Goal: Task Accomplishment & Management: Manage account settings

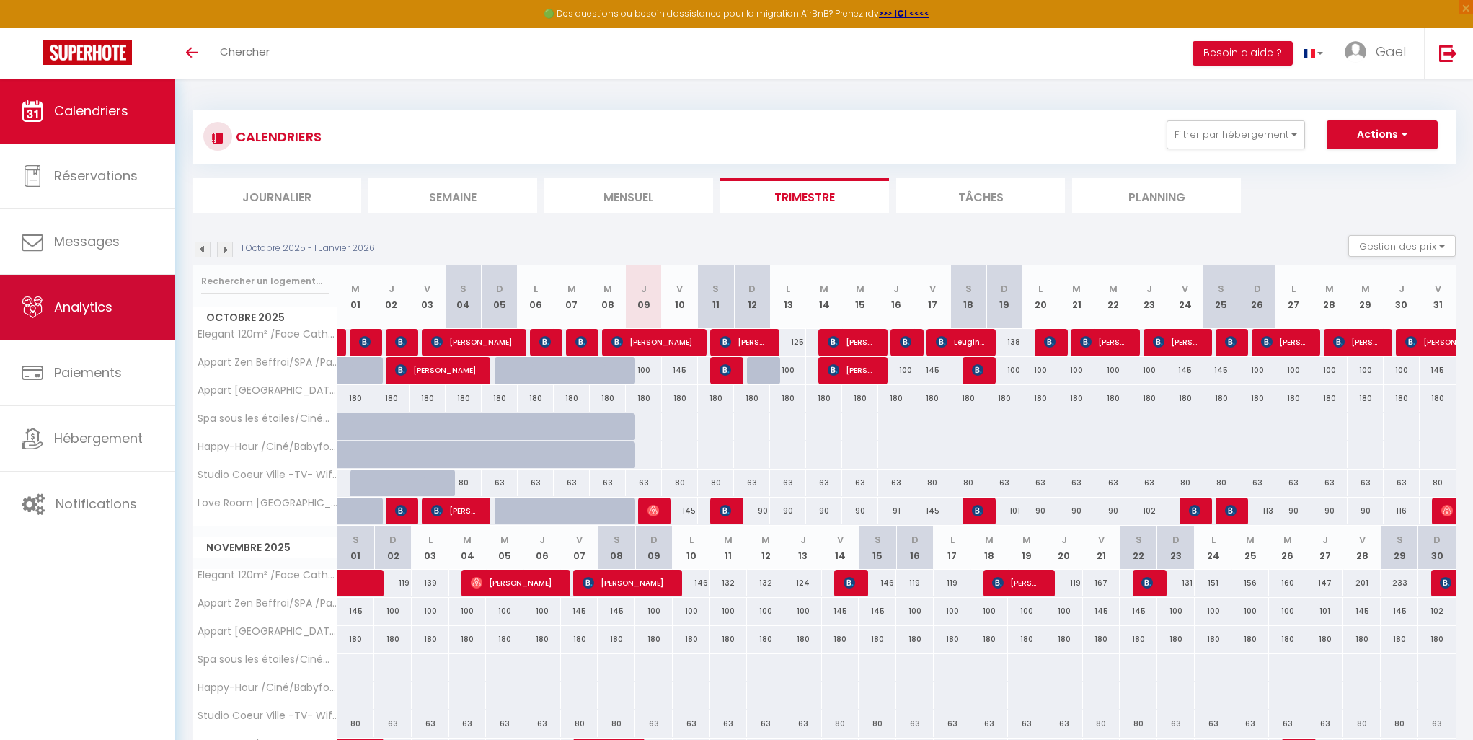
click at [73, 318] on link "Analytics" at bounding box center [87, 307] width 175 height 65
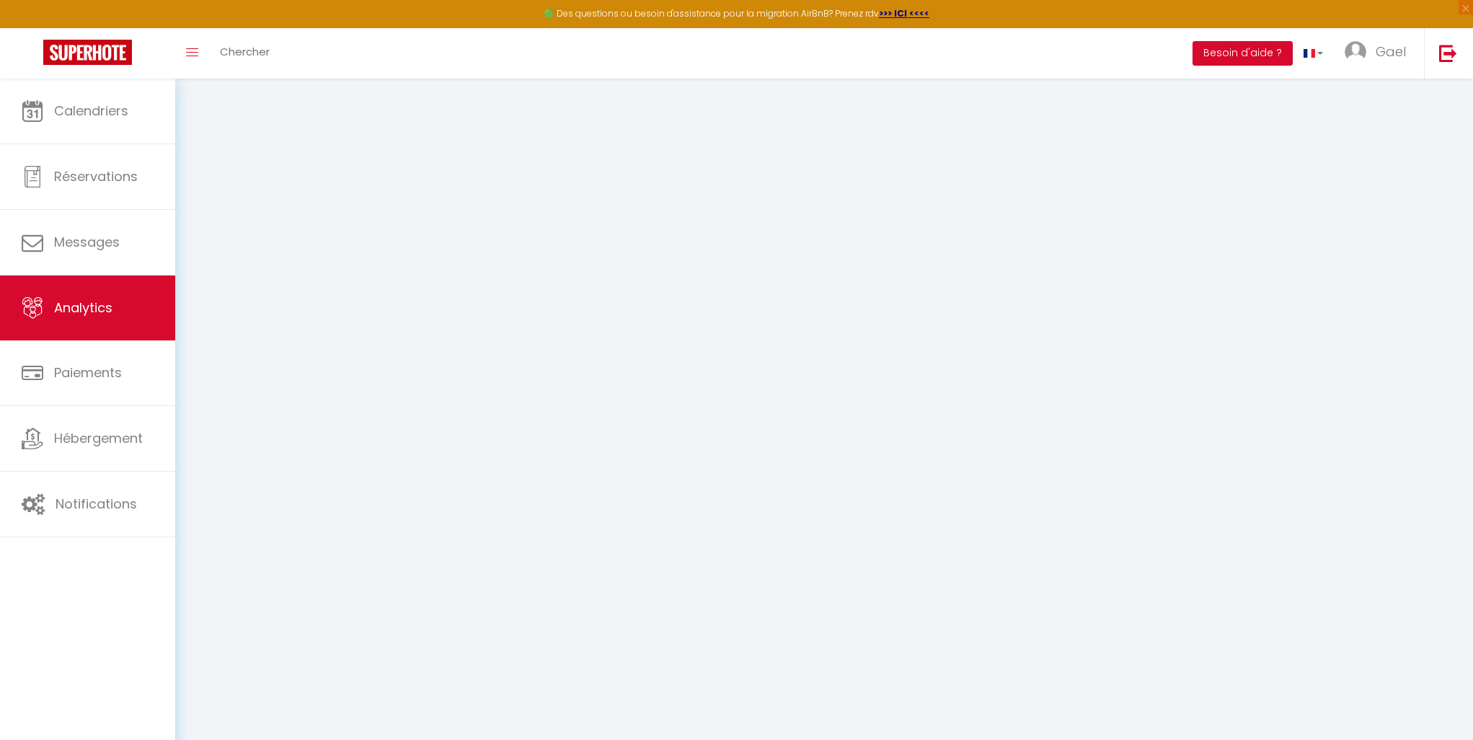
select select "2025"
select select "10"
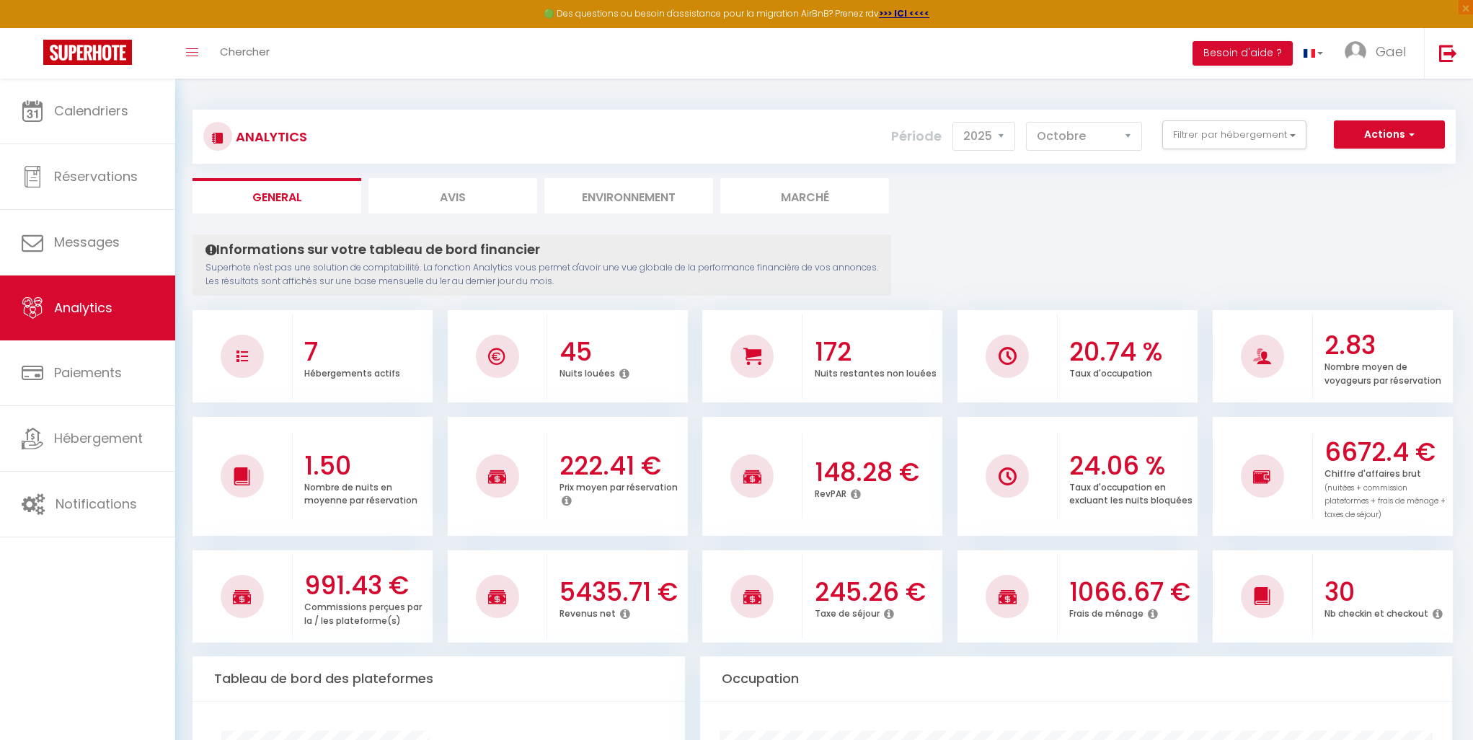
click at [423, 200] on li "Avis" at bounding box center [452, 195] width 169 height 35
select select "2025"
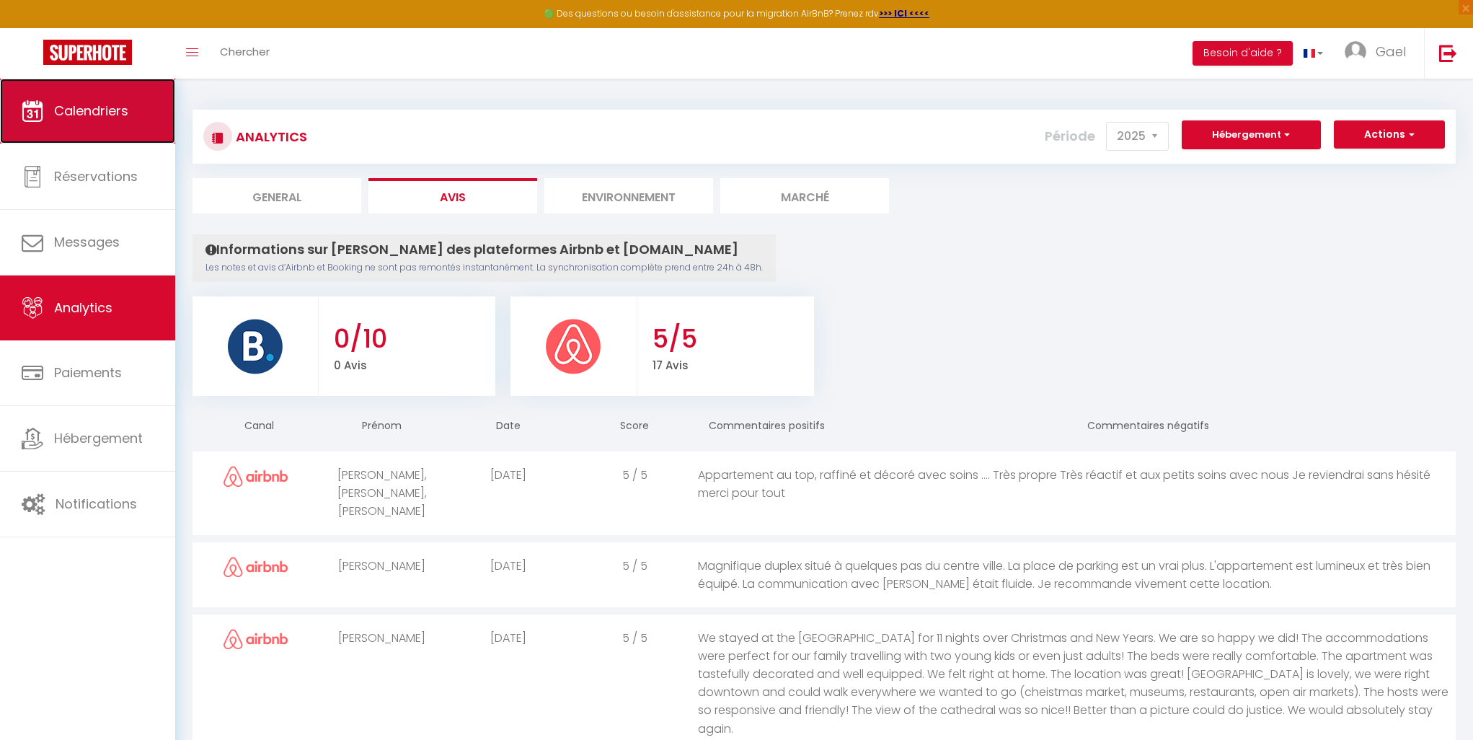
click at [94, 120] on link "Calendriers" at bounding box center [87, 111] width 175 height 65
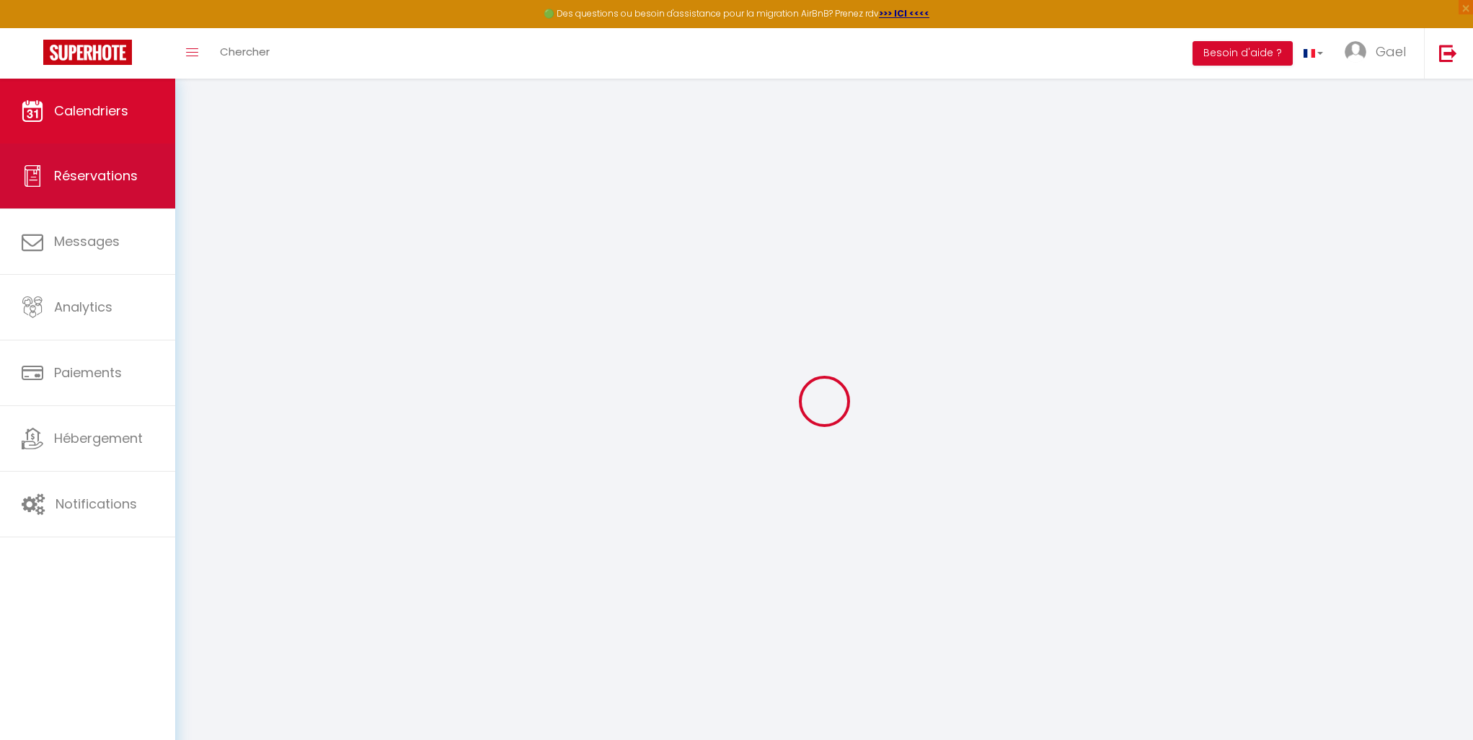
select select
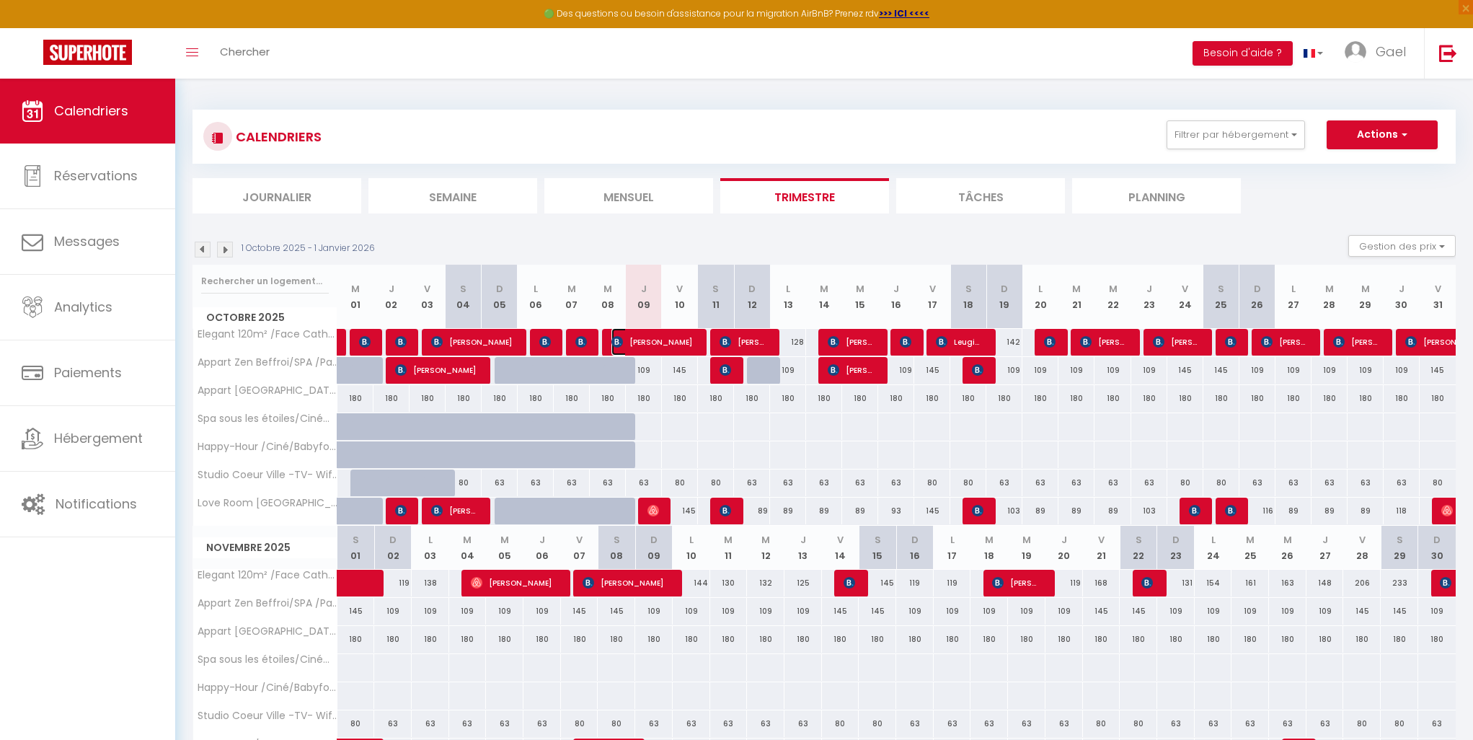
click at [643, 344] on span "[PERSON_NAME]" at bounding box center [653, 341] width 84 height 27
select select "OK"
select select "0"
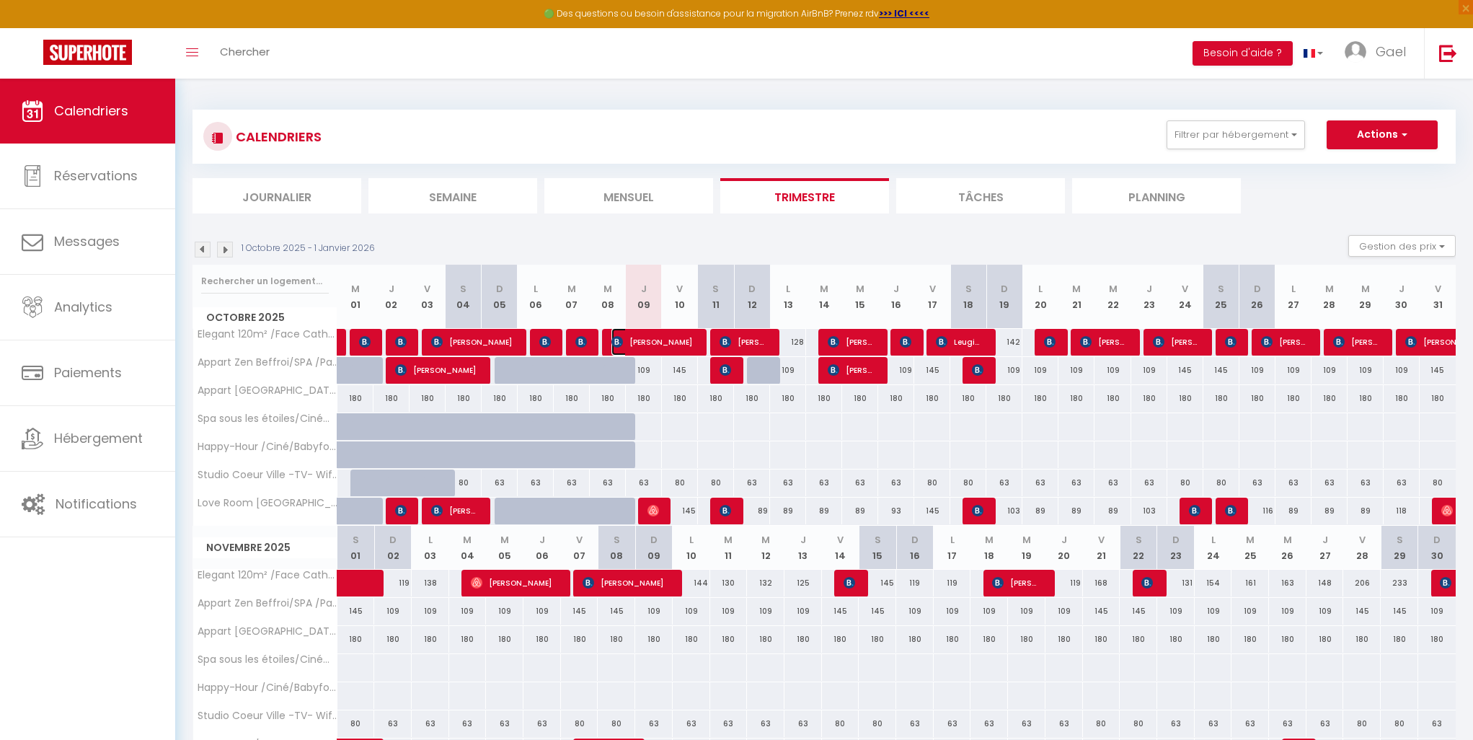
select select "1"
select select
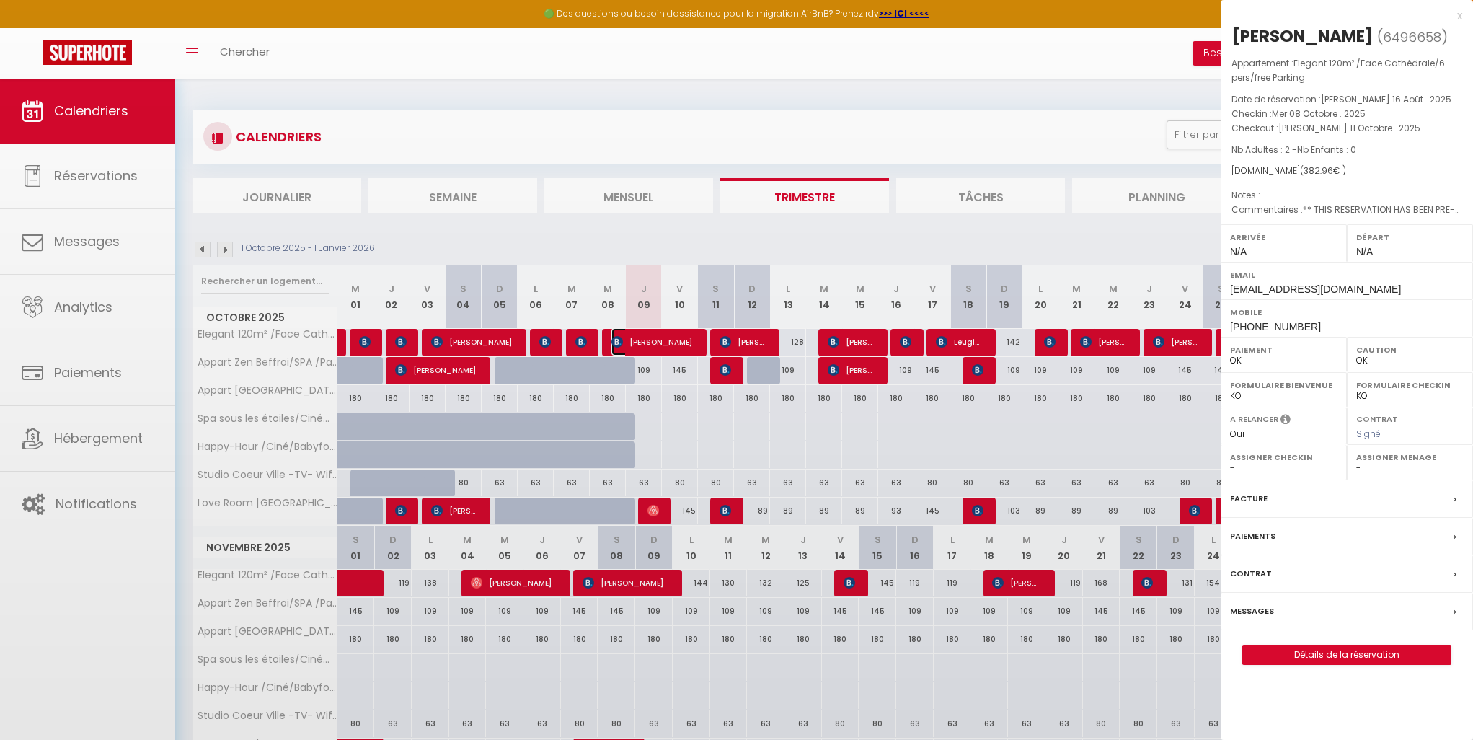
select select "42636"
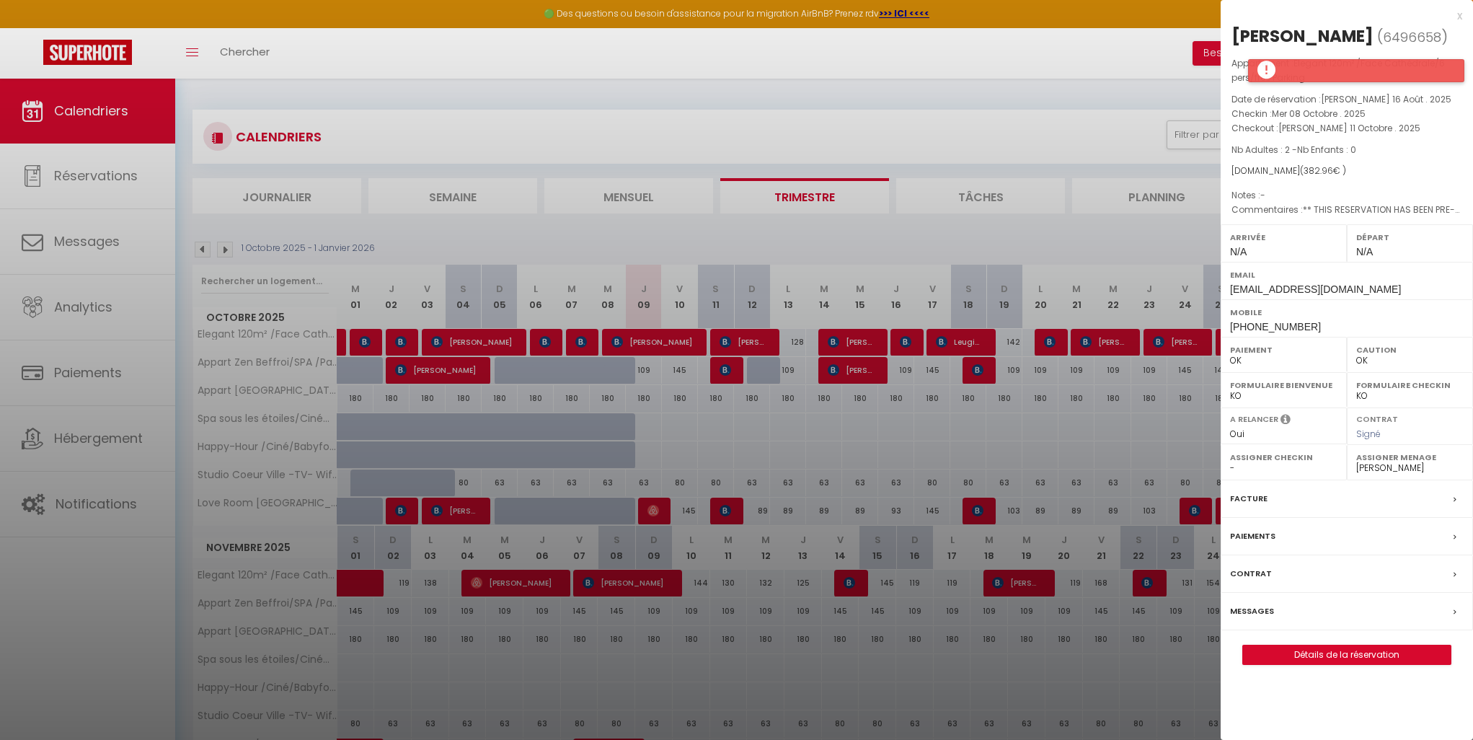
click at [1321, 75] on div at bounding box center [1356, 70] width 216 height 23
click at [856, 132] on div at bounding box center [736, 370] width 1473 height 740
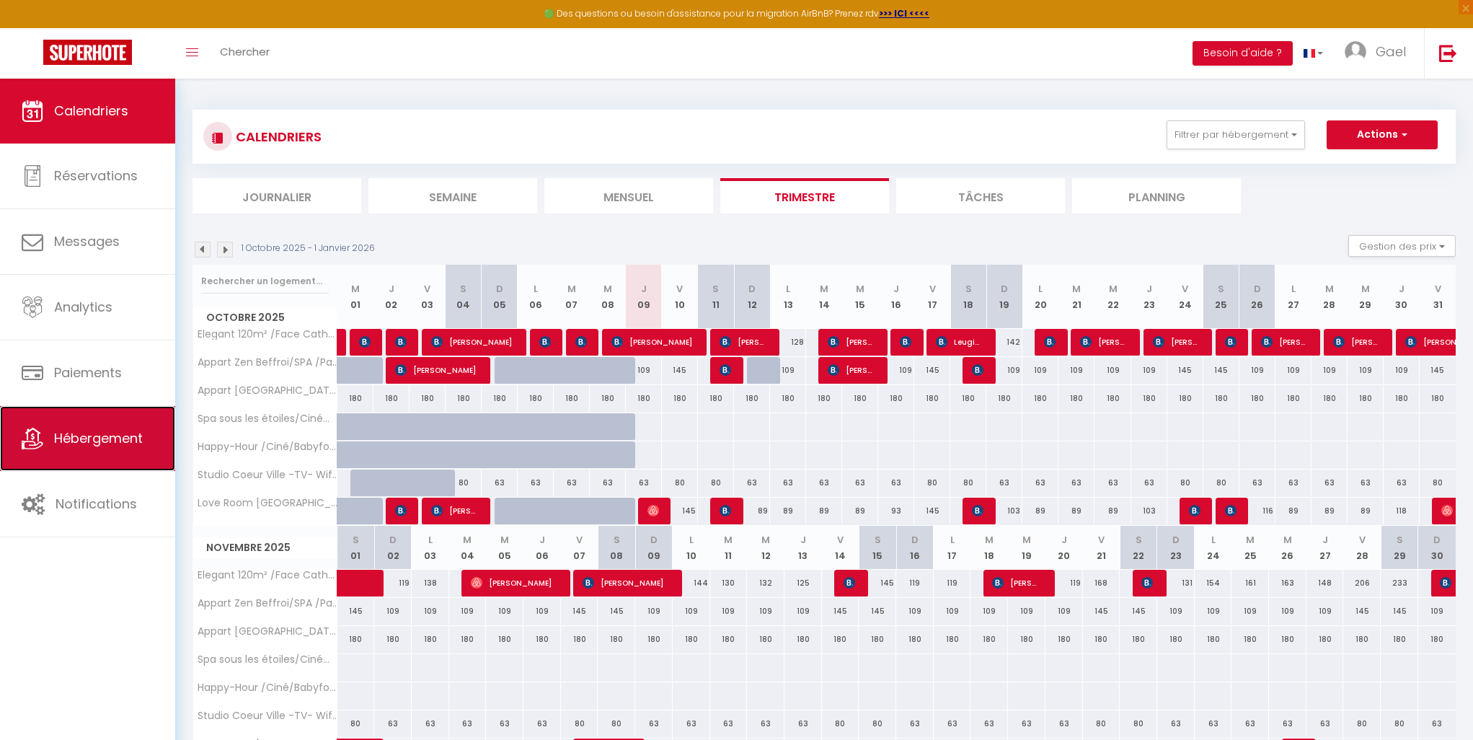
click at [89, 451] on link "Hébergement" at bounding box center [87, 438] width 175 height 65
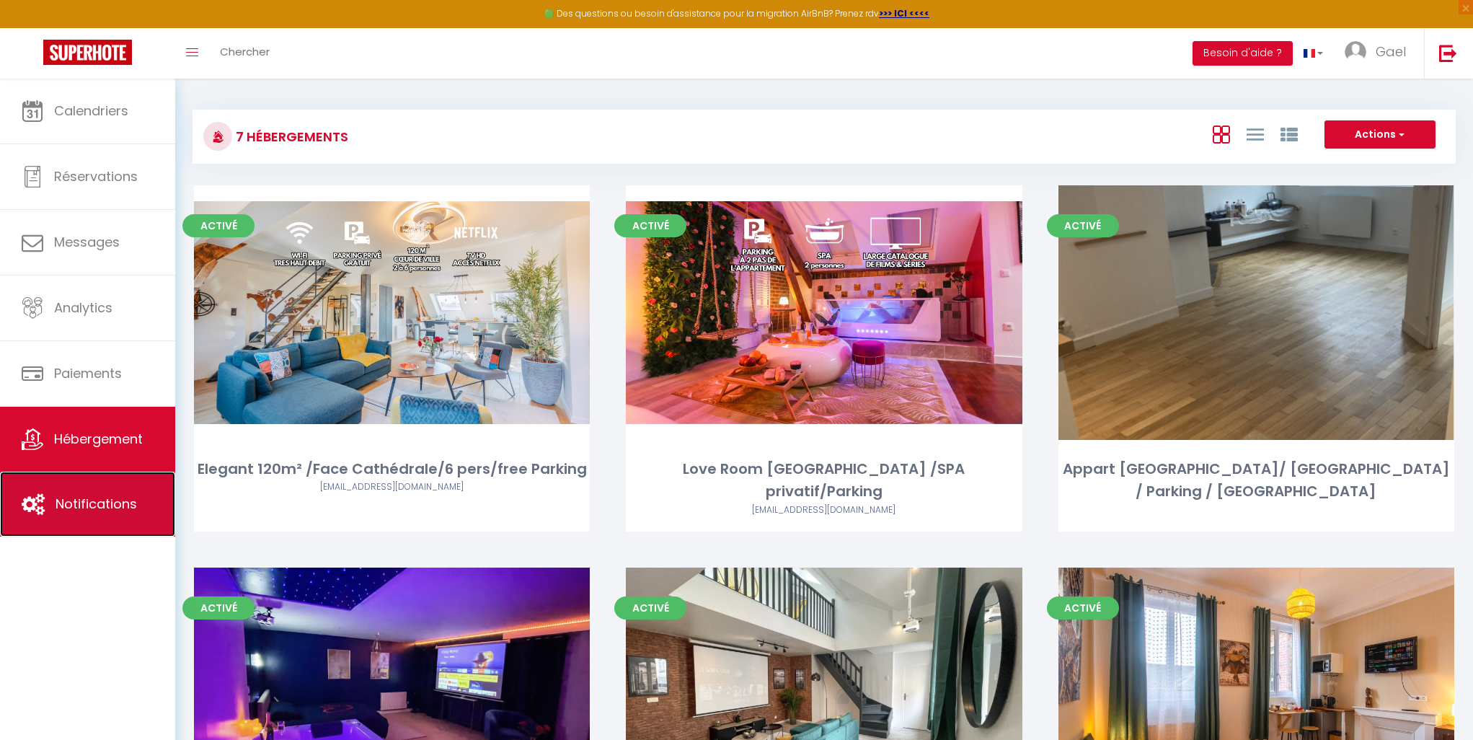
click at [66, 504] on span "Notifications" at bounding box center [96, 504] width 81 height 18
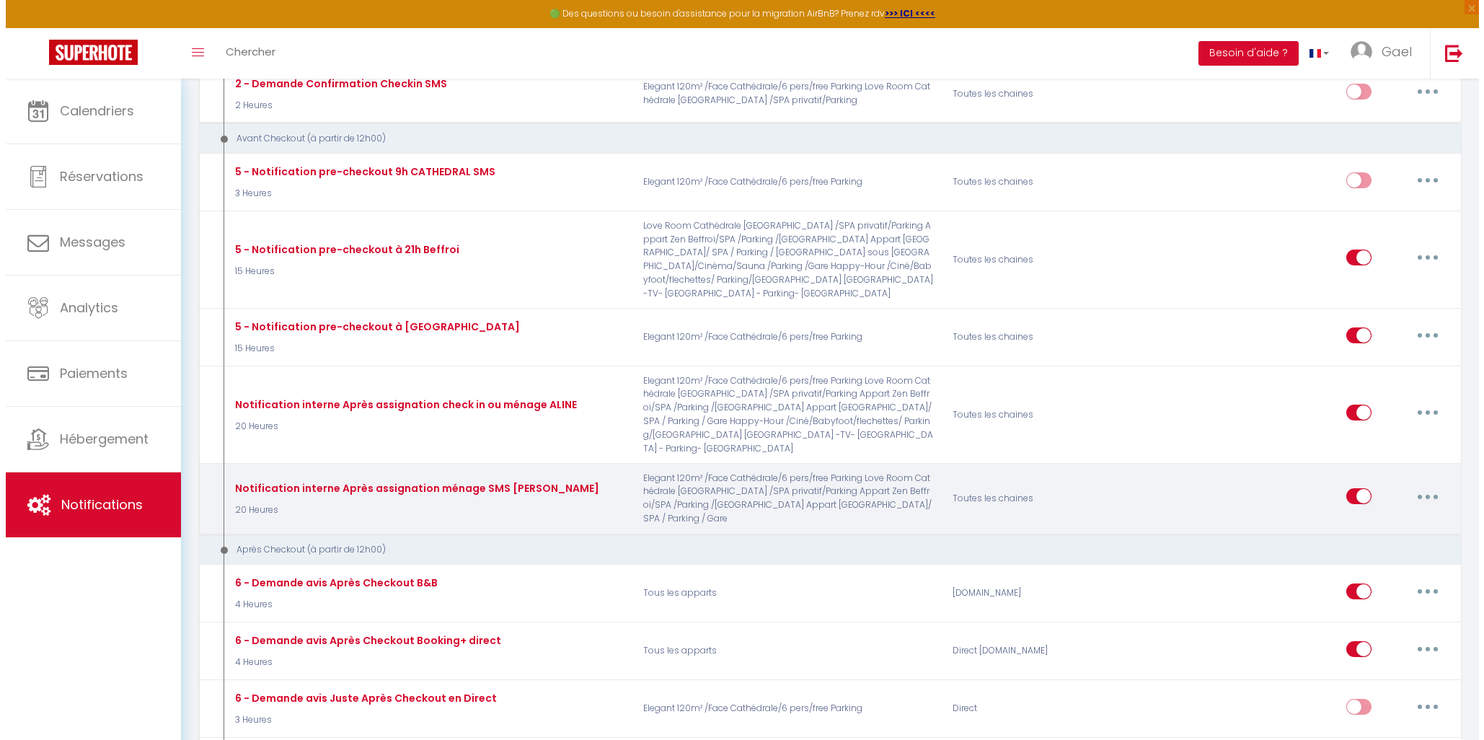
scroll to position [1340, 0]
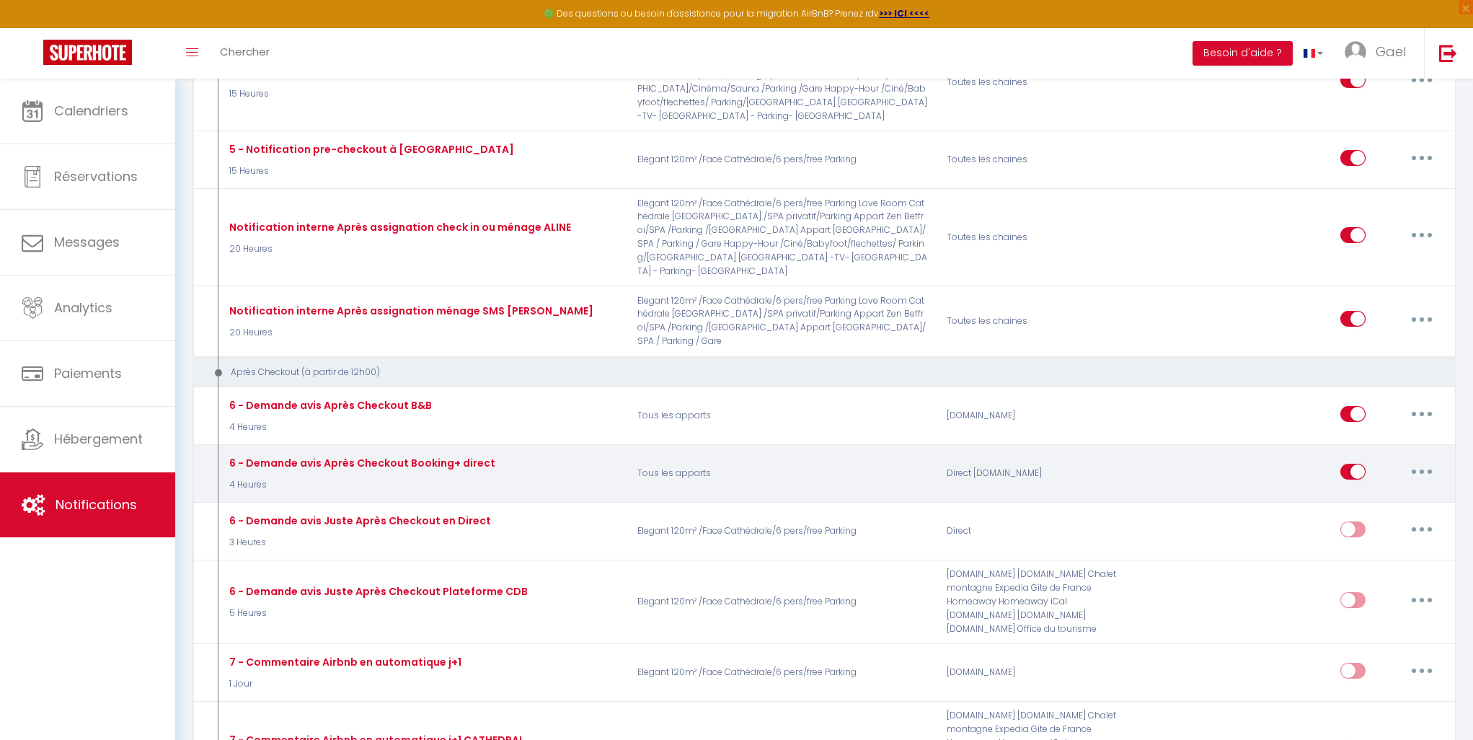
click at [1424, 460] on button "button" at bounding box center [1422, 471] width 40 height 23
click at [1383, 492] on link "Editer" at bounding box center [1384, 504] width 107 height 25
type input "6 - Demande avis Après Checkout Booking+ direct"
select select "5"
select select "4 Heures"
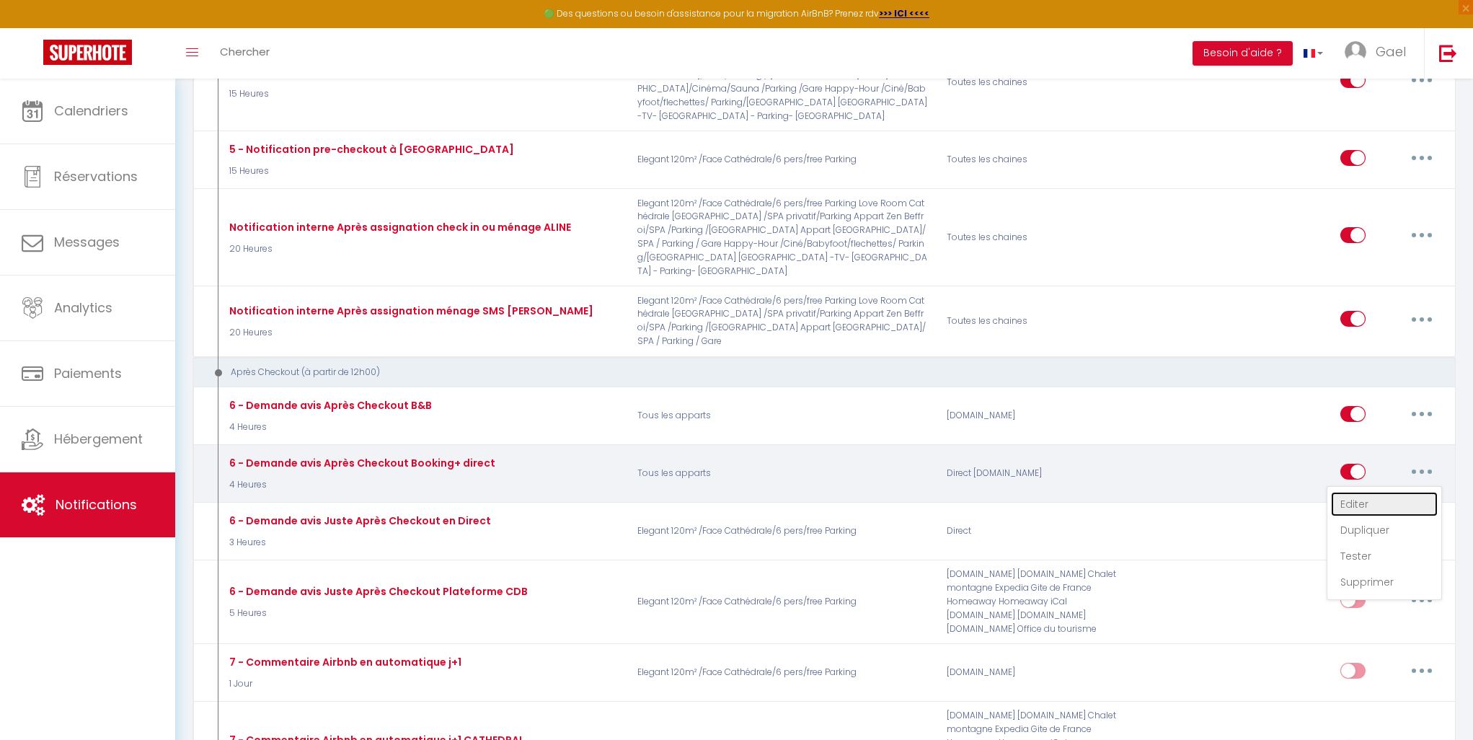
select select
checkbox input "true"
checkbox input "false"
checkbox input "true"
radio input "true"
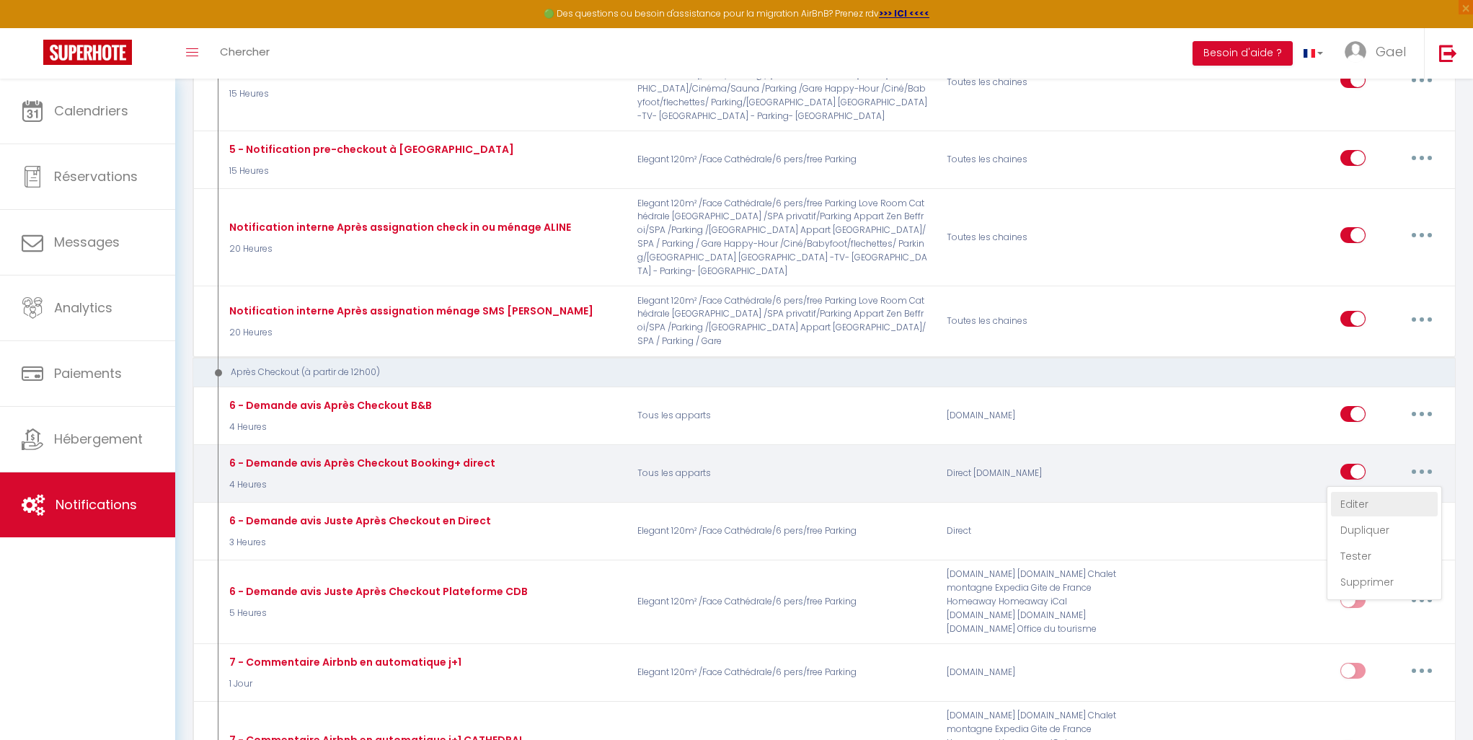
type input "[GUEST:FIRST_NAME], voici un cadeau pour vous avant de quitter [RENTAL:CITY]"
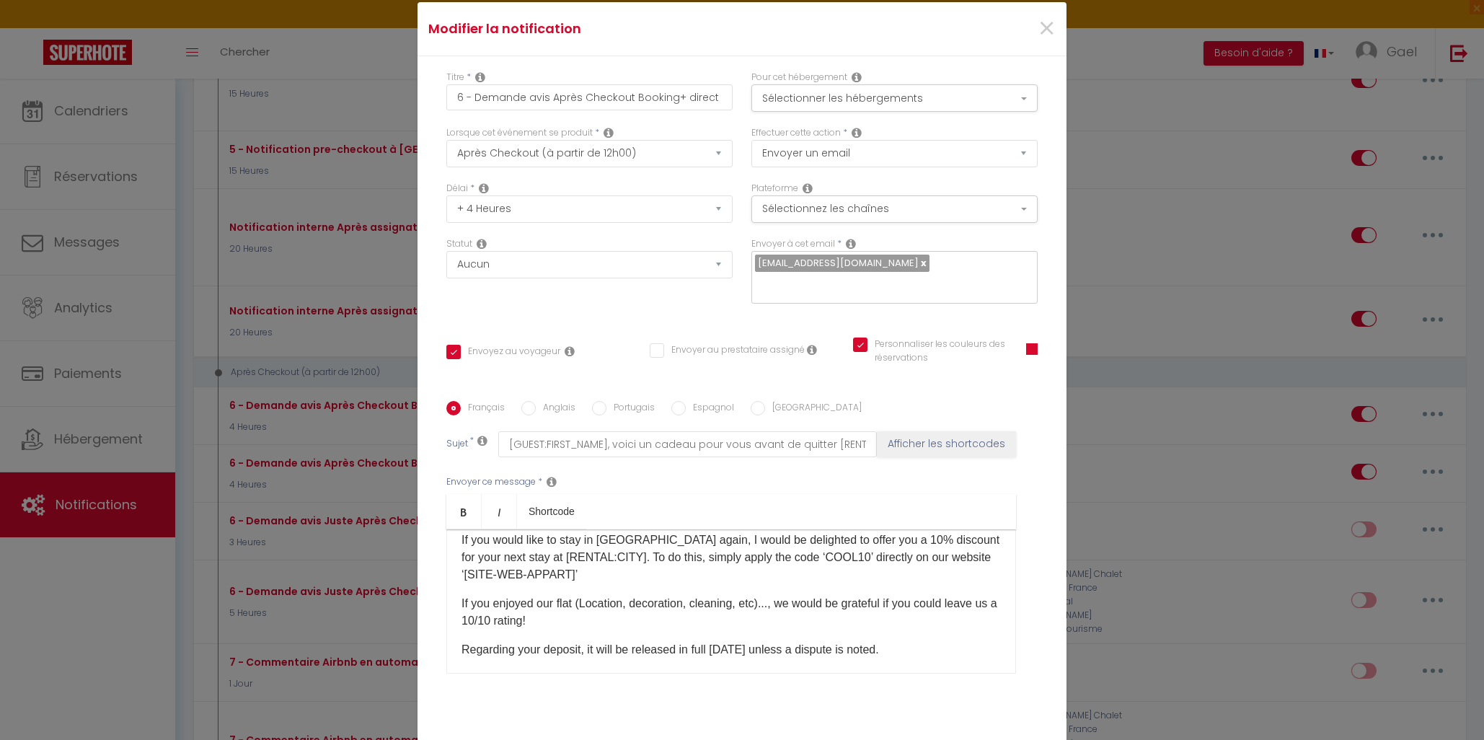
scroll to position [562, 0]
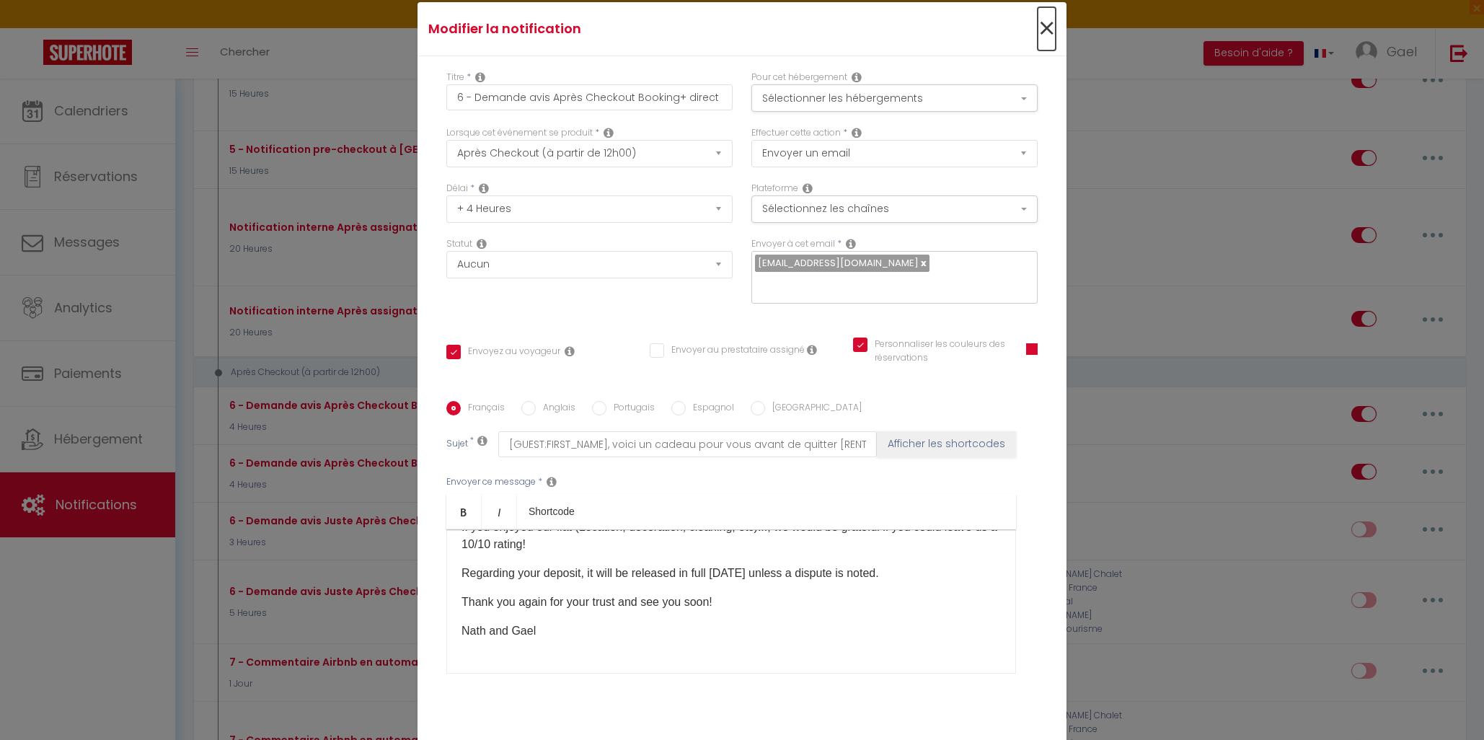
click at [1046, 30] on span "×" at bounding box center [1047, 28] width 18 height 43
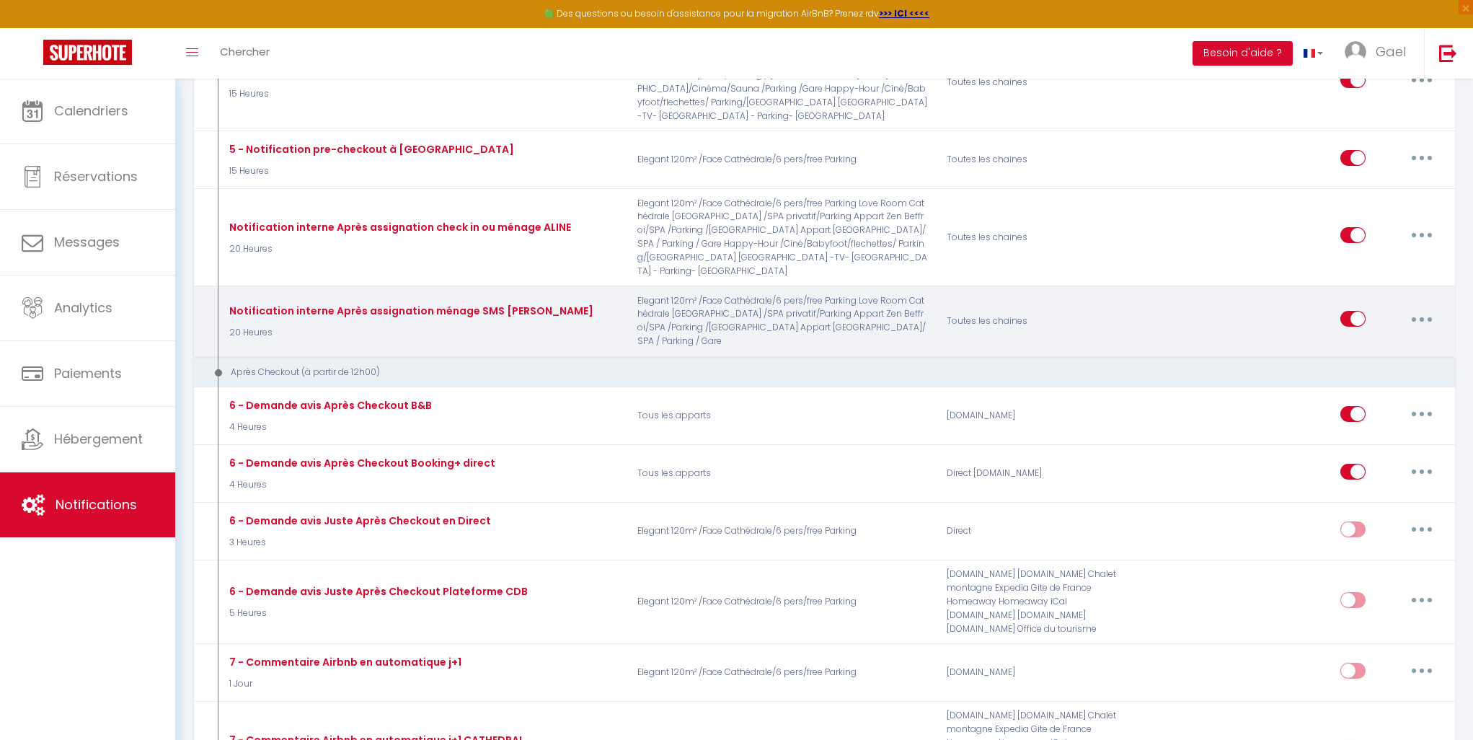
click at [1423, 317] on icon "button" at bounding box center [1422, 319] width 4 height 4
click at [1392, 340] on link "Editer" at bounding box center [1384, 352] width 107 height 25
type input "Notification interne Après assignation ménage SMS [PERSON_NAME]"
select select "4"
select select "sms"
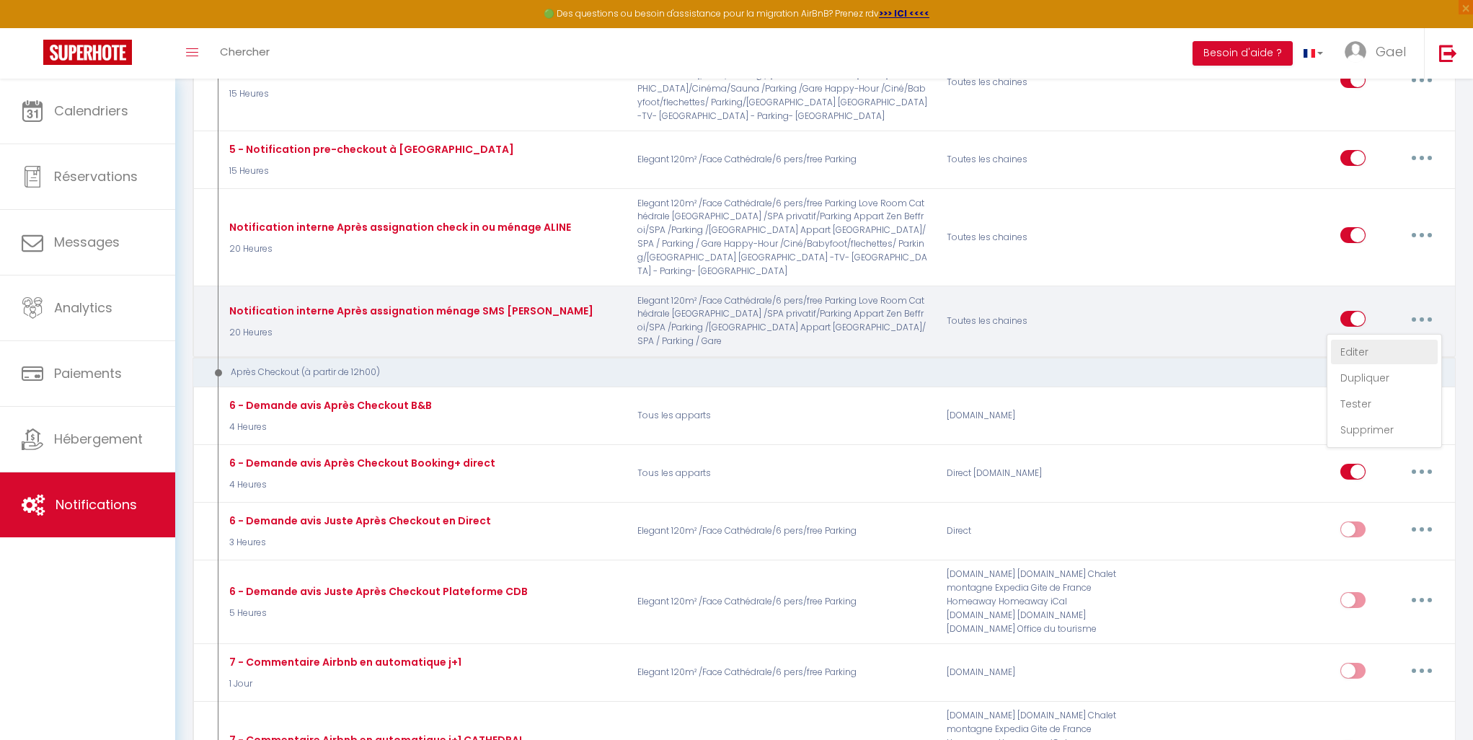
select select "20 Heures"
type input "[PHONE_NUMBER]"
checkbox input "false"
checkbox input "true"
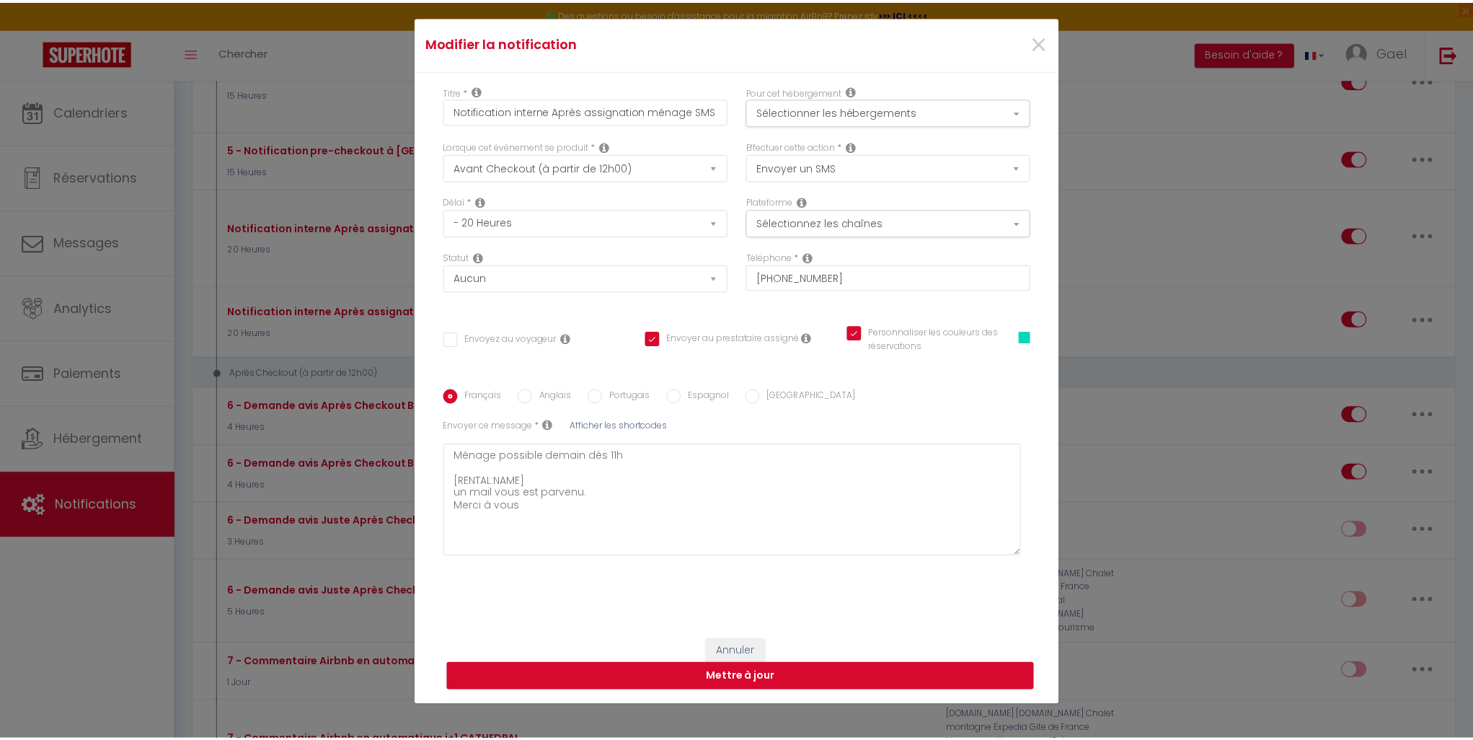
scroll to position [53, 0]
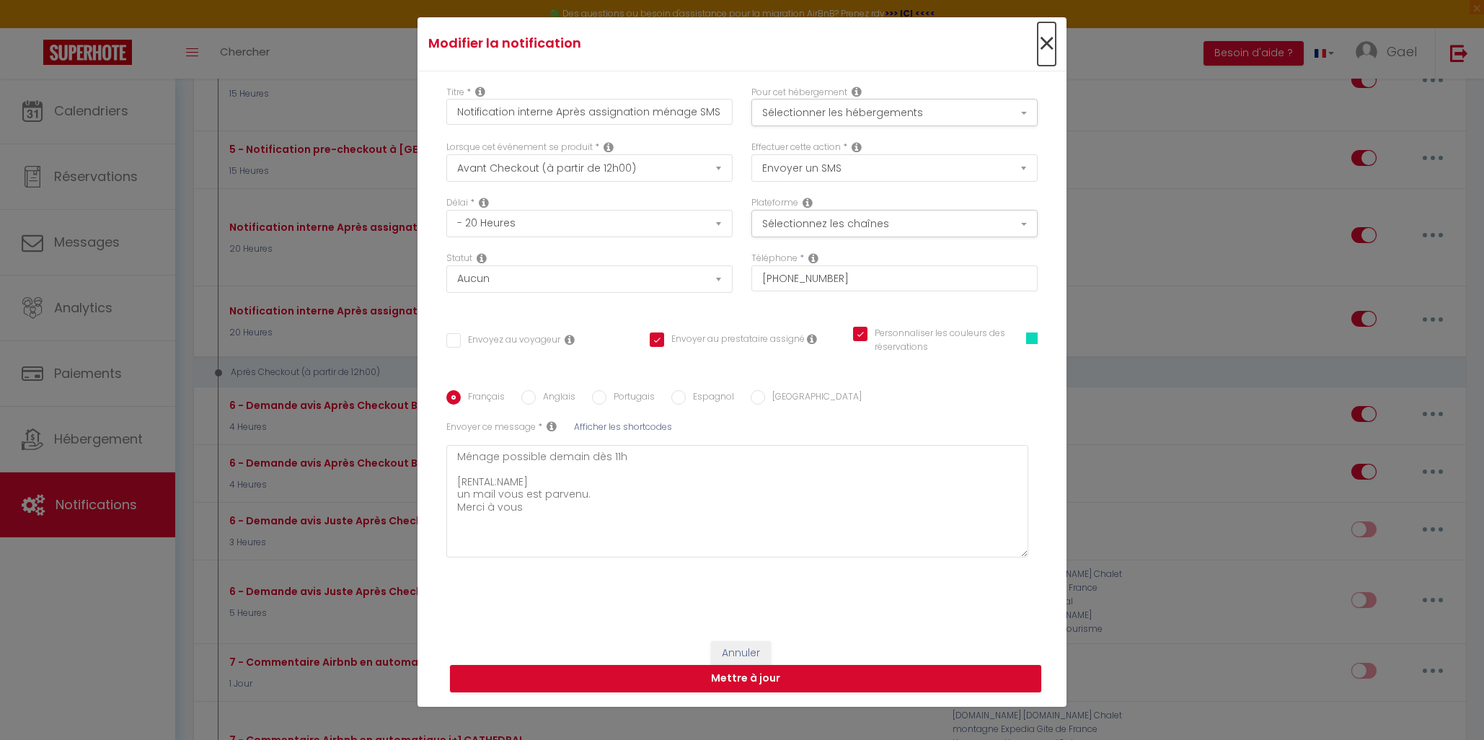
click at [1040, 41] on span "×" at bounding box center [1047, 43] width 18 height 43
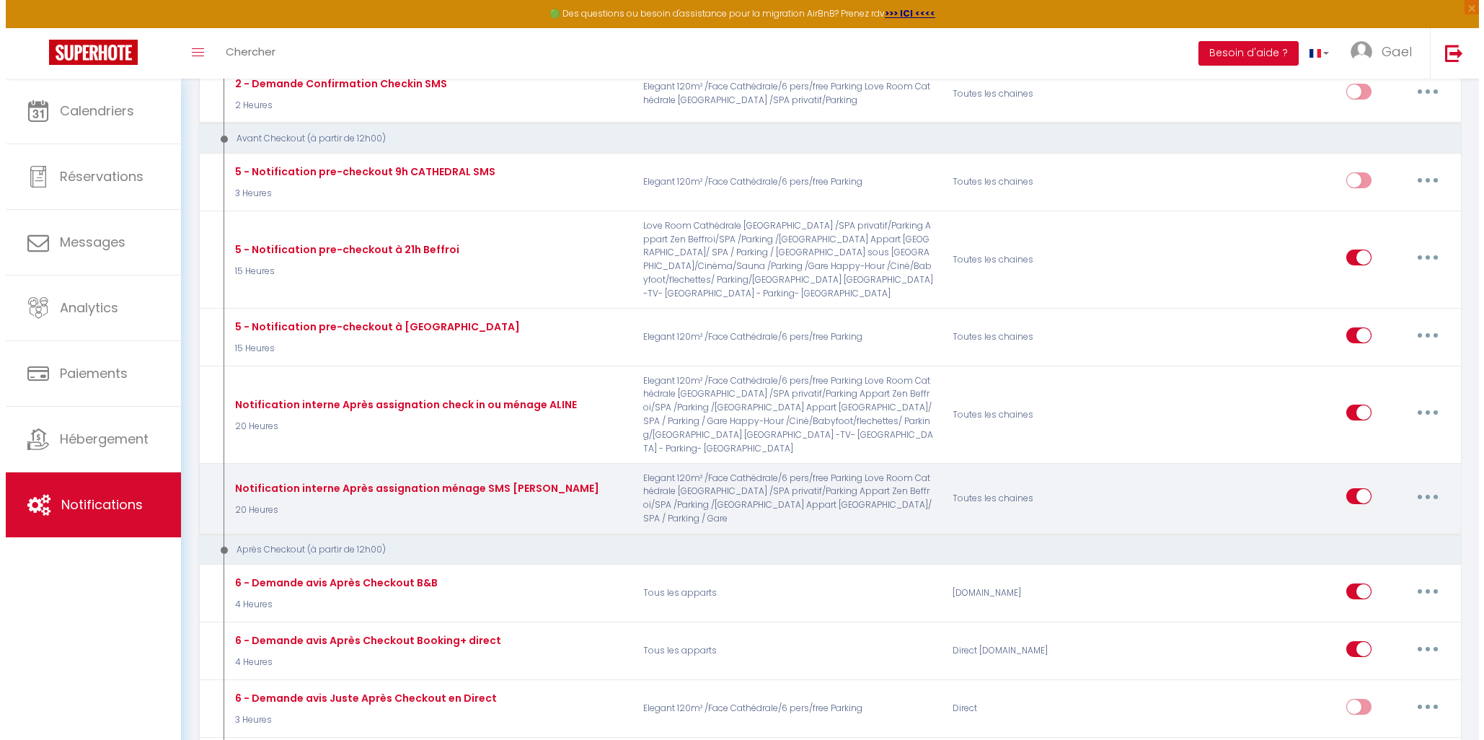
scroll to position [1159, 0]
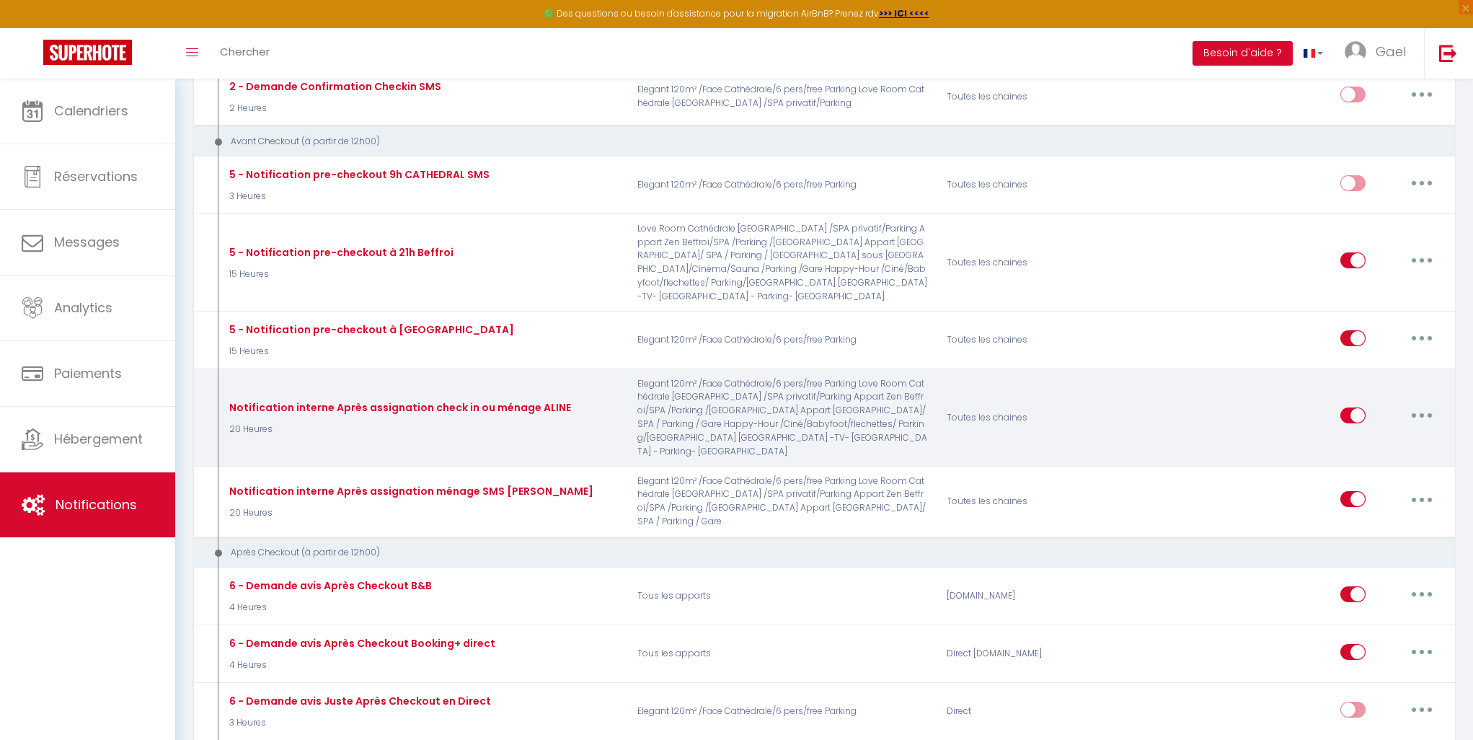
click at [1410, 404] on button "button" at bounding box center [1422, 415] width 40 height 23
click at [1397, 436] on link "Editer" at bounding box center [1384, 448] width 107 height 25
type input "Notification interne Après assignation check in ou ménage ALINE"
select select "email"
checkbox input "false"
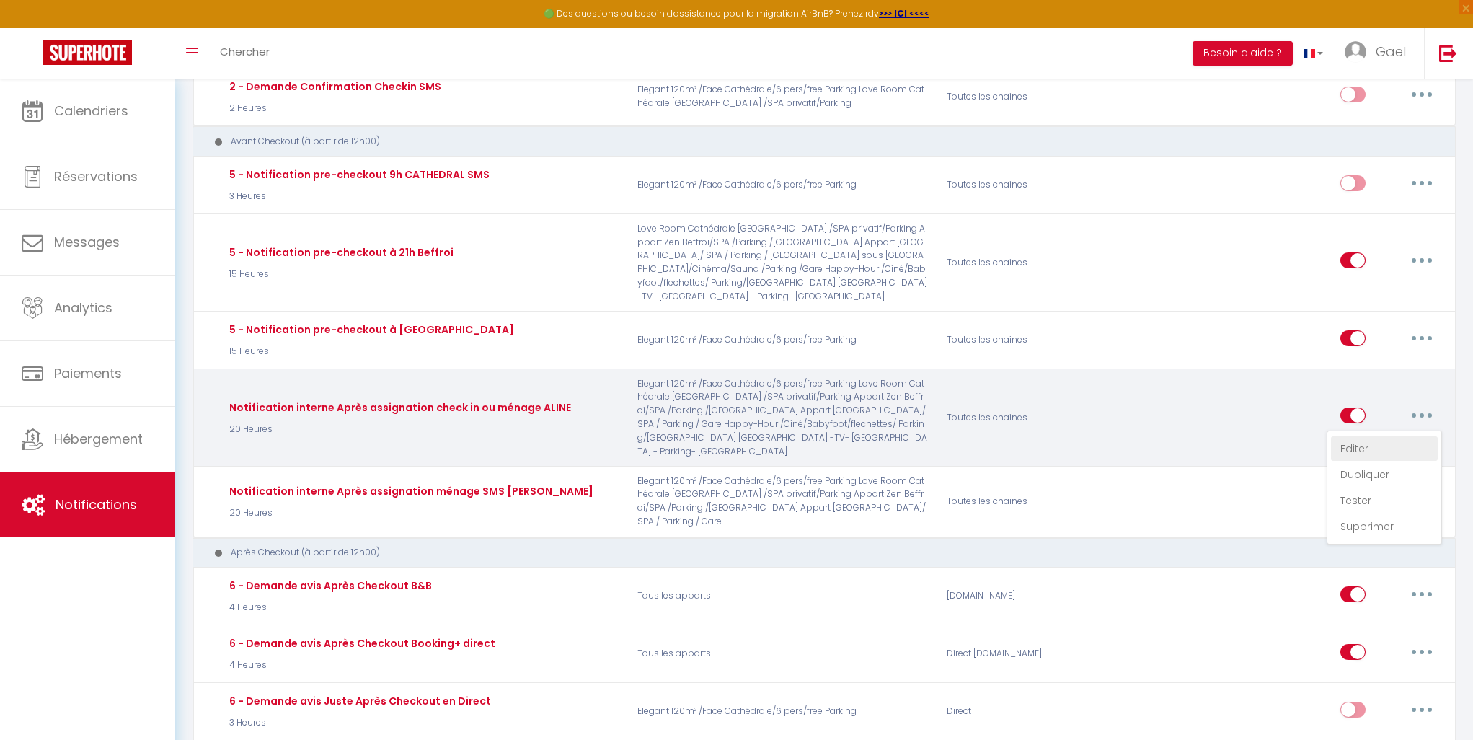
checkbox input "true"
type input "Notification assignation ménage demain à partir de 11h - [RENTAL:NAME] - [GUEST…"
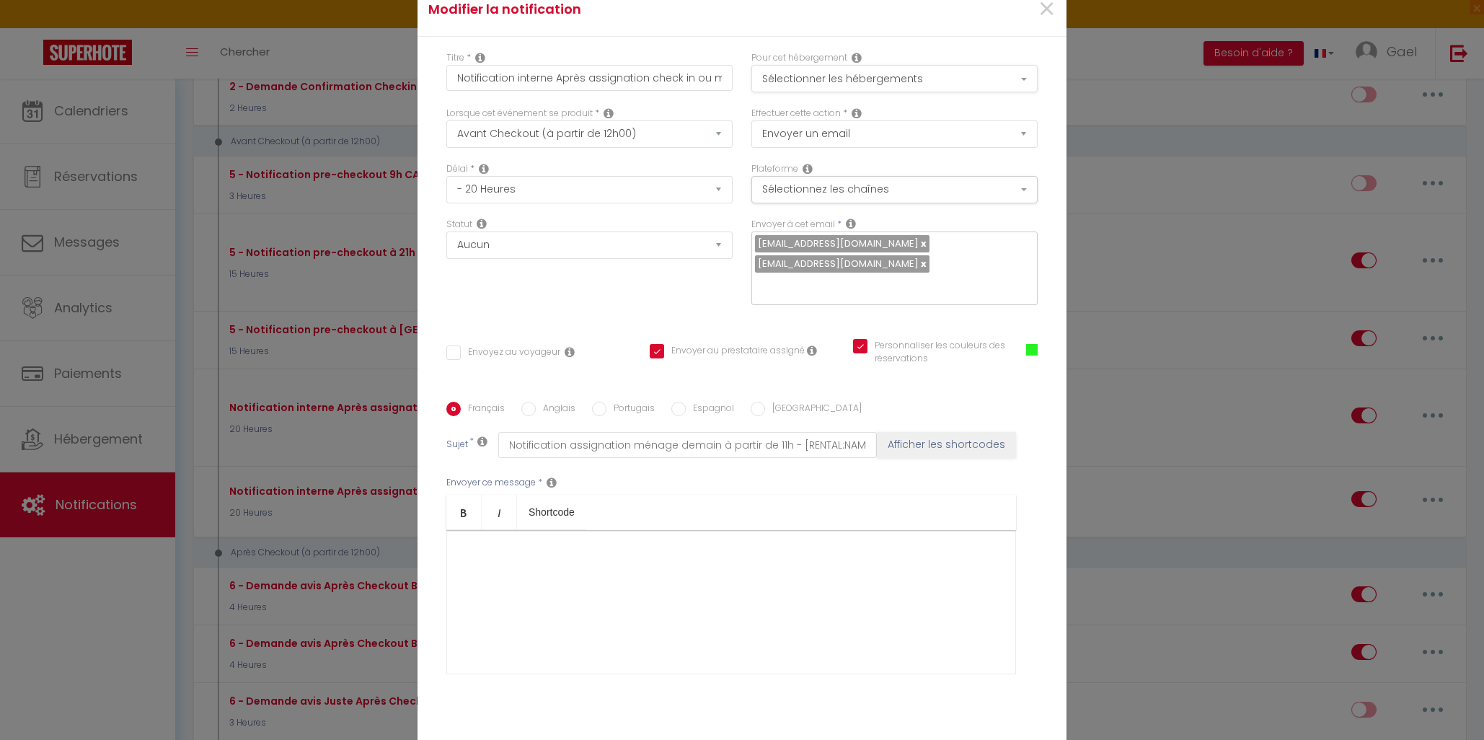
scroll to position [9, 0]
click at [943, 87] on button "Sélectionner les hébergements" at bounding box center [894, 79] width 286 height 27
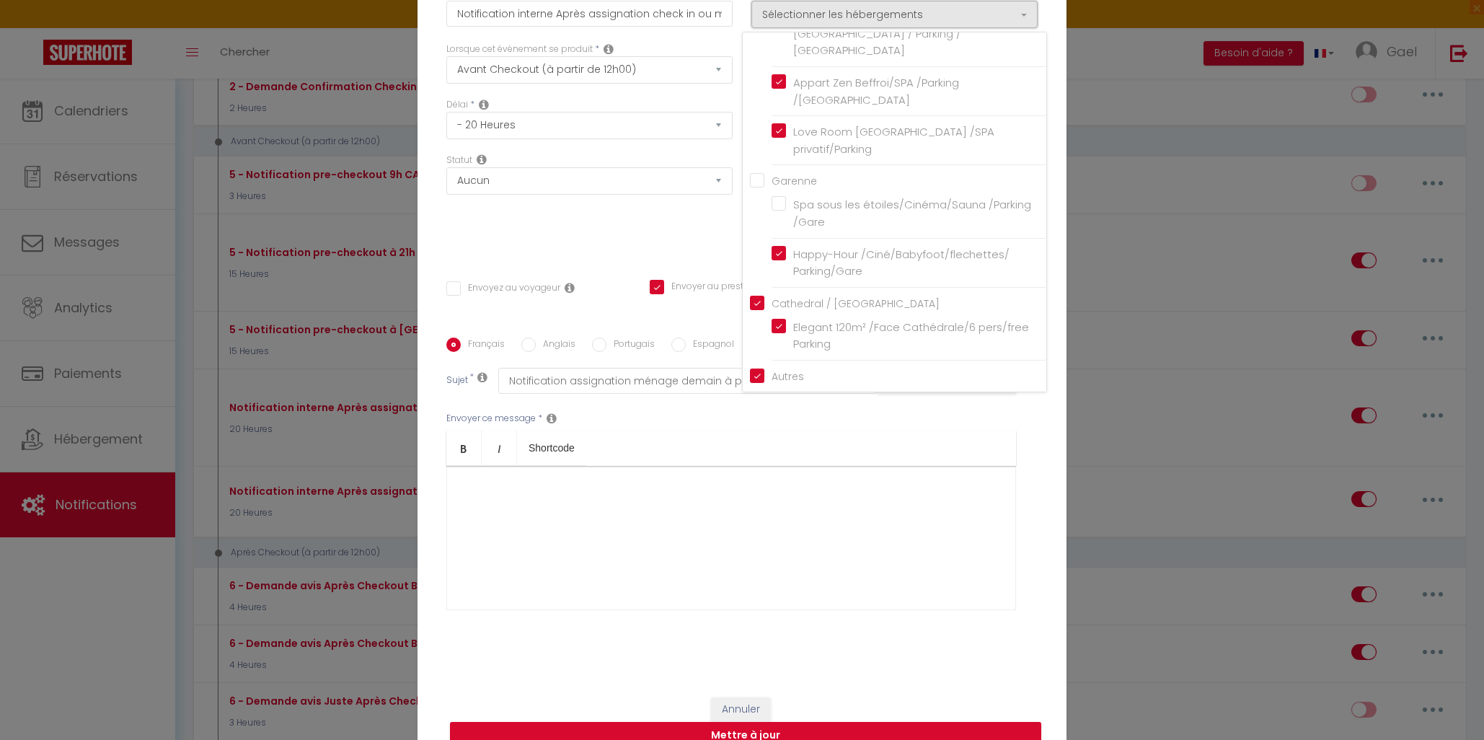
scroll to position [88, 0]
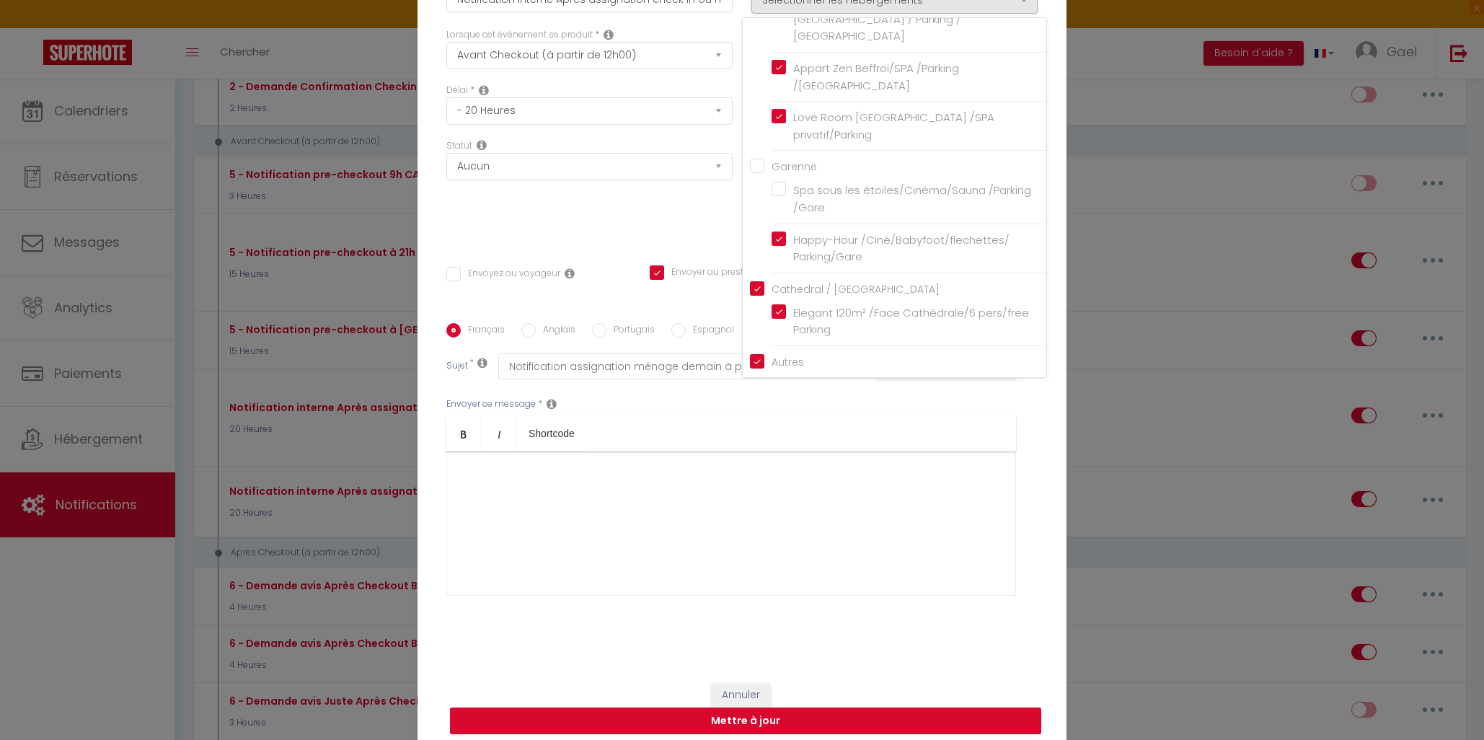
click at [1035, 441] on div "Français Anglais Portugais Espagnol Italien Sujet * Notification assignation mé…" at bounding box center [742, 468] width 598 height 291
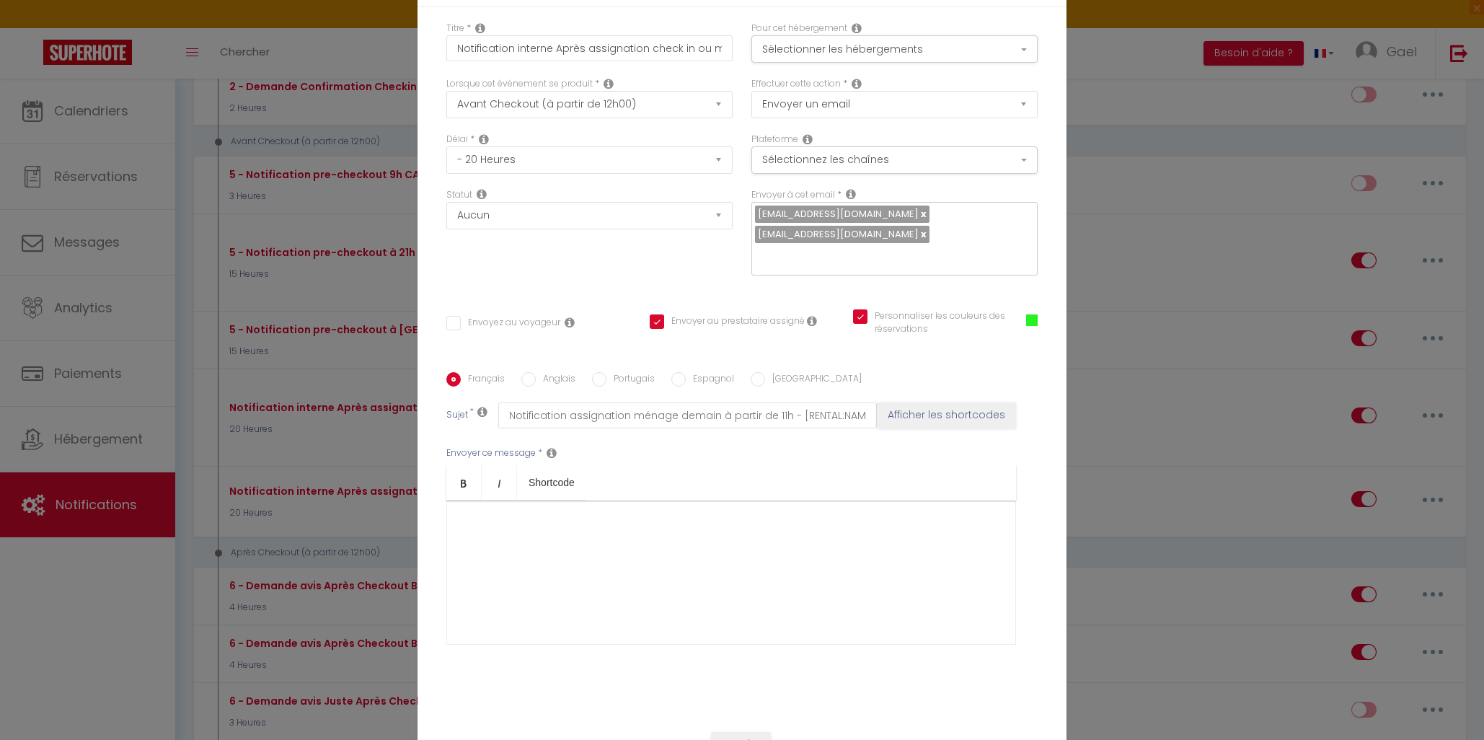
scroll to position [0, 0]
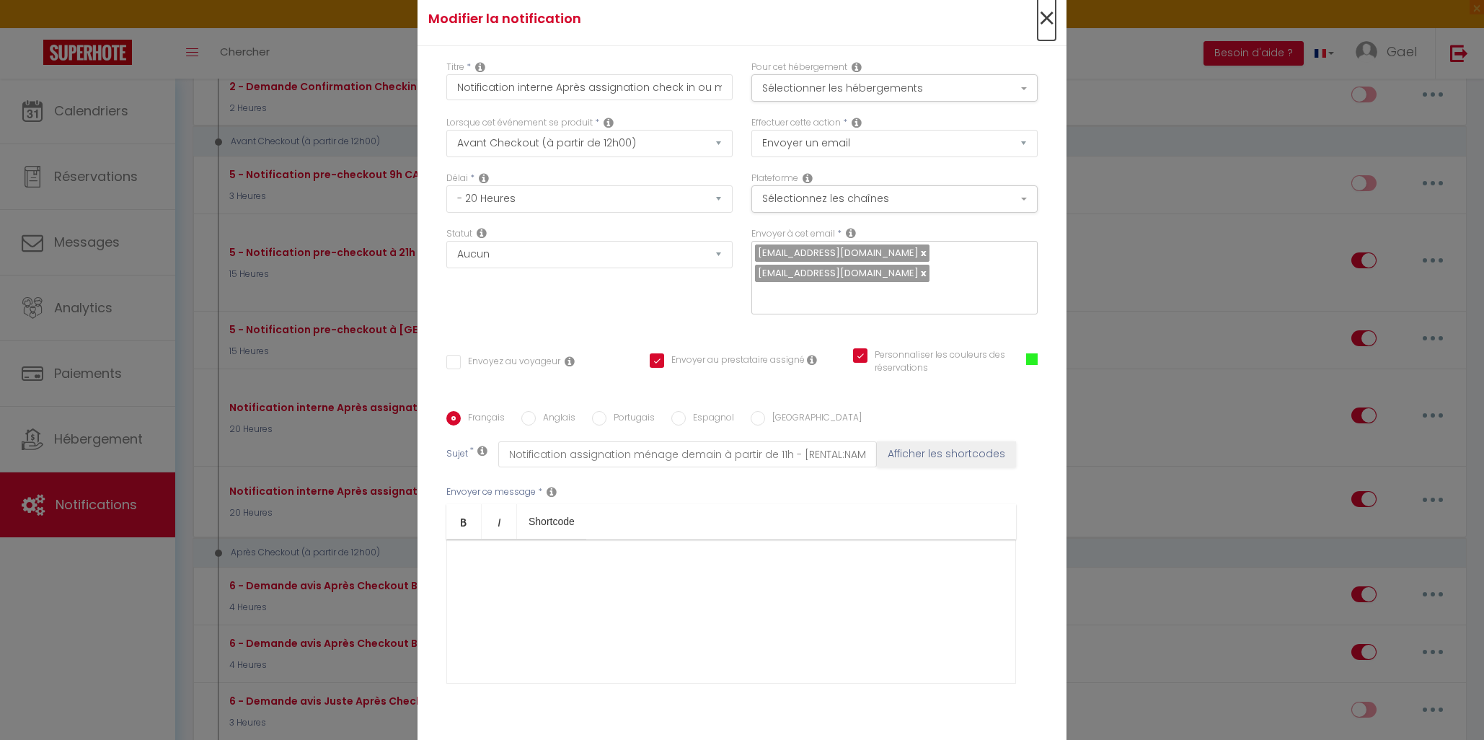
click at [1040, 24] on span "×" at bounding box center [1047, 18] width 18 height 43
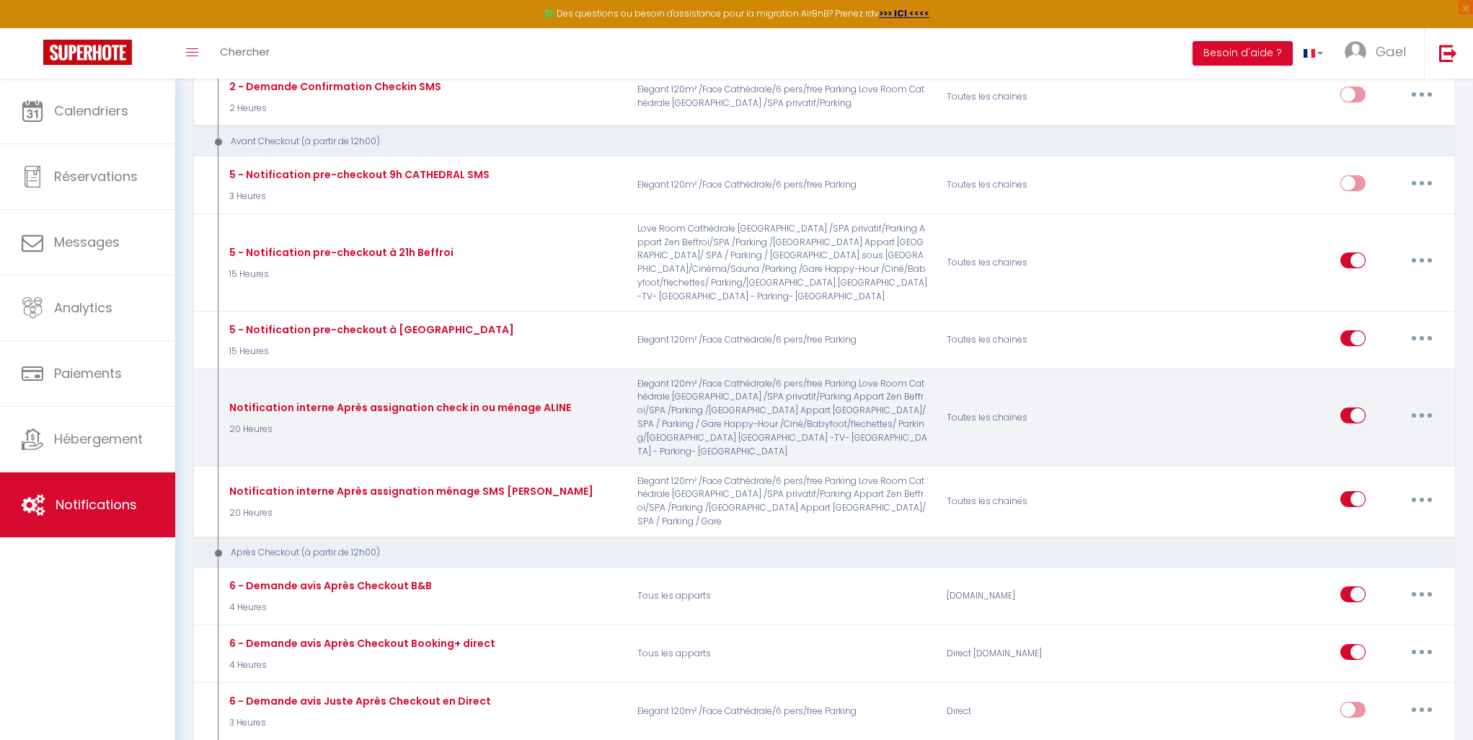
click at [1345, 407] on input "checkbox" at bounding box center [1352, 418] width 25 height 22
checkbox input "false"
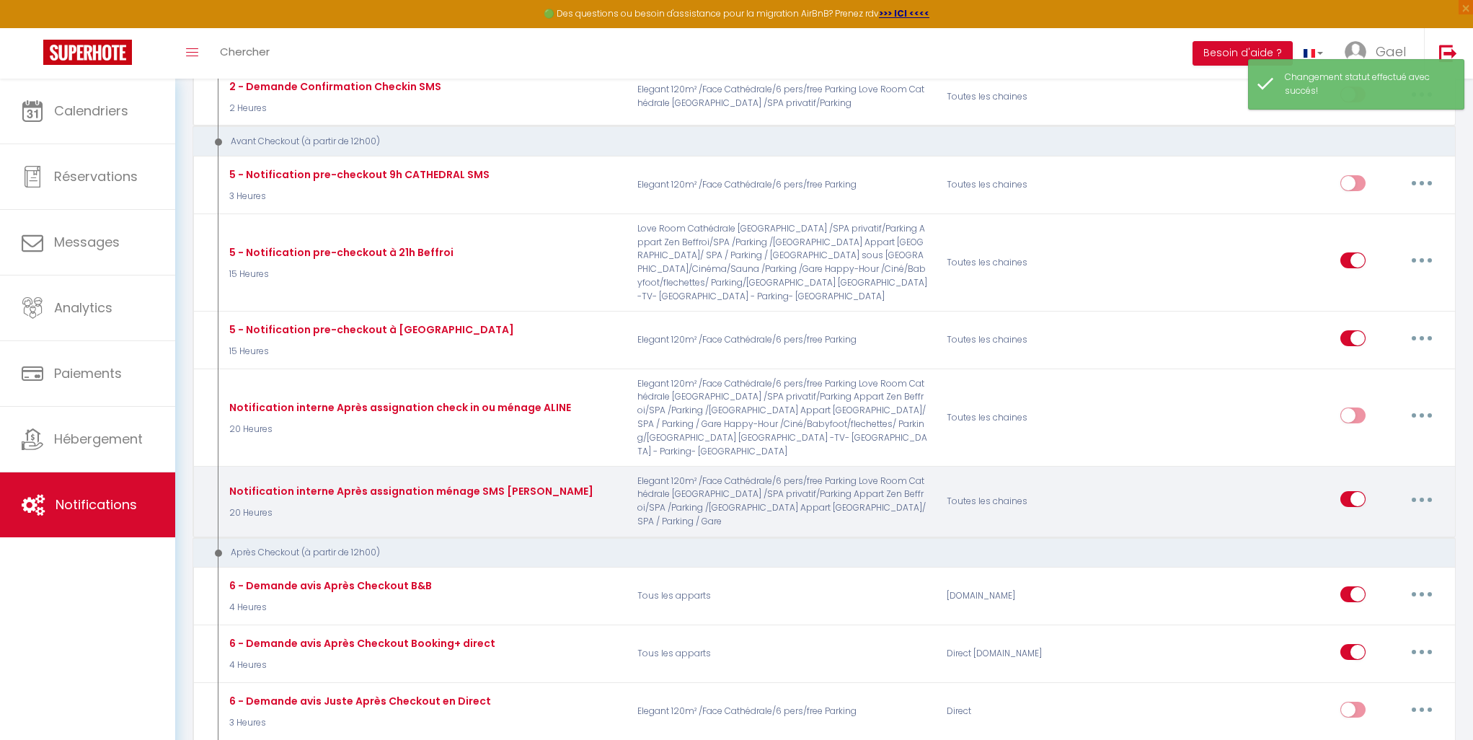
click at [1412, 487] on button "button" at bounding box center [1422, 498] width 40 height 23
click at [1366, 520] on link "Editer" at bounding box center [1384, 532] width 107 height 25
type input "Notification interne Après assignation ménage SMS [PERSON_NAME]"
checkbox input "false"
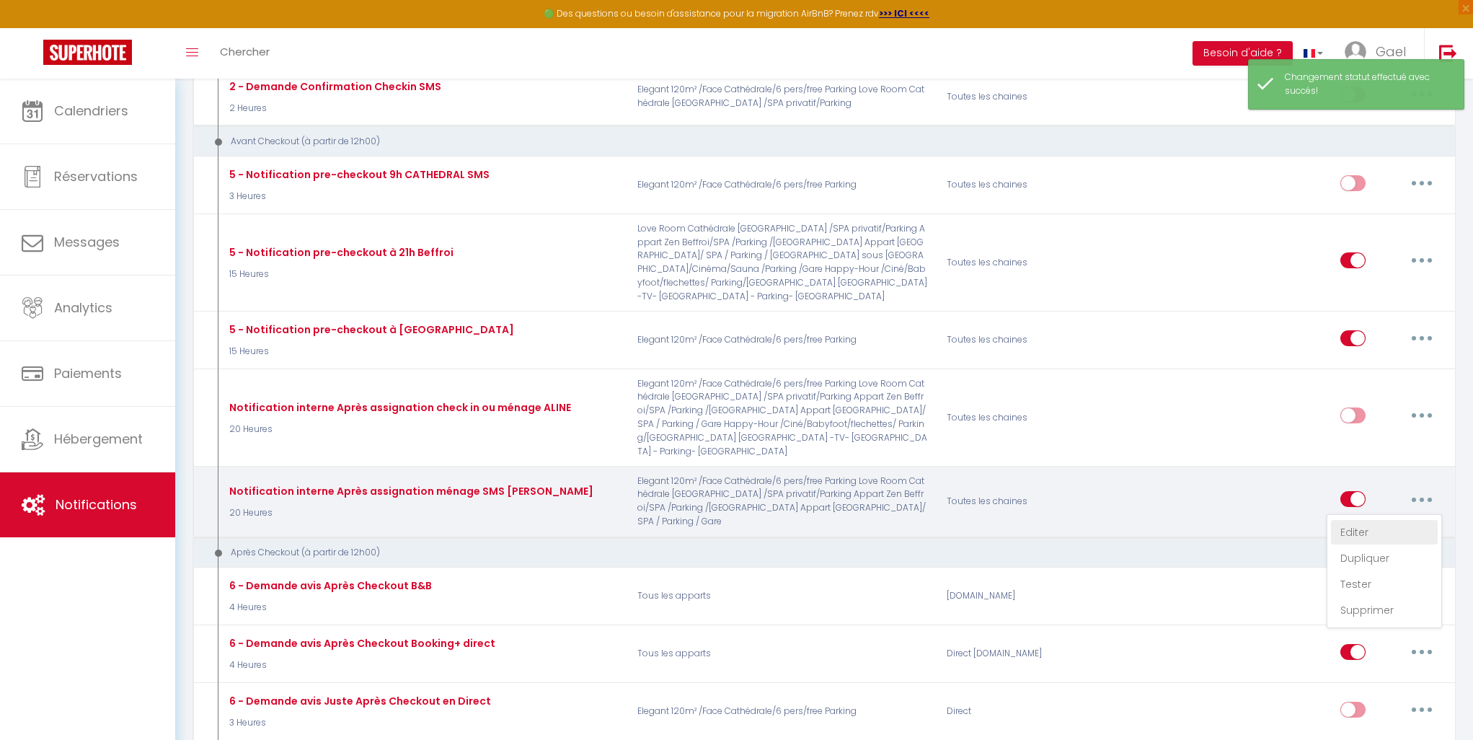
checkbox input "false"
select select "sms"
type input "[PHONE_NUMBER]"
checkbox input "false"
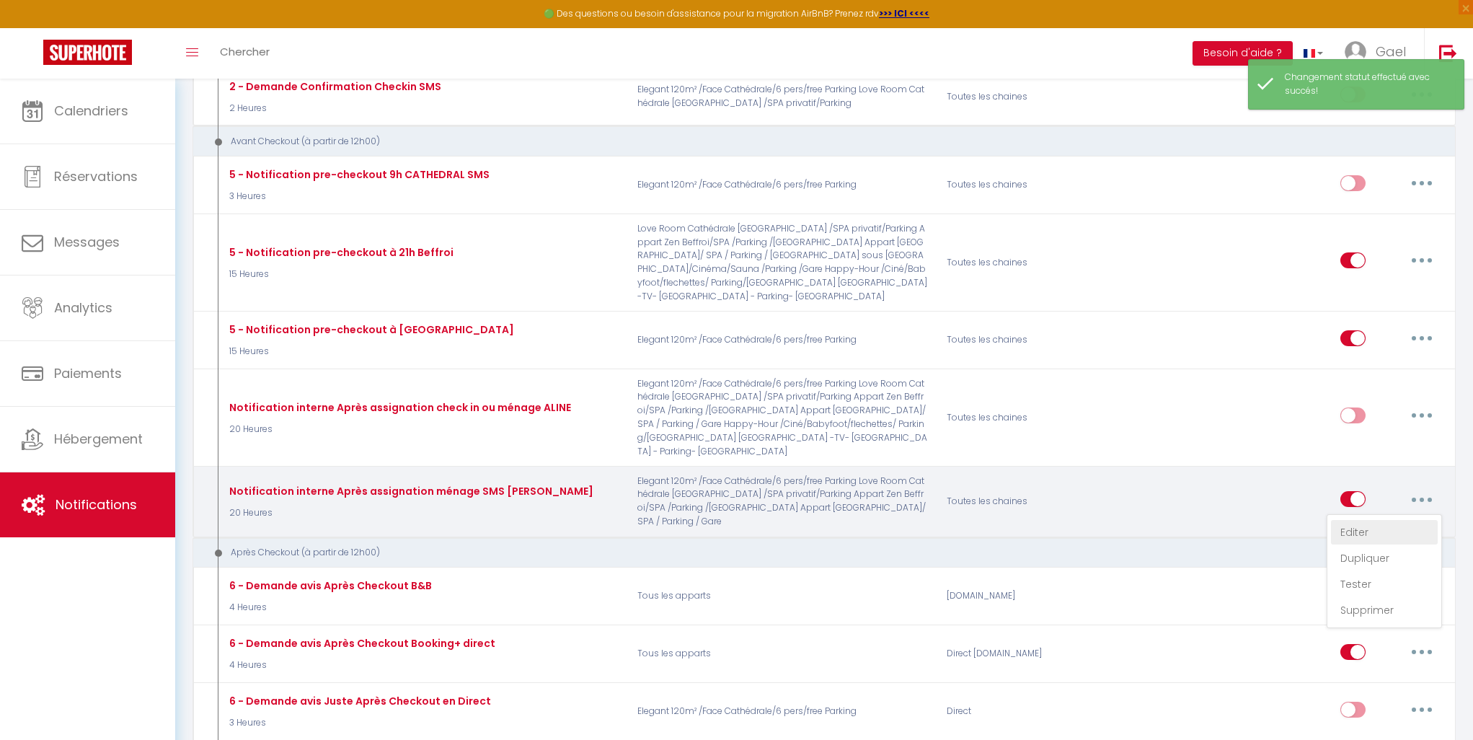
checkbox input "true"
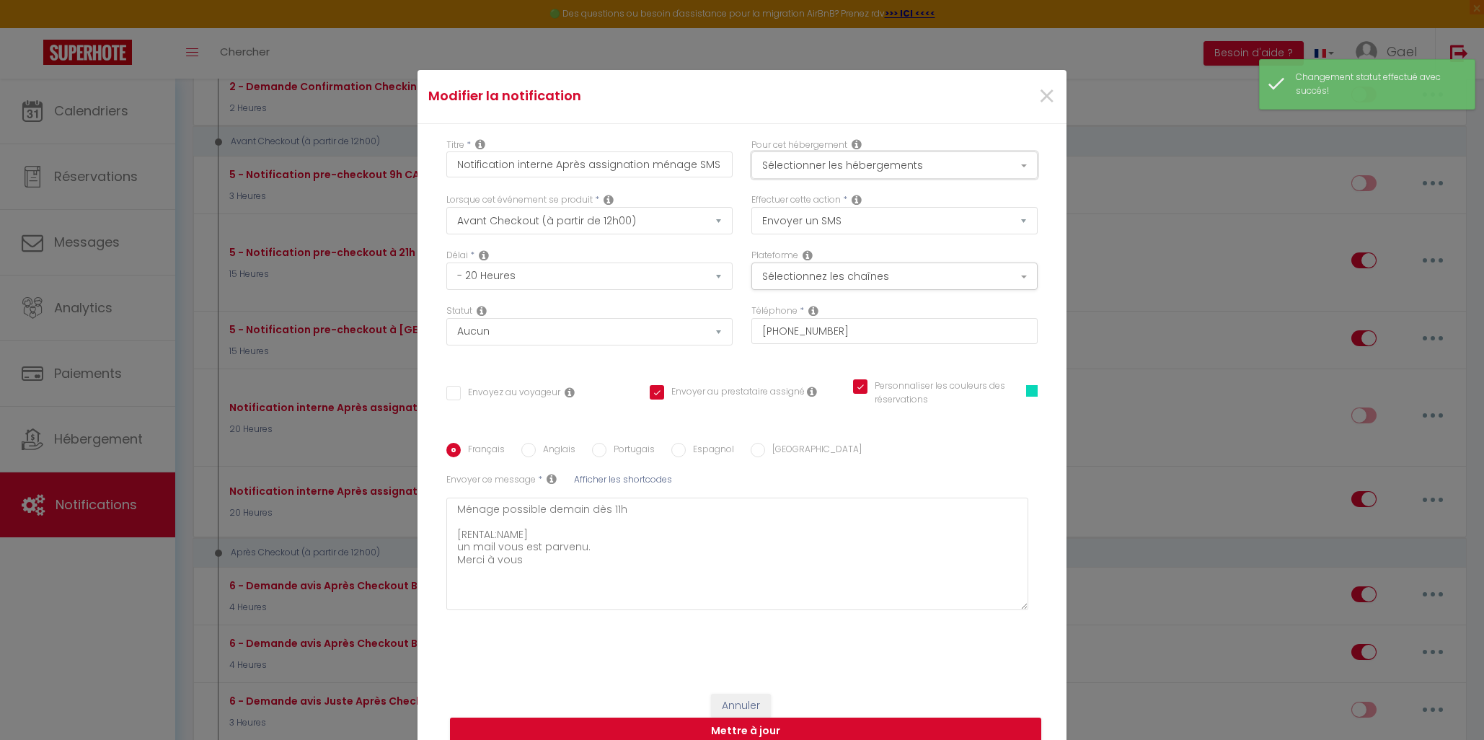
click at [952, 159] on button "Sélectionner les hébergements" at bounding box center [894, 164] width 286 height 27
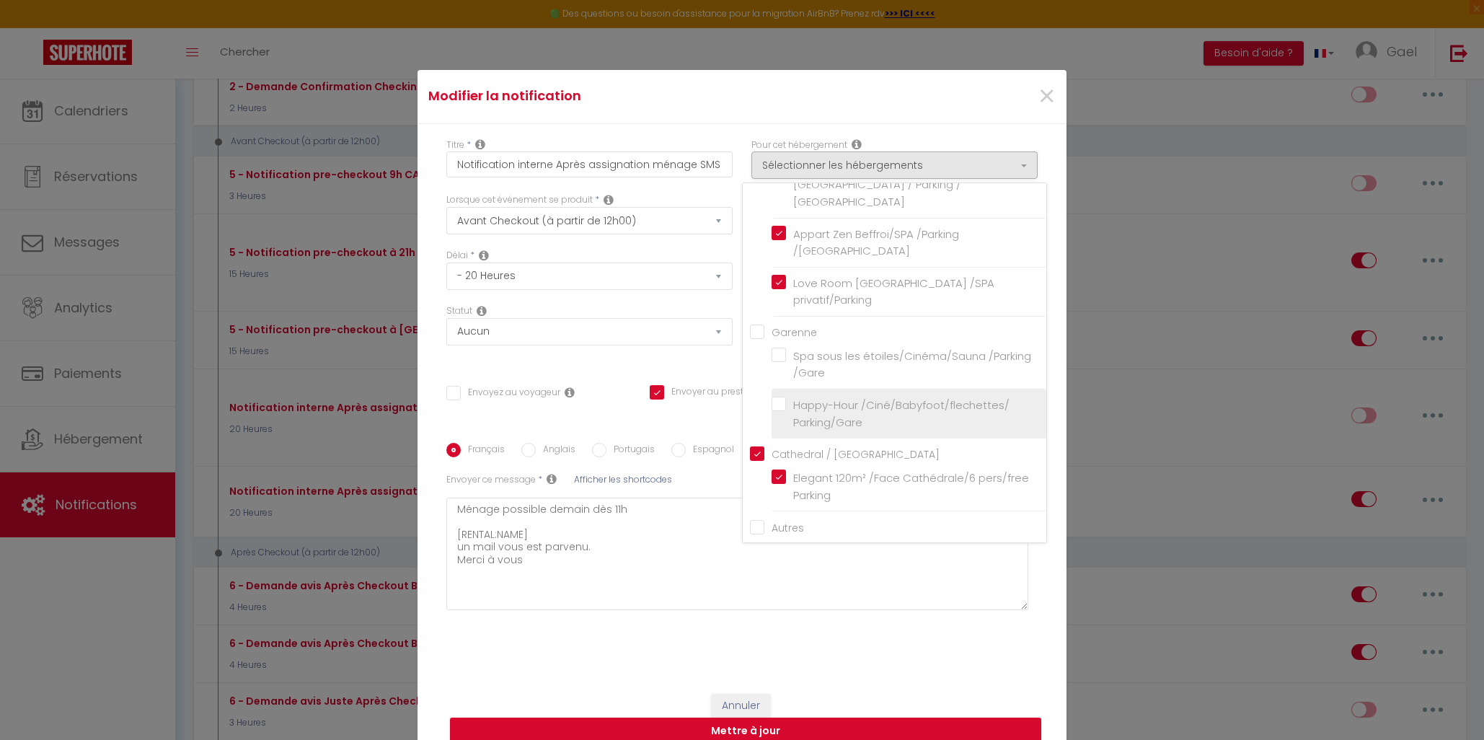
click at [786, 397] on label "Happy-Hour /Ciné/Babyfoot/flechettes/ Parking/Gare" at bounding box center [911, 414] width 251 height 34
click at [775, 407] on input "Happy-Hour /Ciné/Babyfoot/flechettes/ Parking/Gare" at bounding box center [908, 414] width 275 height 14
checkbox input "true"
checkbox input "false"
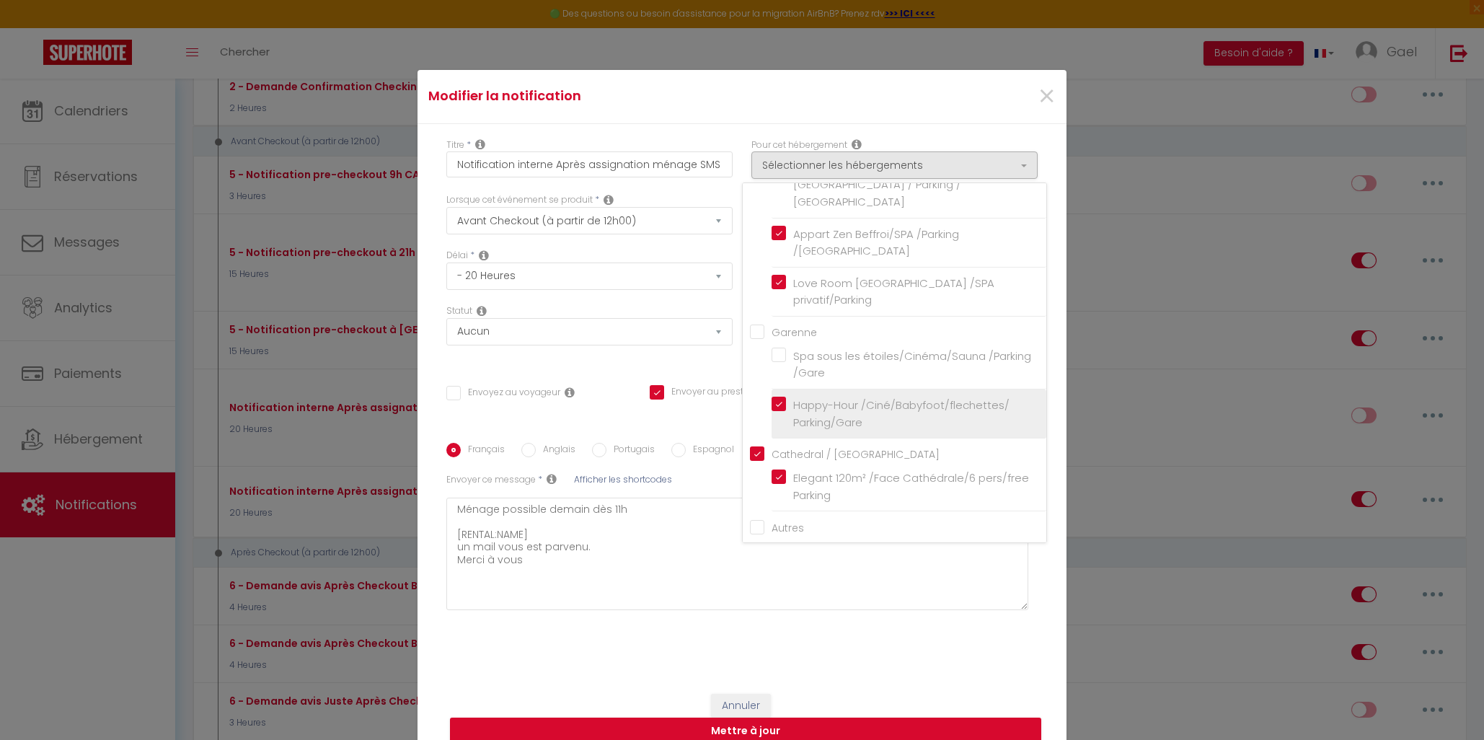
checkbox input "false"
checkbox input "true"
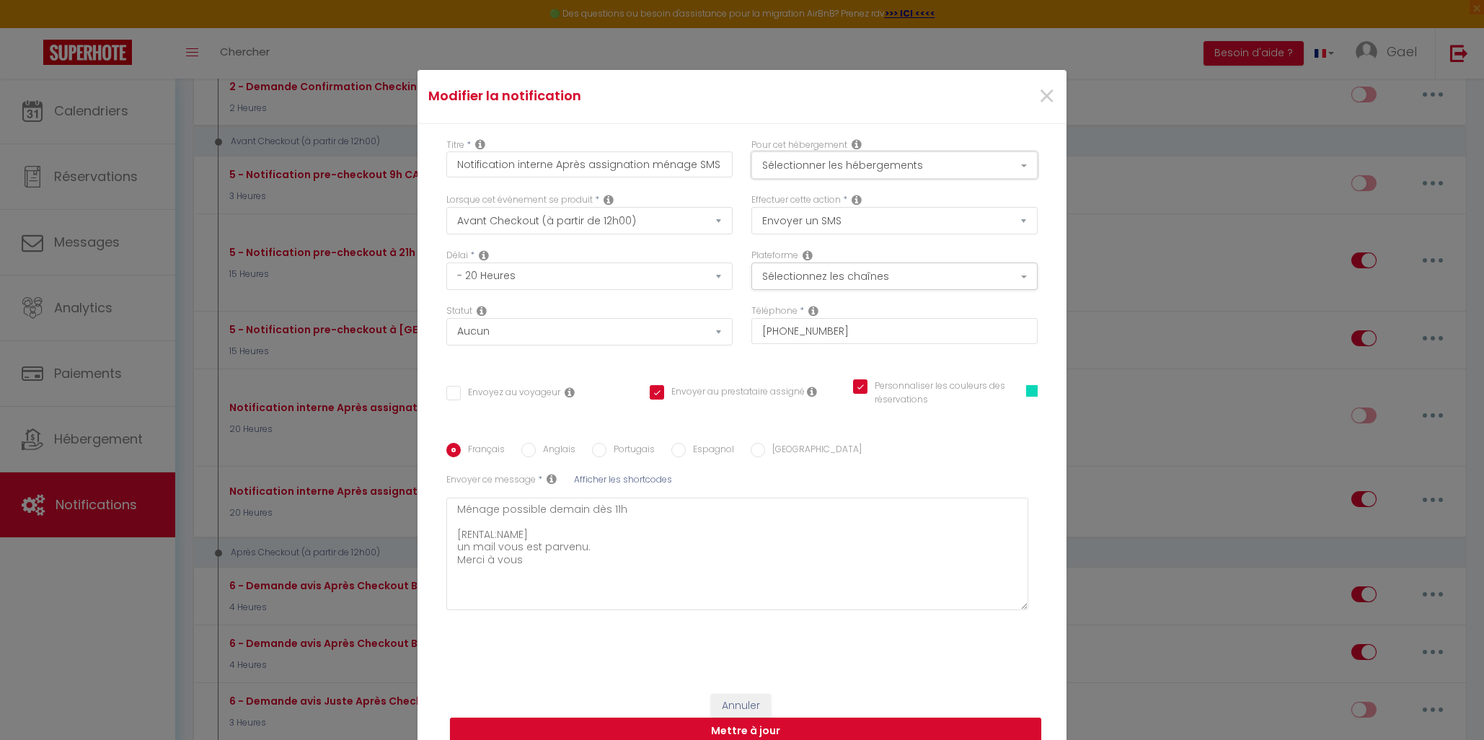
click at [927, 160] on button "Sélectionner les hébergements" at bounding box center [894, 164] width 286 height 27
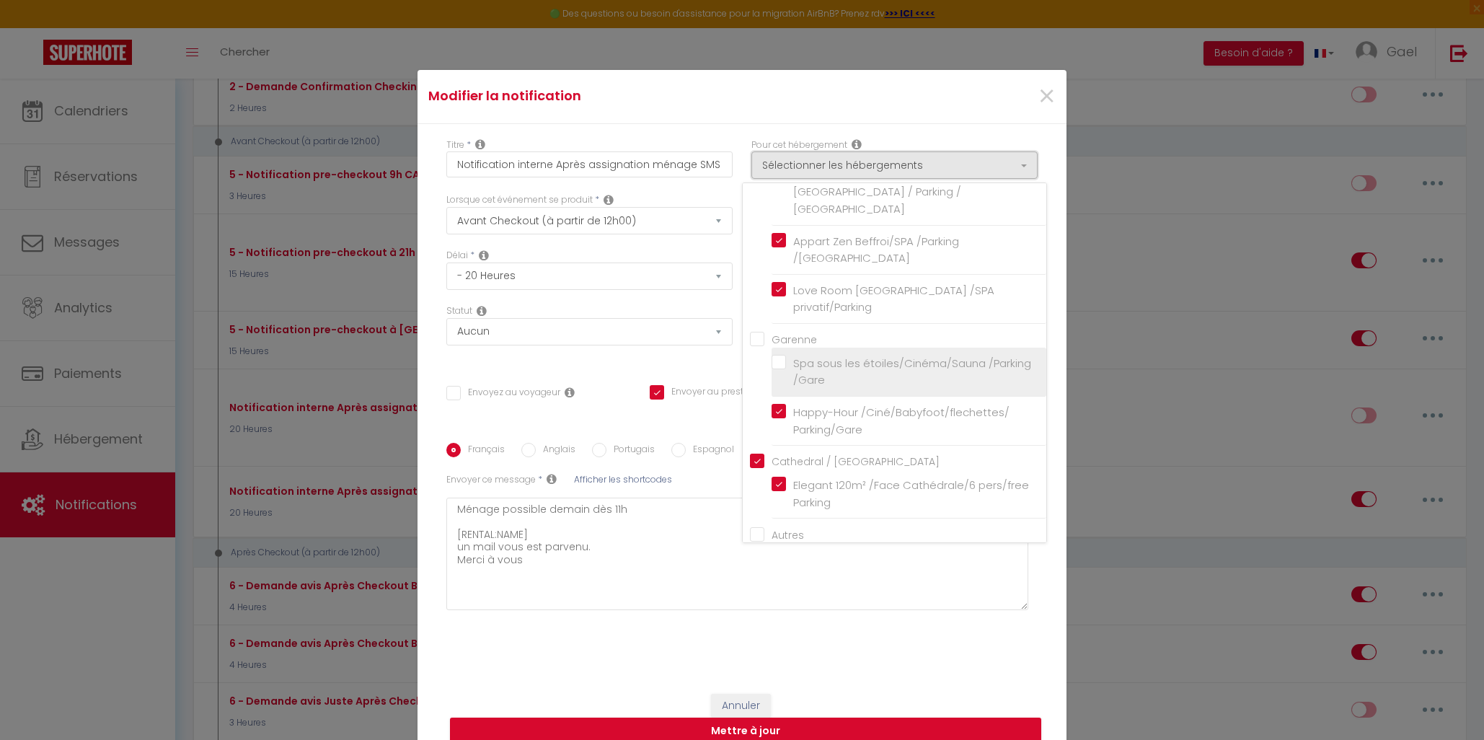
scroll to position [117, 0]
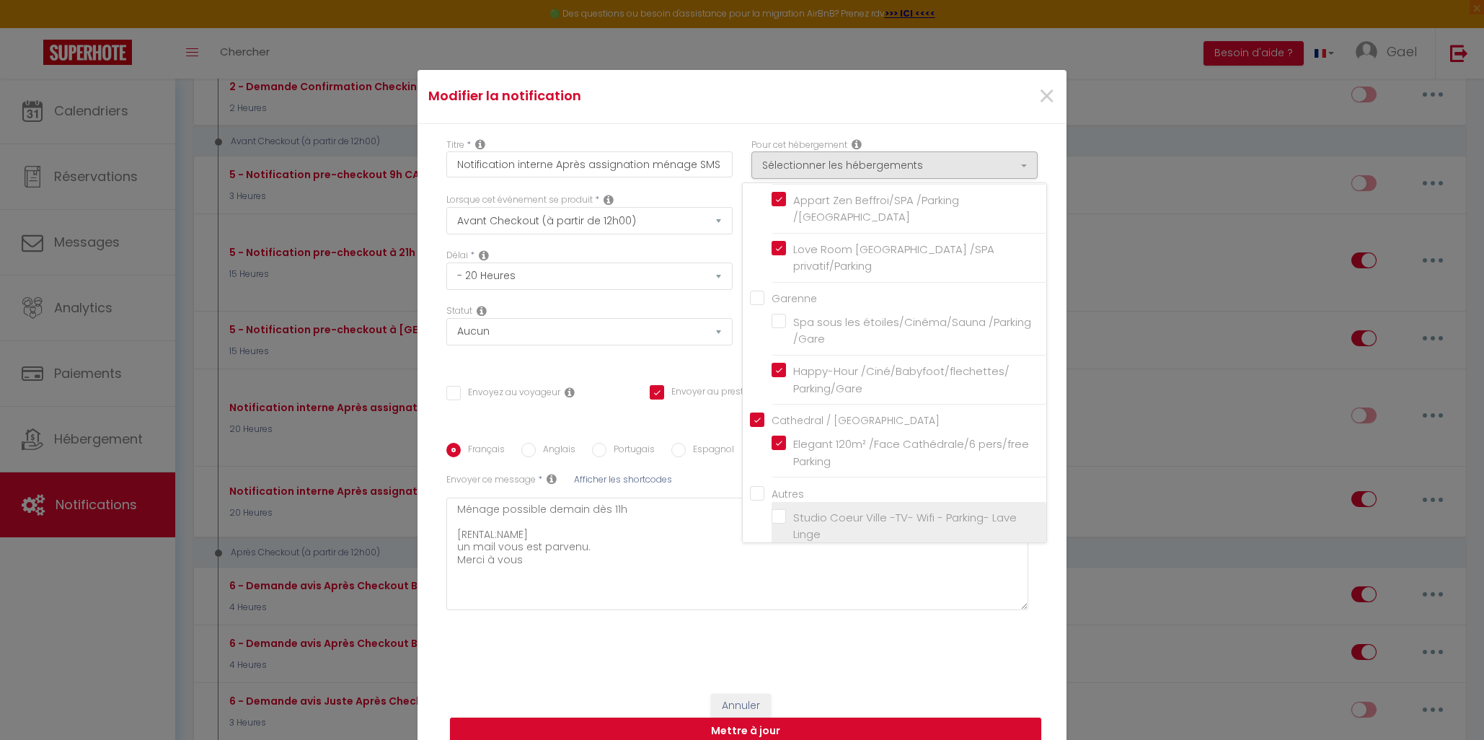
click at [786, 509] on label "Studio Coeur Ville -TV- Wifi - Parking- Lave Linge" at bounding box center [911, 526] width 251 height 34
click at [771, 518] on input "Studio Coeur Ville -TV- Wifi - Parking- Lave Linge" at bounding box center [908, 525] width 275 height 14
checkbox input "false"
checkbox input "true"
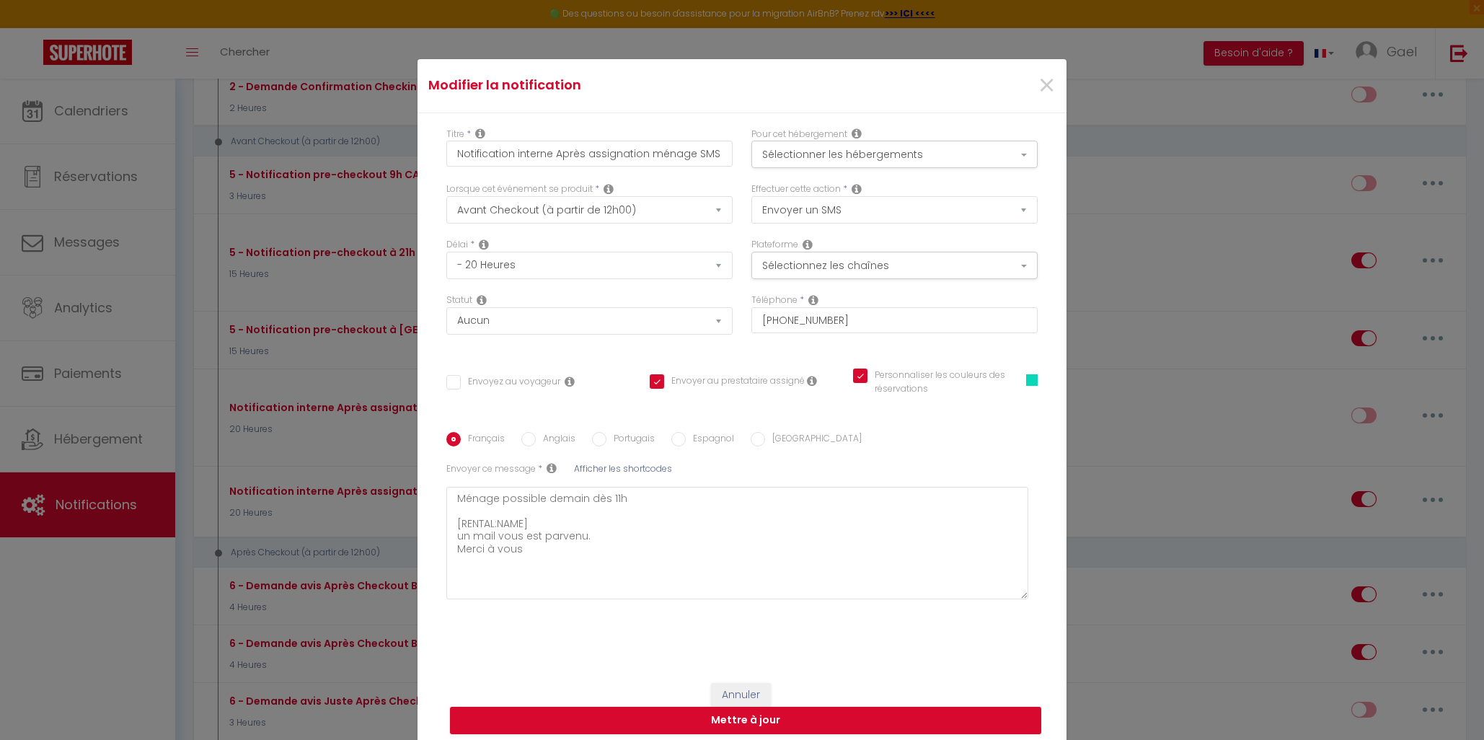
scroll to position [28, 0]
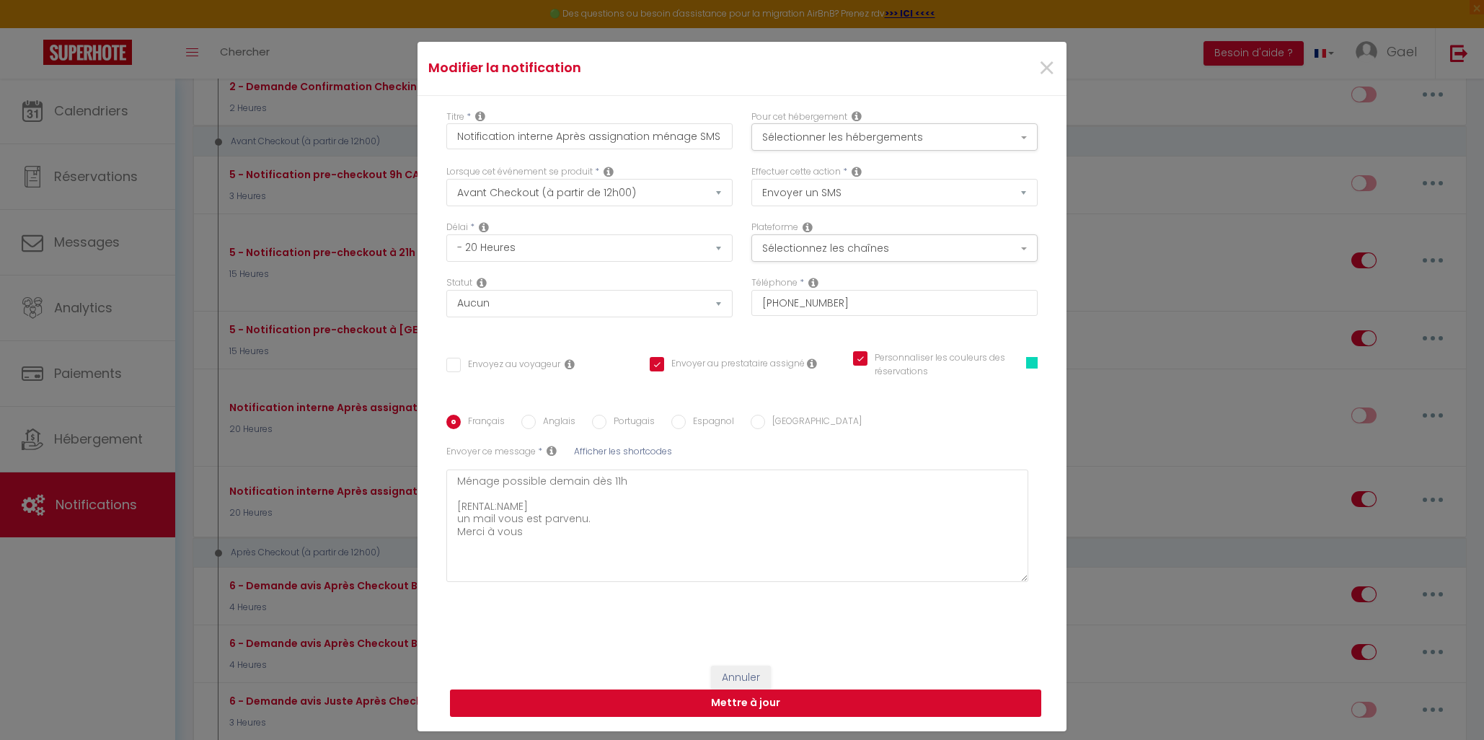
click at [765, 704] on button "Mettre à jour" at bounding box center [745, 702] width 591 height 27
checkbox input "false"
checkbox input "true"
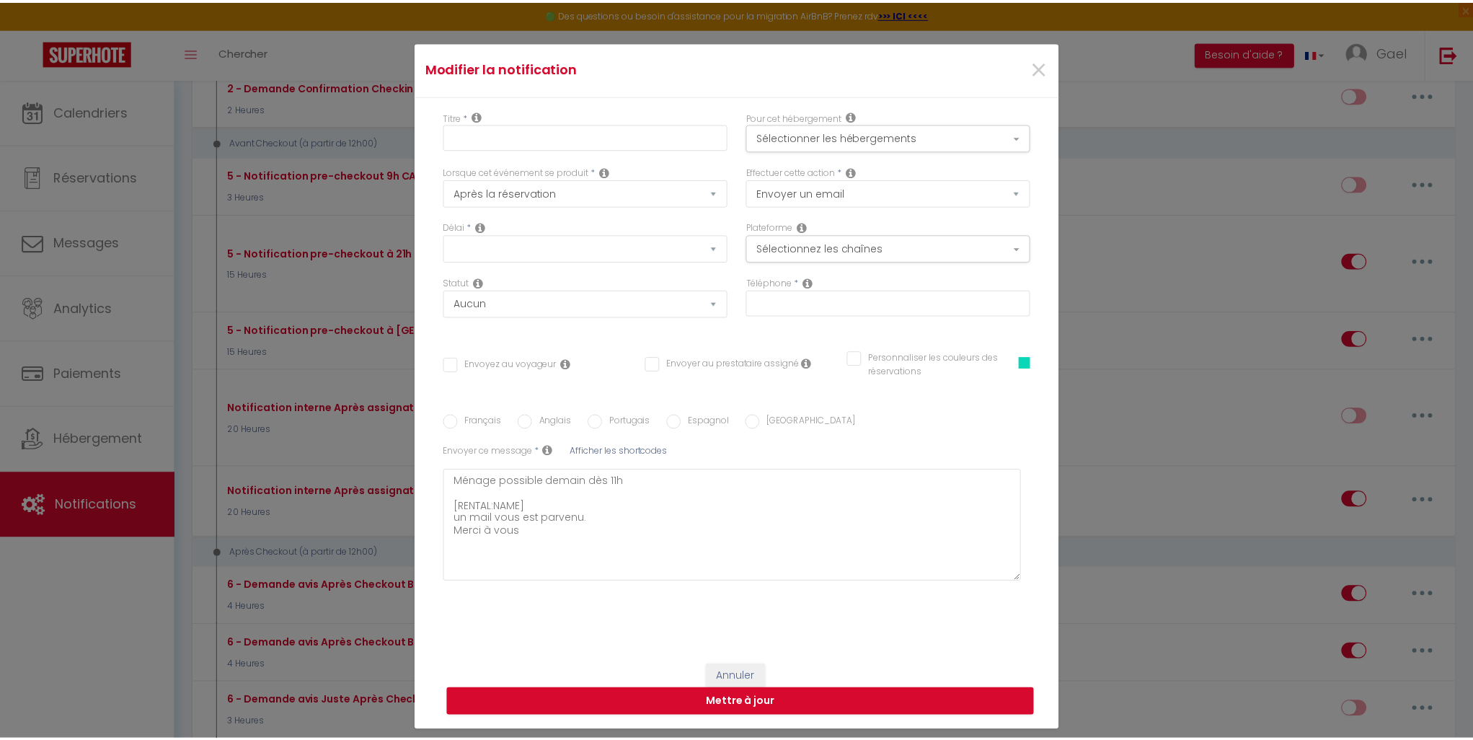
scroll to position [0, 0]
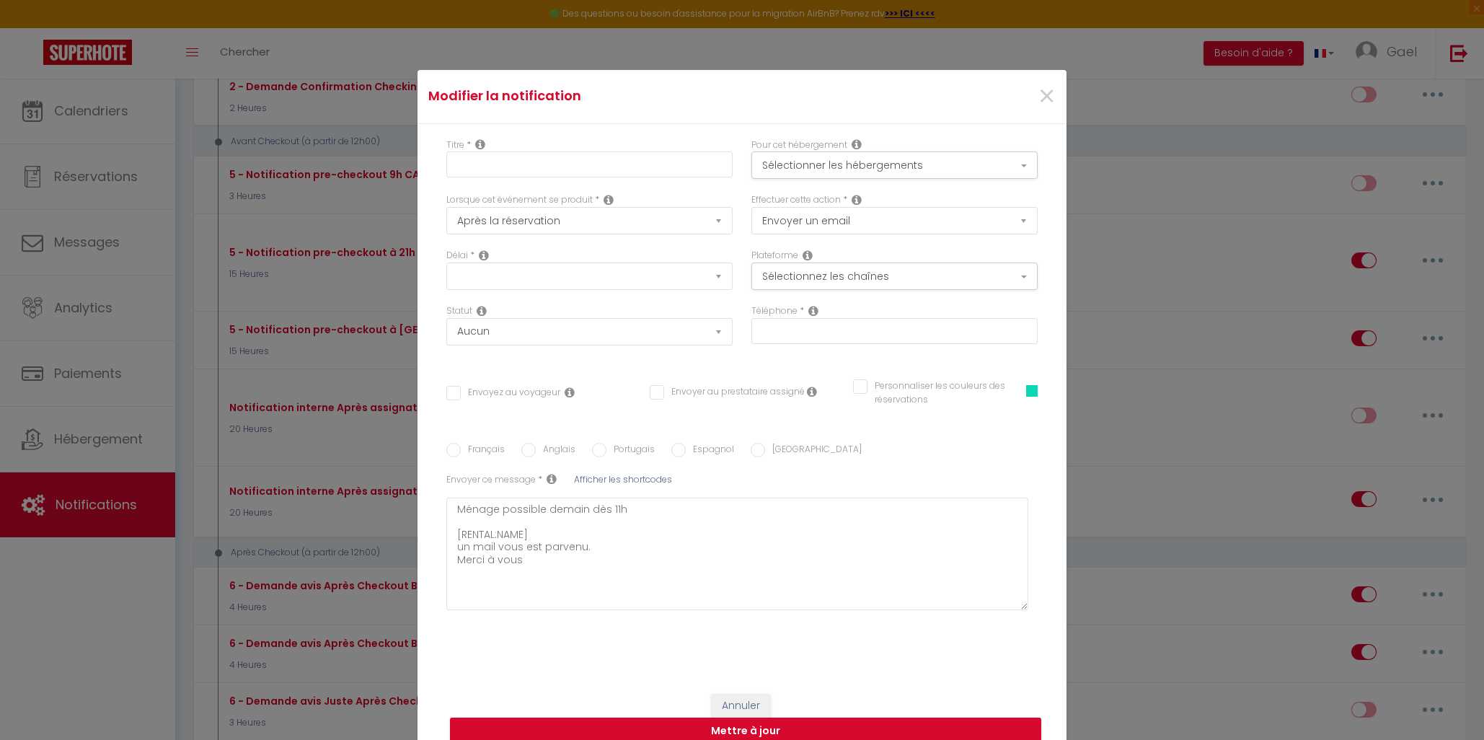
checkbox input "false"
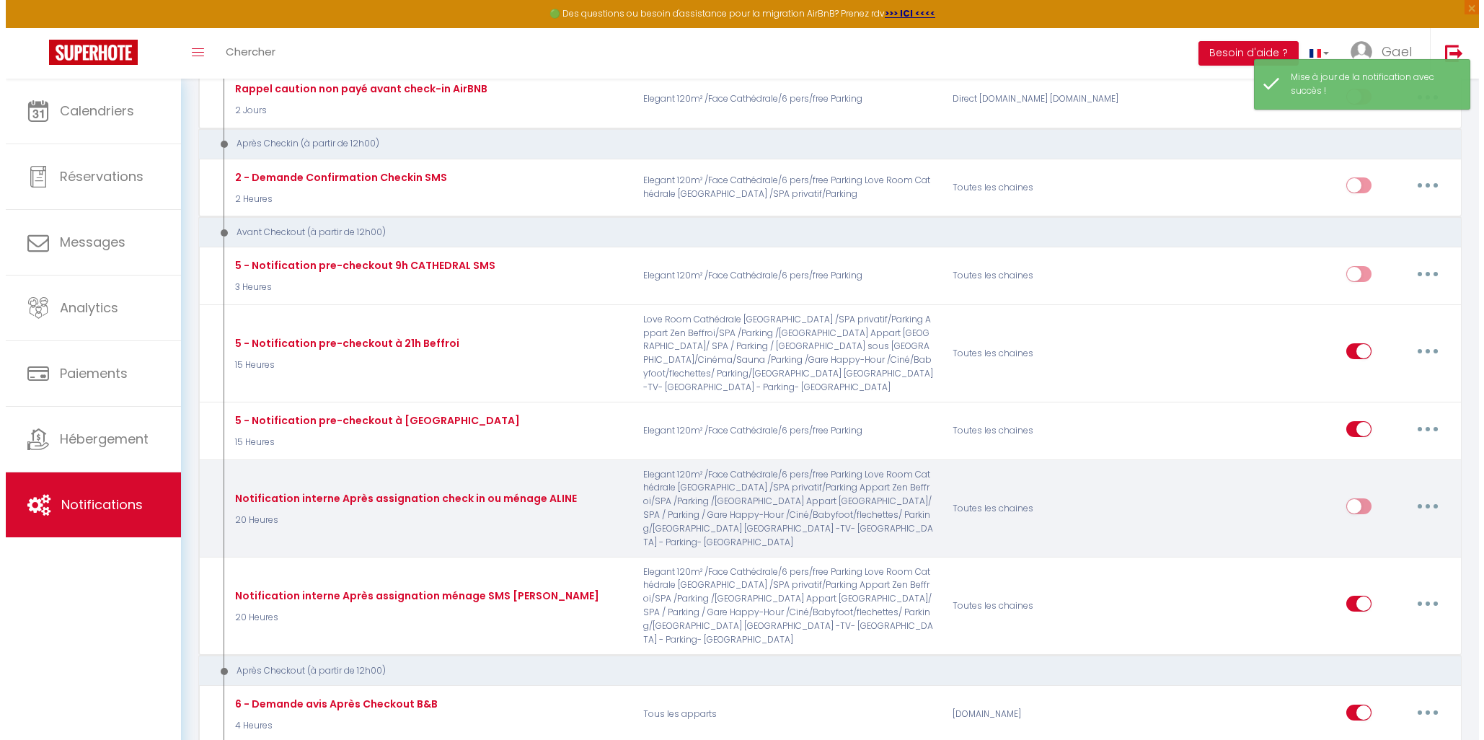
scroll to position [1065, 0]
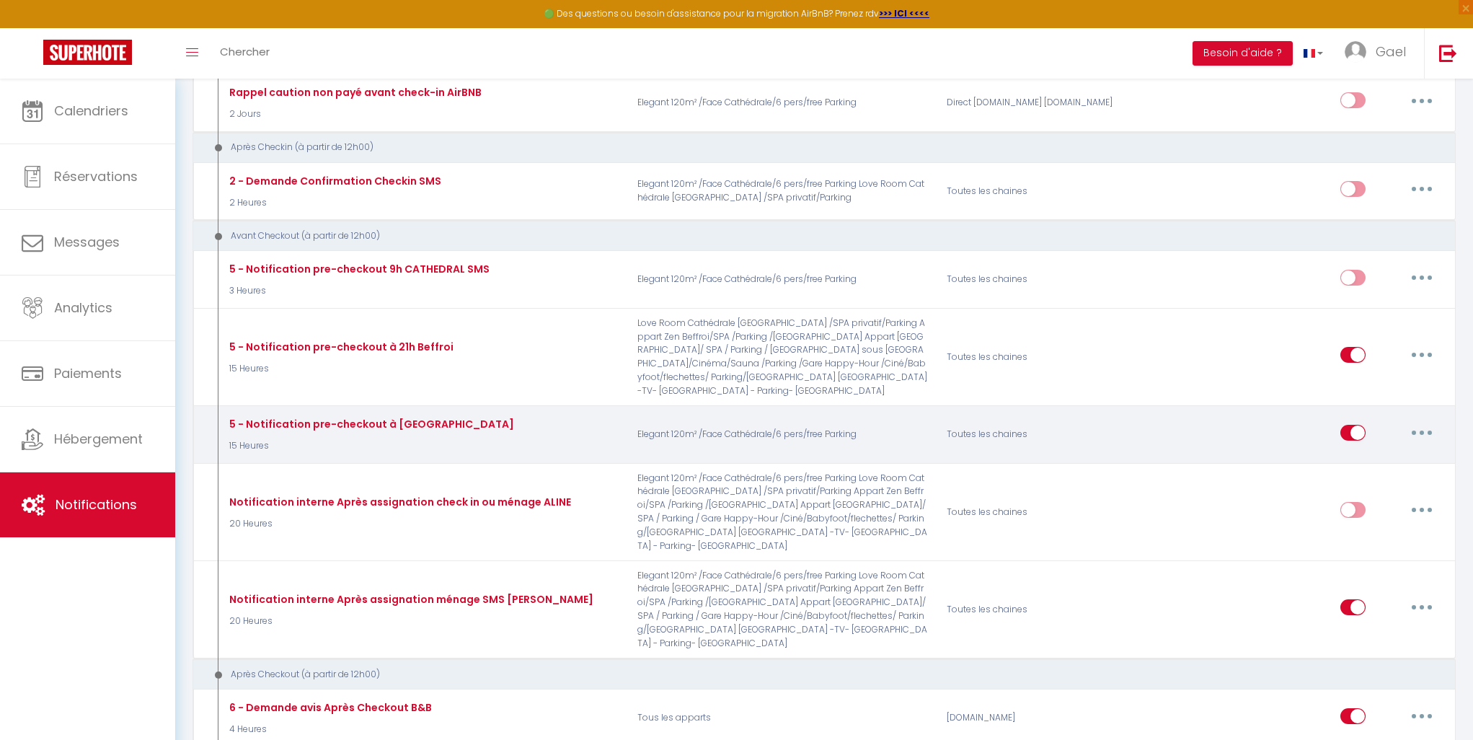
click at [1426, 421] on button "button" at bounding box center [1422, 432] width 40 height 23
click at [1391, 453] on link "Editer" at bounding box center [1384, 465] width 107 height 25
type input "5 - Notification pre-checkout à [GEOGRAPHIC_DATA]"
select select "4"
select select "15 Heures"
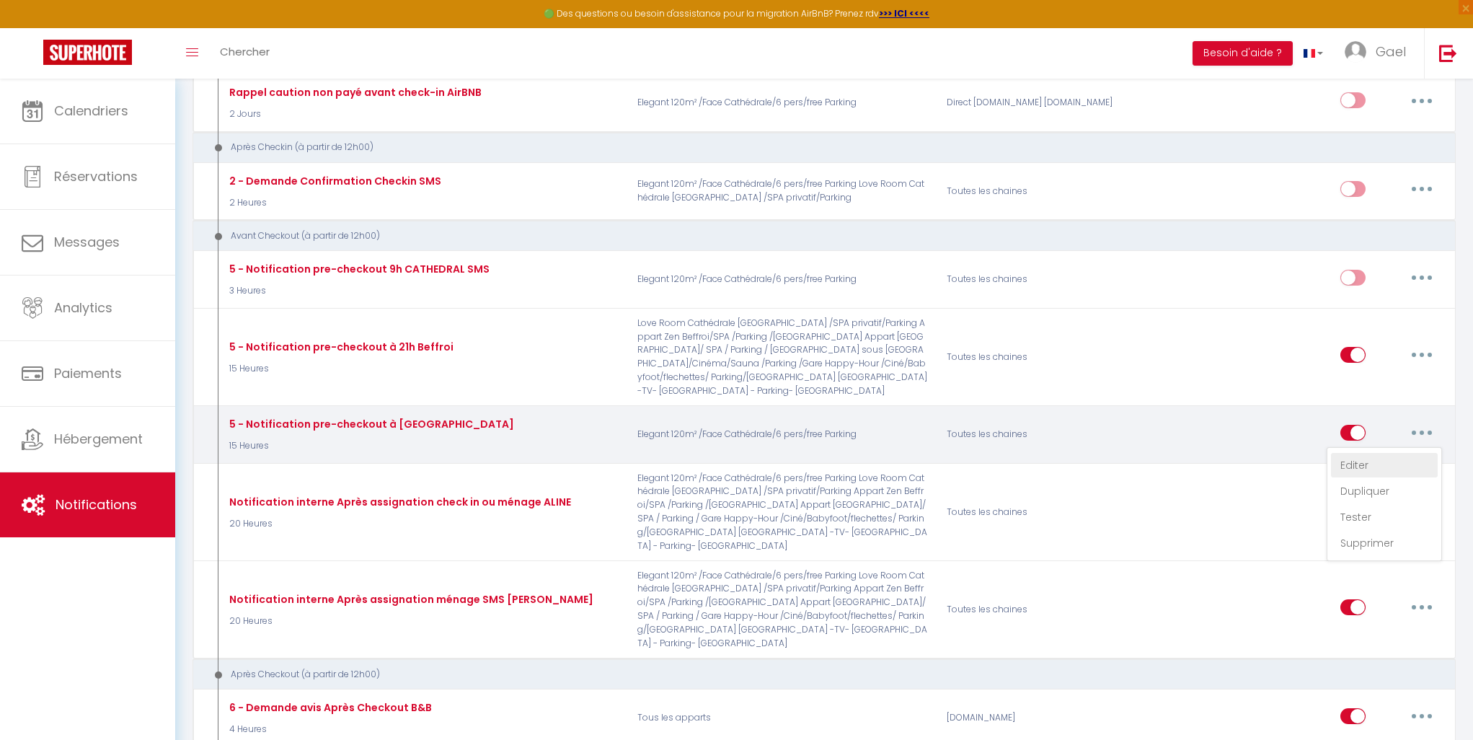
select select
checkbox input "true"
checkbox input "false"
checkbox input "true"
radio input "true"
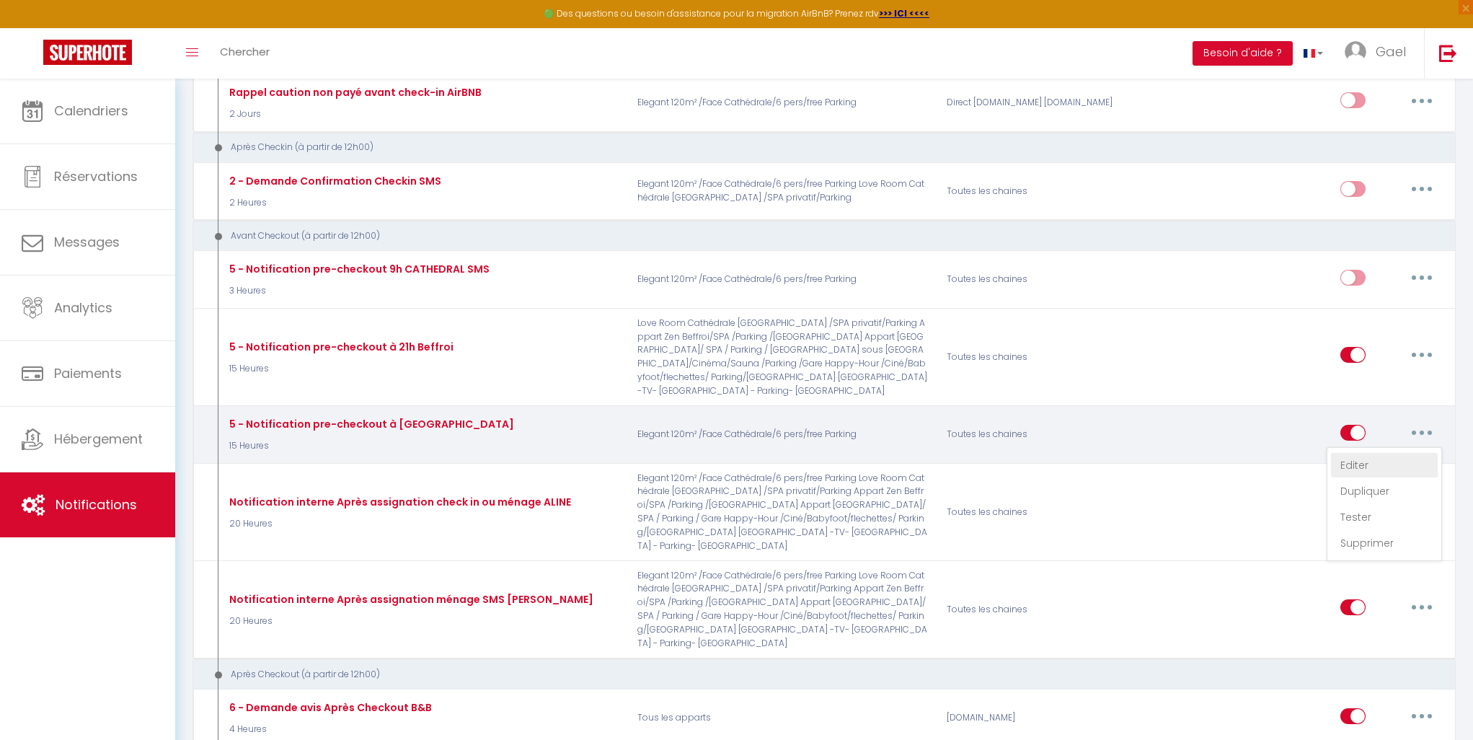
type input "Fin de séjour chez [GEOGRAPHIC_DATA],"
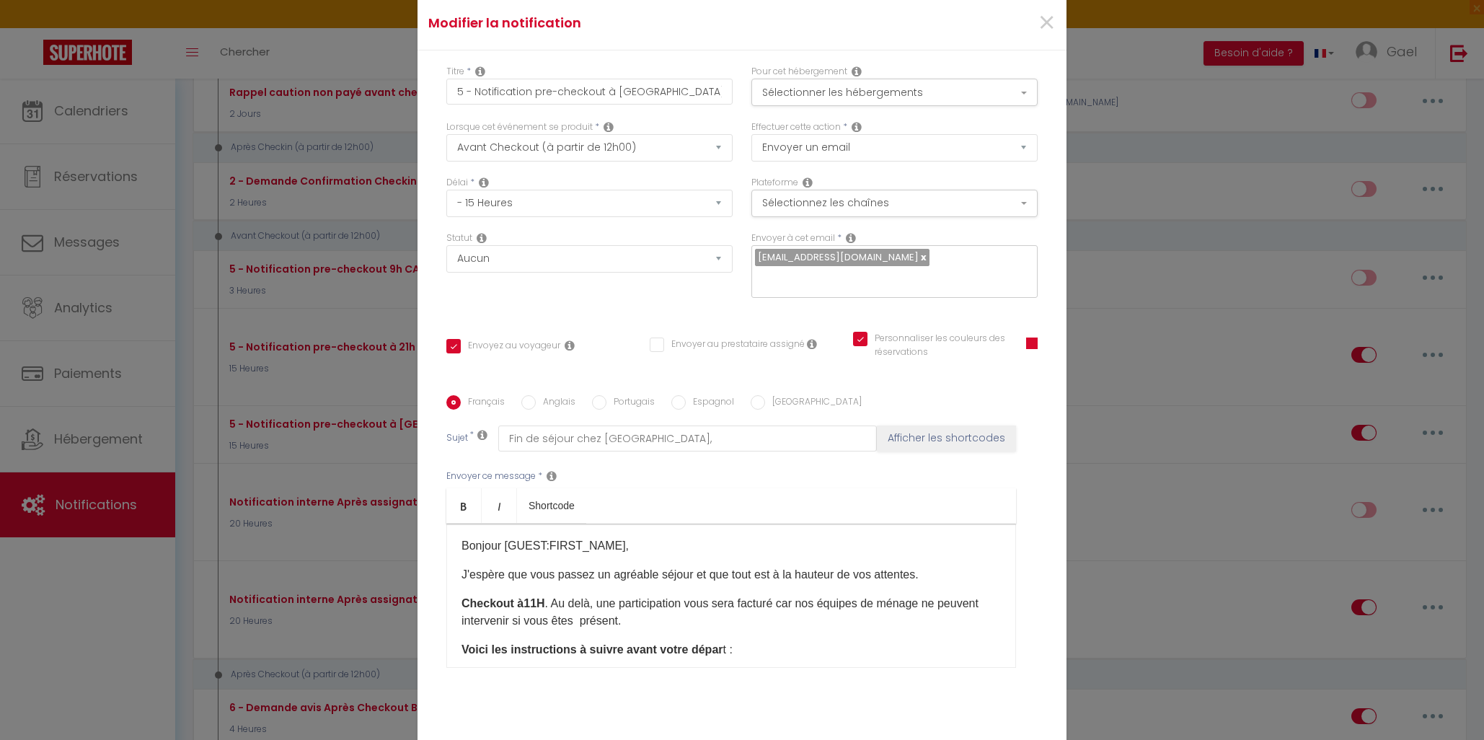
scroll to position [0, 0]
click at [954, 102] on button "Sélectionner les hébergements" at bounding box center [894, 92] width 286 height 27
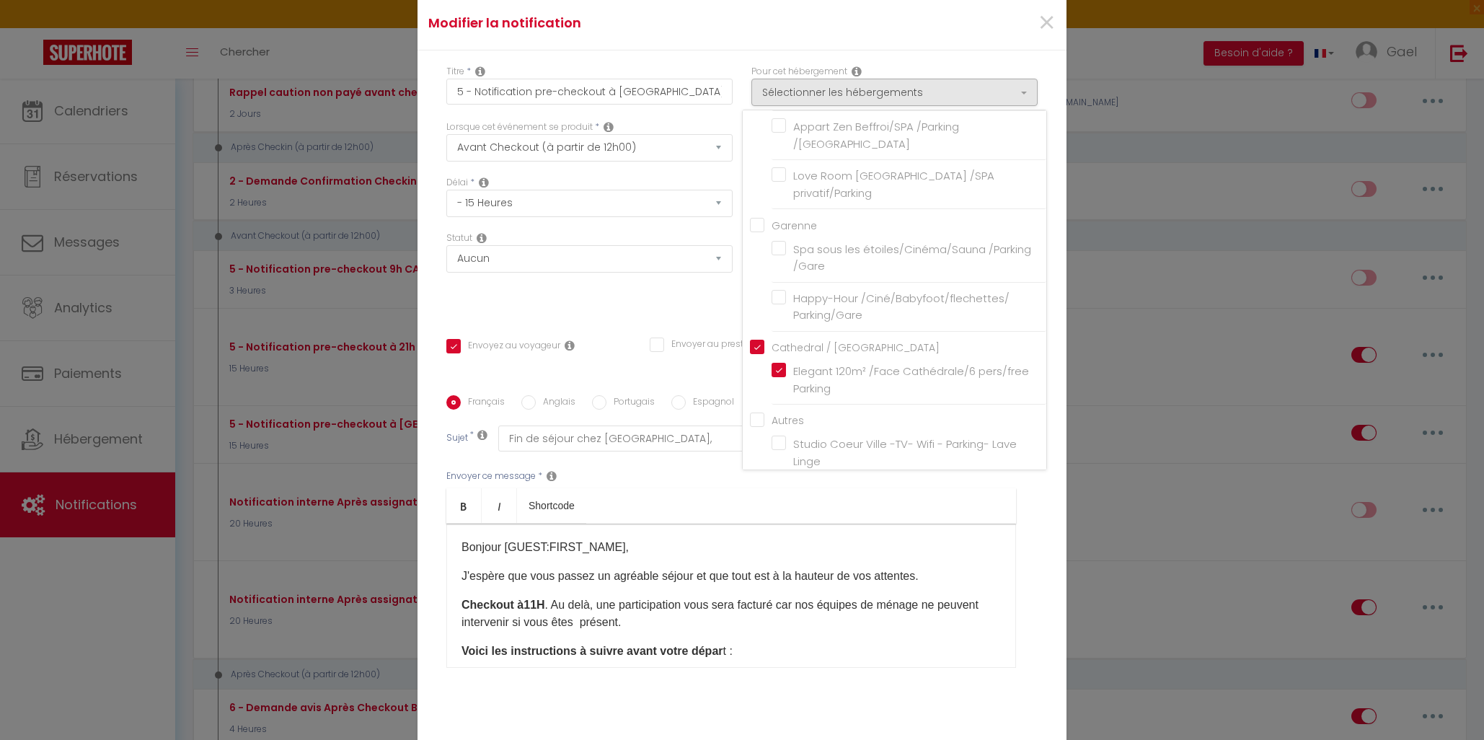
click at [972, 37] on div "×" at bounding box center [957, 23] width 216 height 32
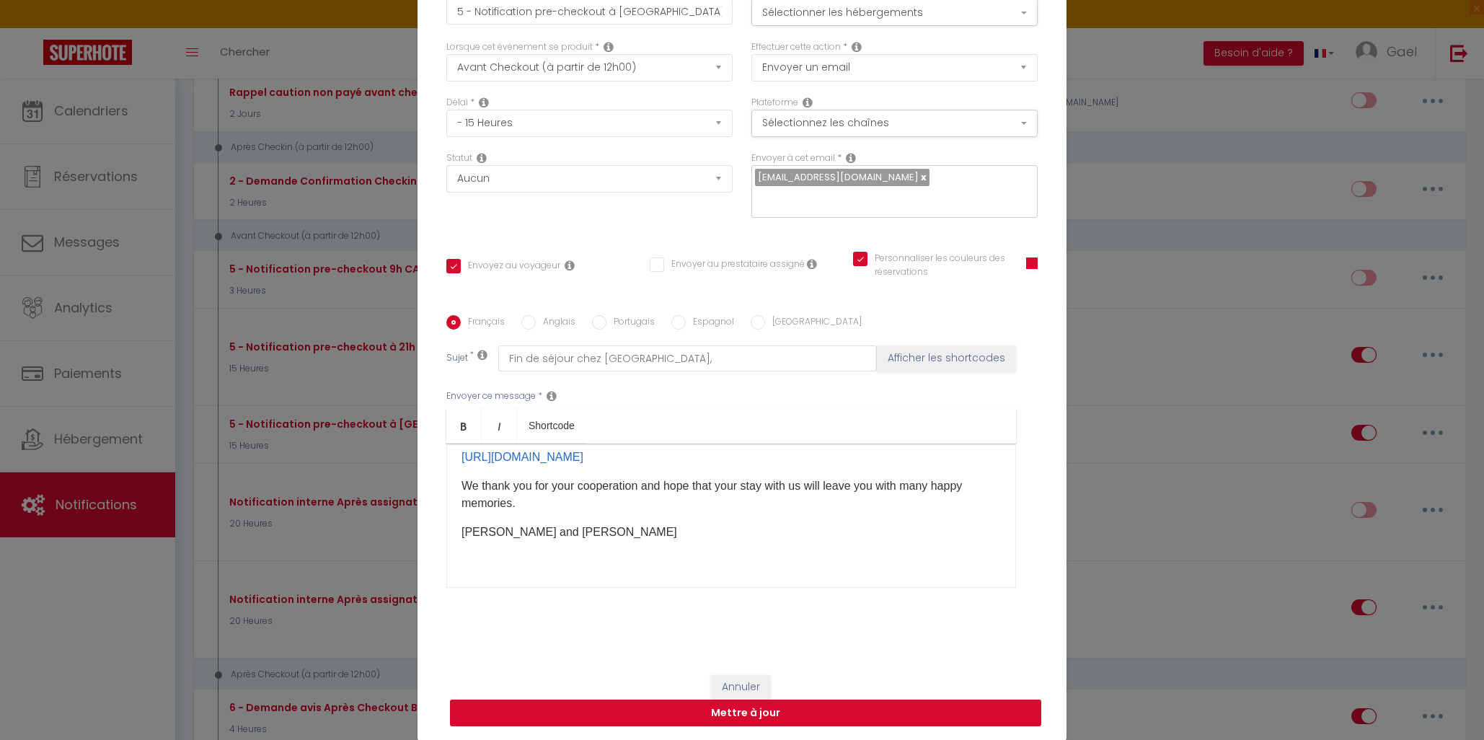
scroll to position [88, 0]
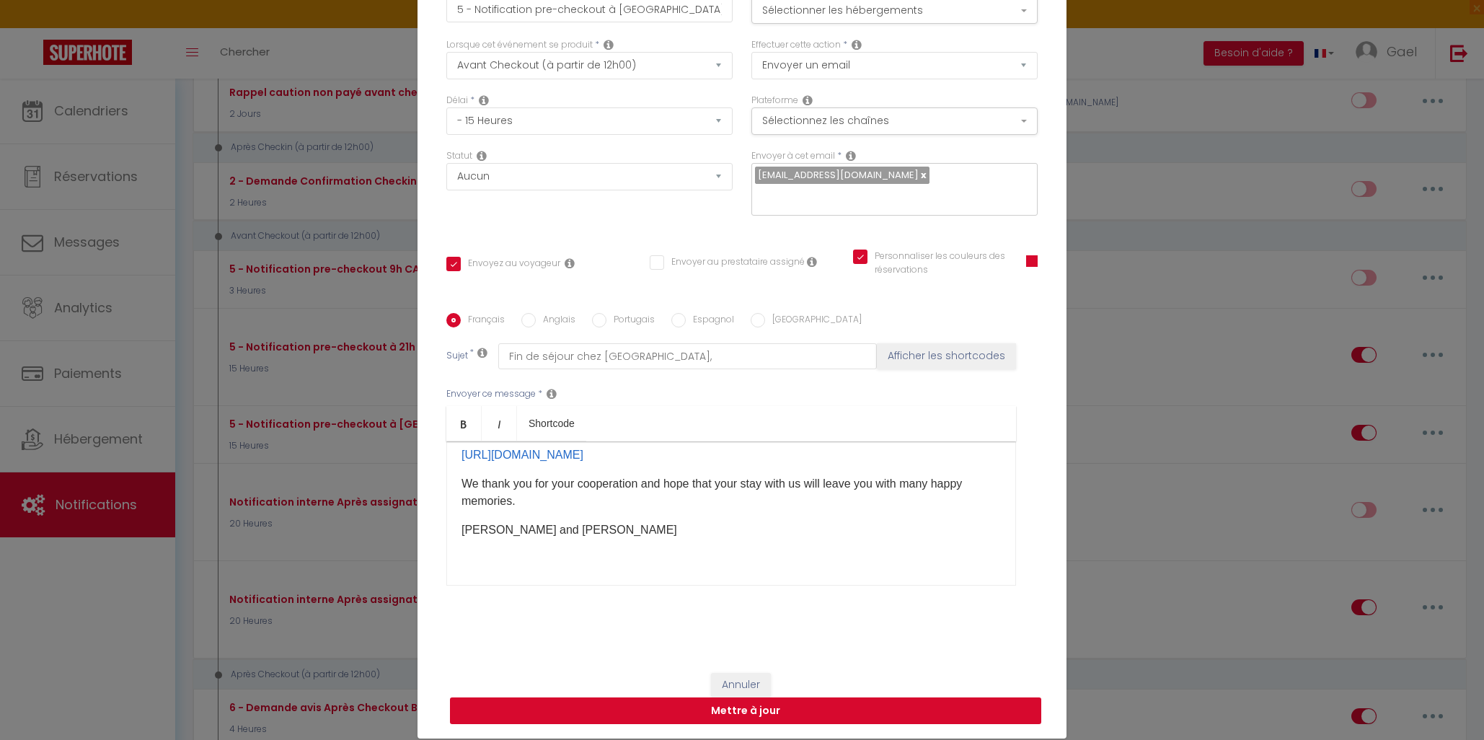
click at [911, 697] on button "Mettre à jour" at bounding box center [745, 710] width 591 height 27
checkbox input "true"
checkbox input "false"
checkbox input "true"
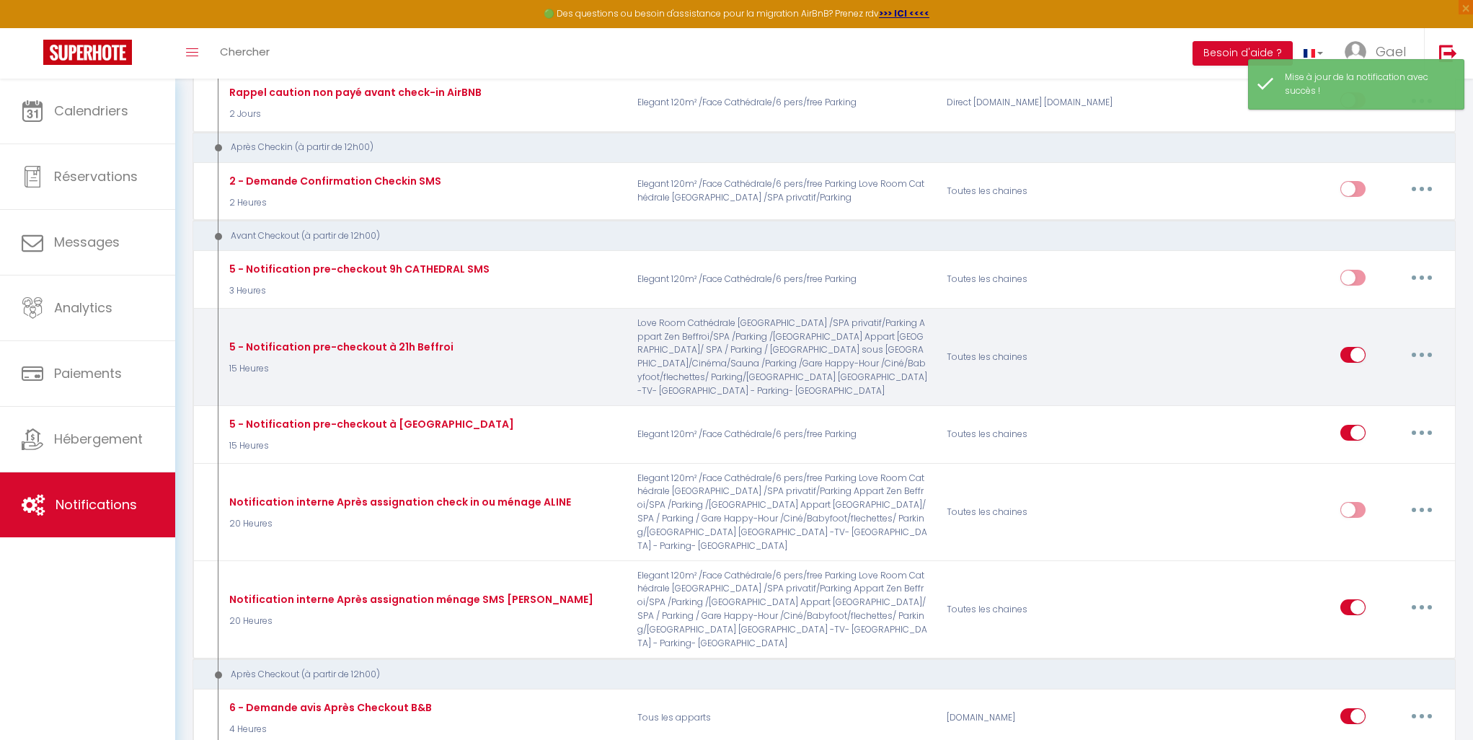
click at [1420, 343] on button "button" at bounding box center [1422, 354] width 40 height 23
click at [1381, 376] on link "Editer" at bounding box center [1384, 388] width 107 height 25
type input "5 - Notification pre-checkout à 21h Beffroi"
select select "4"
select select "15 Heures"
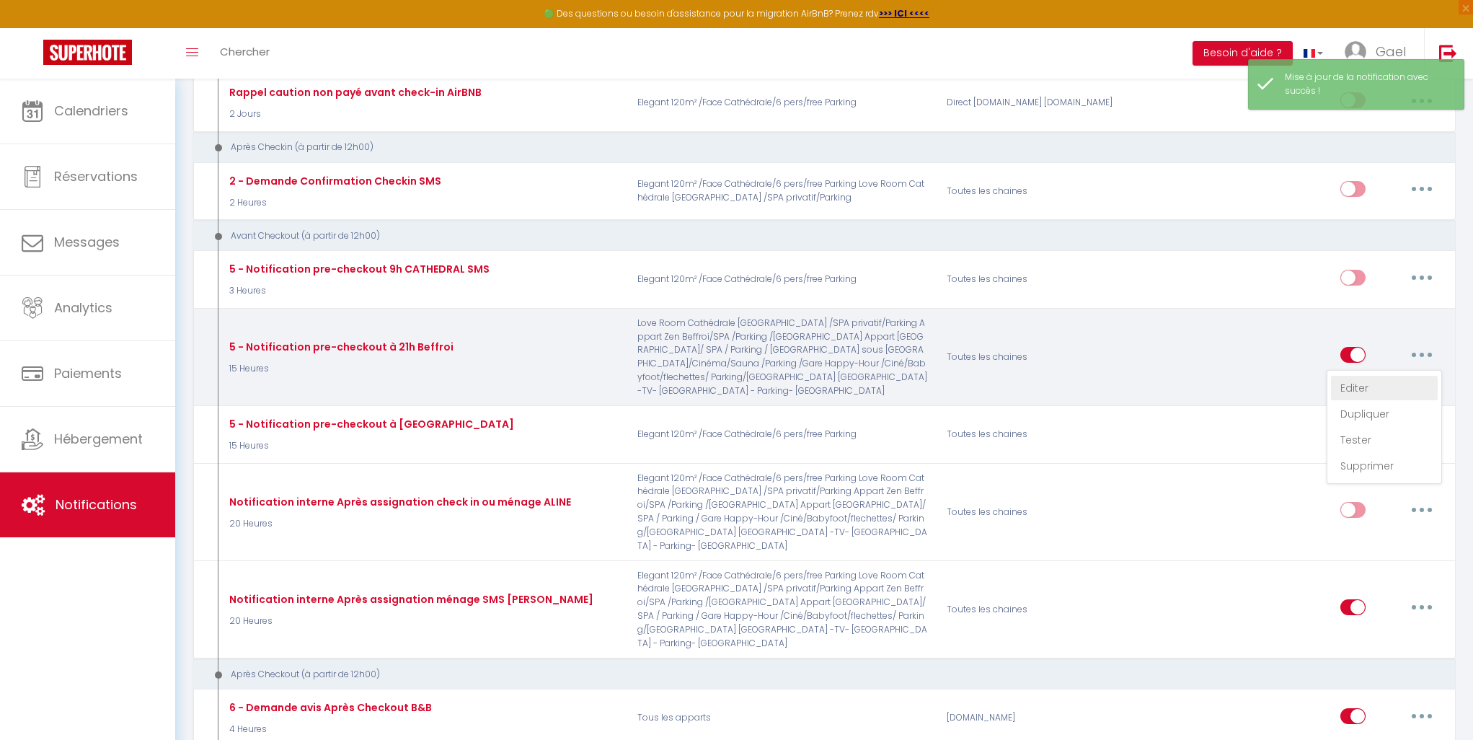
select select
checkbox input "true"
checkbox input "false"
radio input "true"
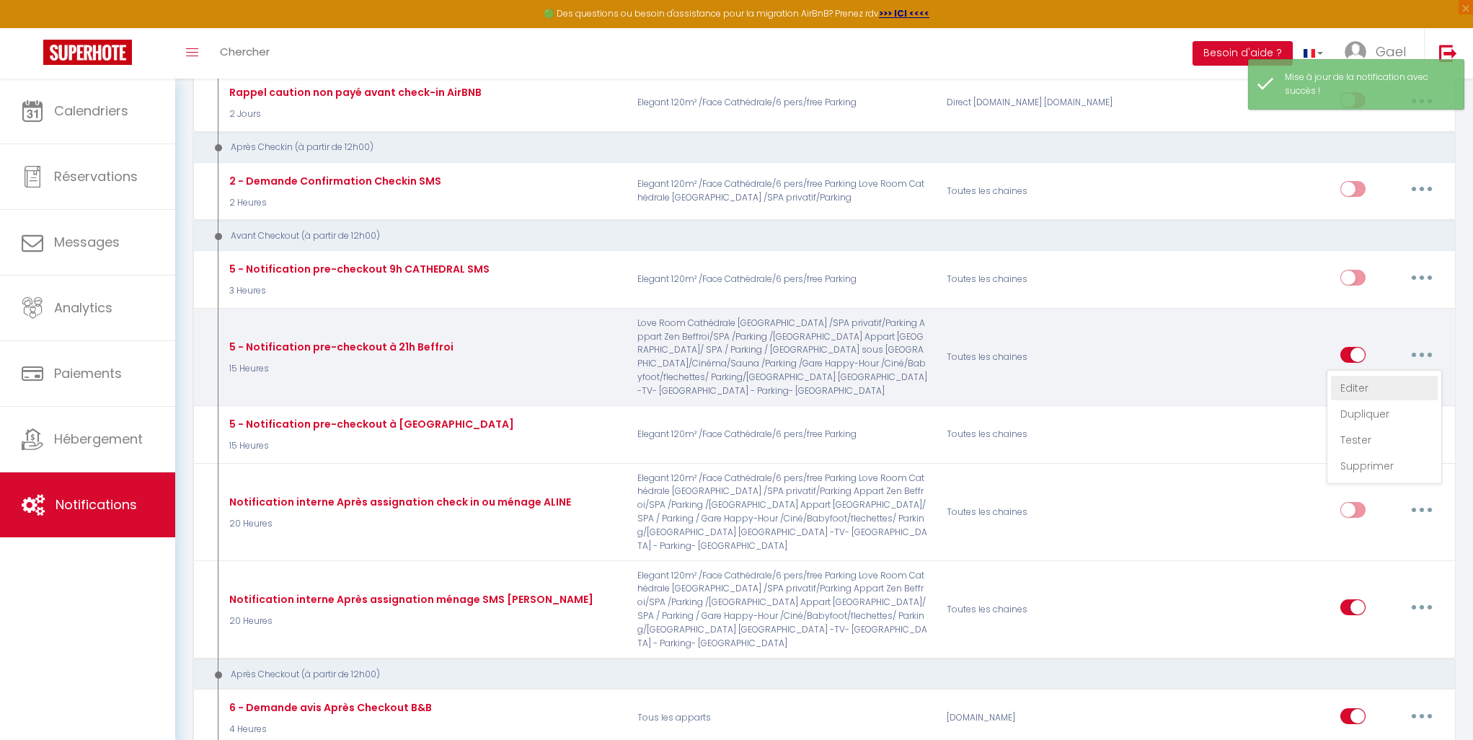
type input "Pré-check out 11h"
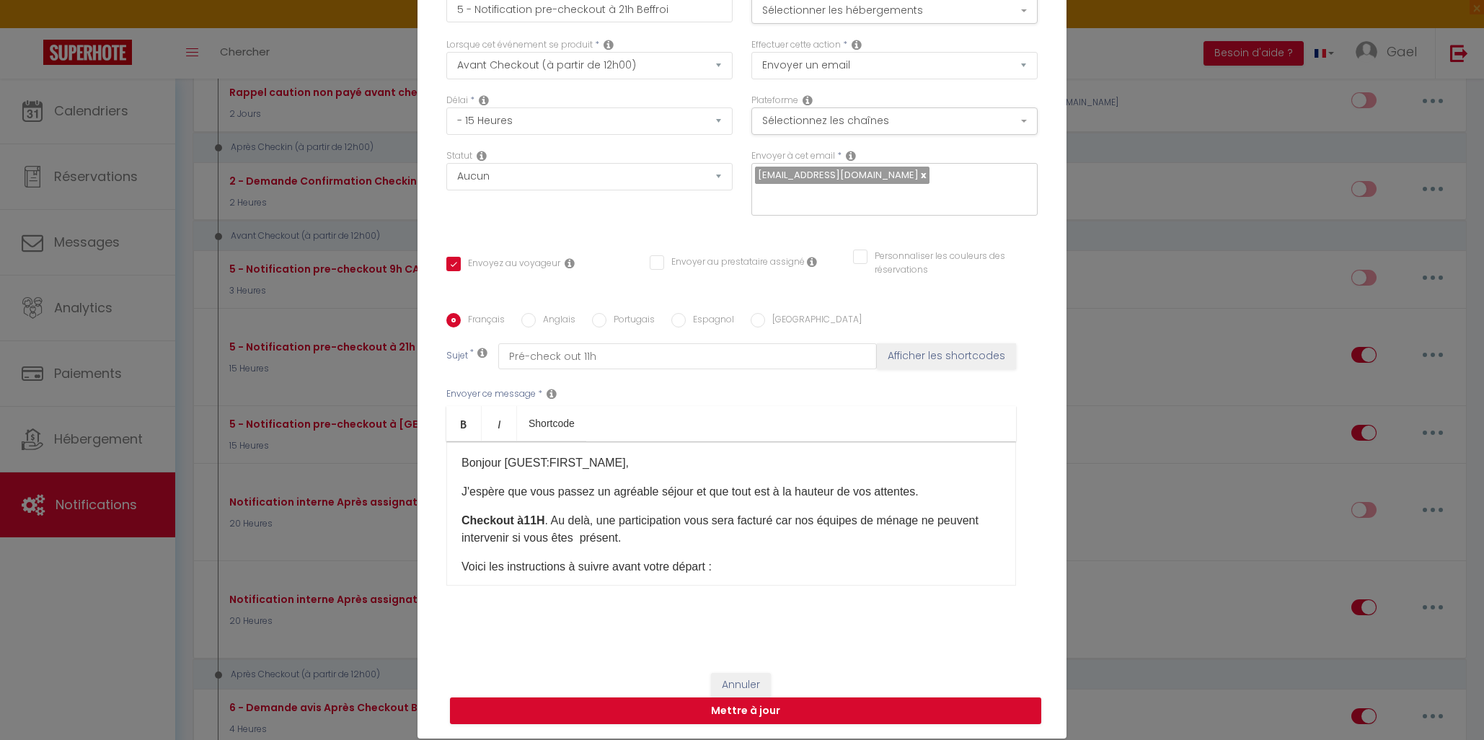
scroll to position [0, 0]
click at [518, 516] on strong "Checkout à11H" at bounding box center [503, 522] width 84 height 12
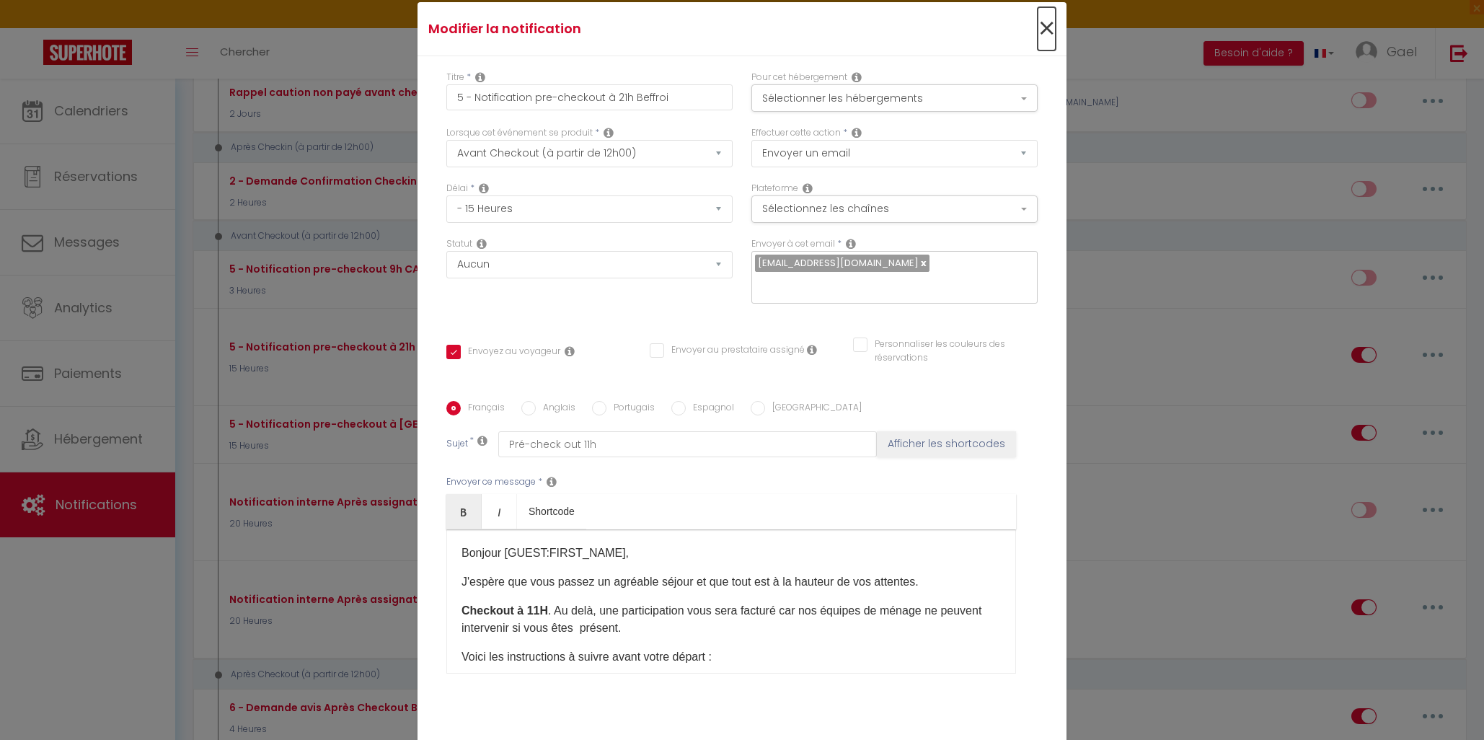
click at [1039, 36] on span "×" at bounding box center [1047, 28] width 18 height 43
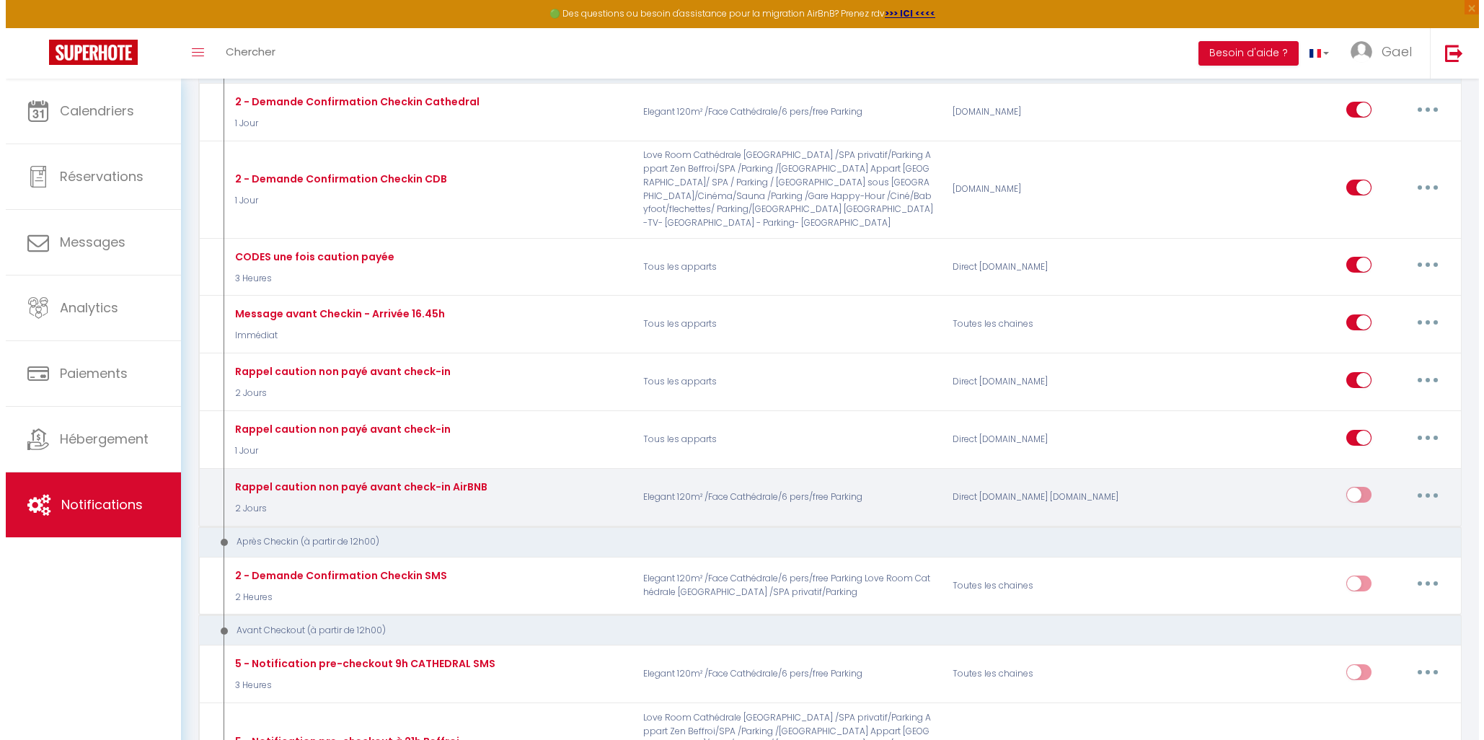
scroll to position [669, 0]
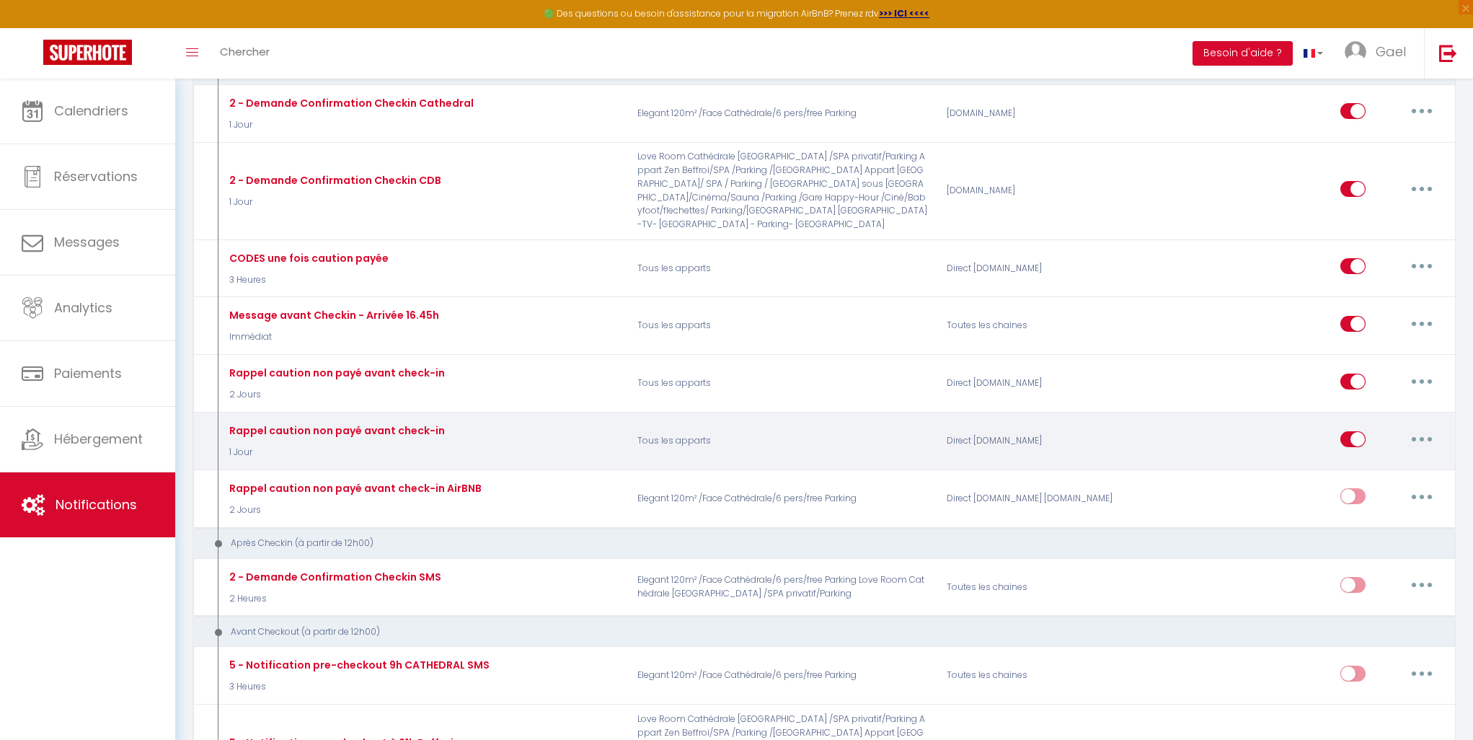
click at [1417, 428] on button "button" at bounding box center [1422, 439] width 40 height 23
click at [1384, 459] on link "Editer" at bounding box center [1384, 471] width 107 height 25
type input "Rappel caution non payé avant check-in"
select select "2"
select select "1 Jour"
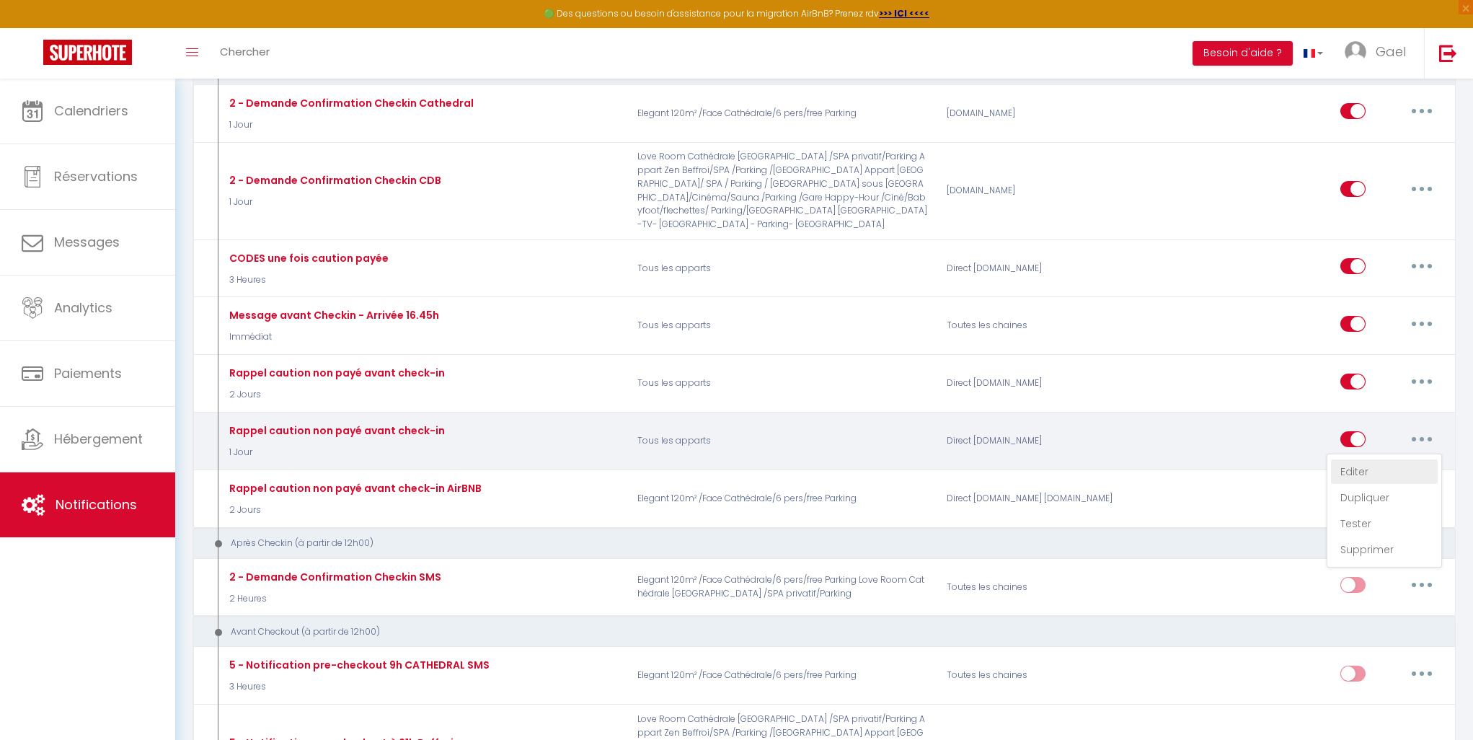
select select "if_deposit_not_paid"
checkbox input "true"
checkbox input "false"
type input "📌 – Urgent : Caution non réglée - [RENTAL:NAME]"
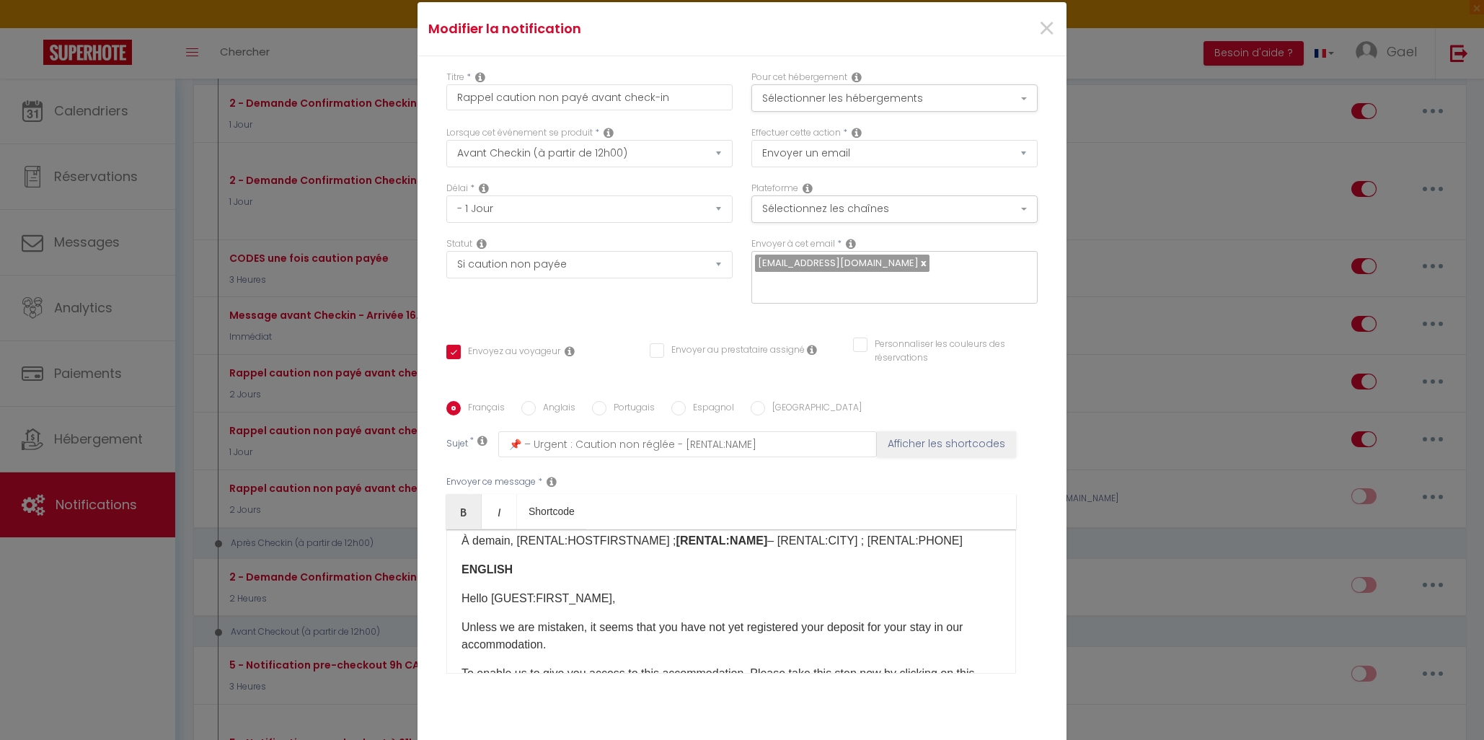
scroll to position [406, 0]
click at [1045, 32] on span "×" at bounding box center [1047, 28] width 18 height 43
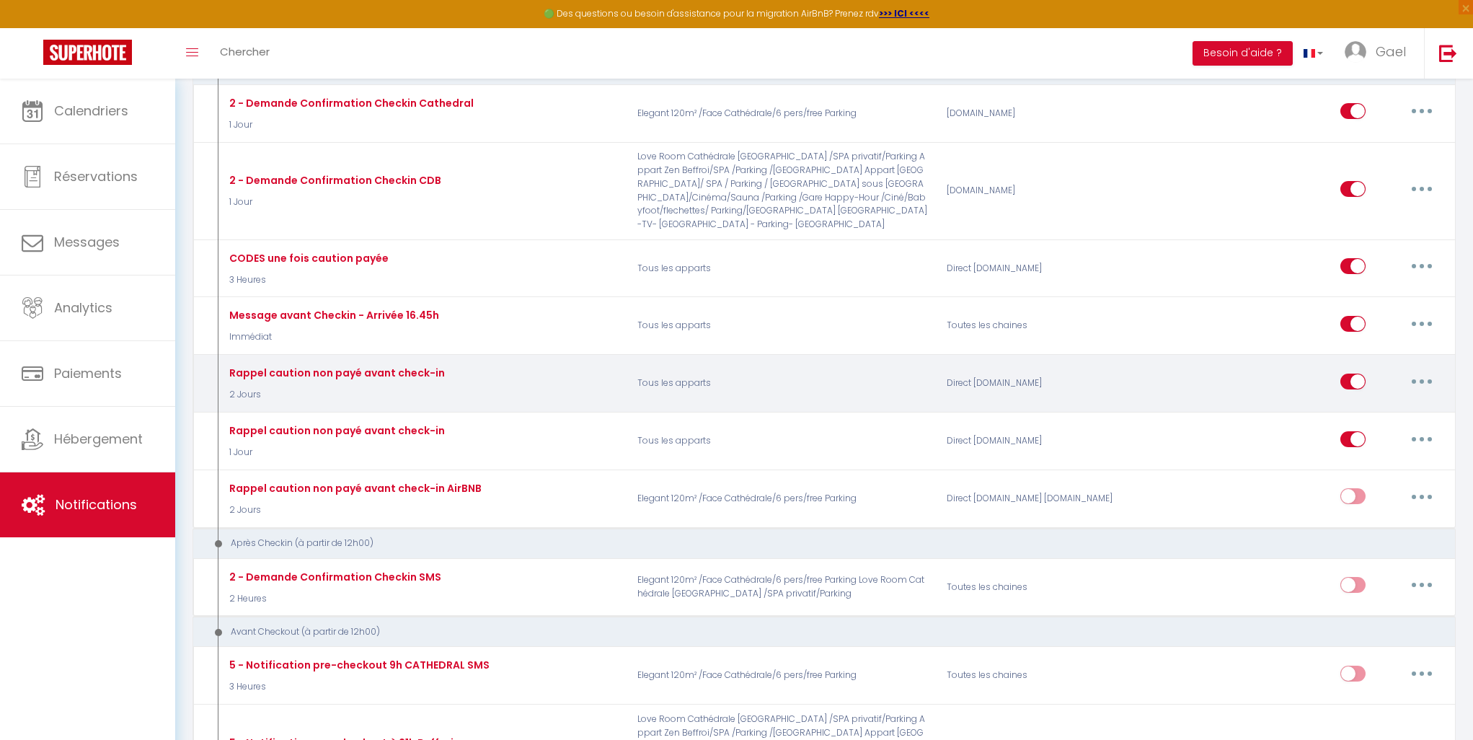
click at [1422, 370] on button "button" at bounding box center [1422, 381] width 40 height 23
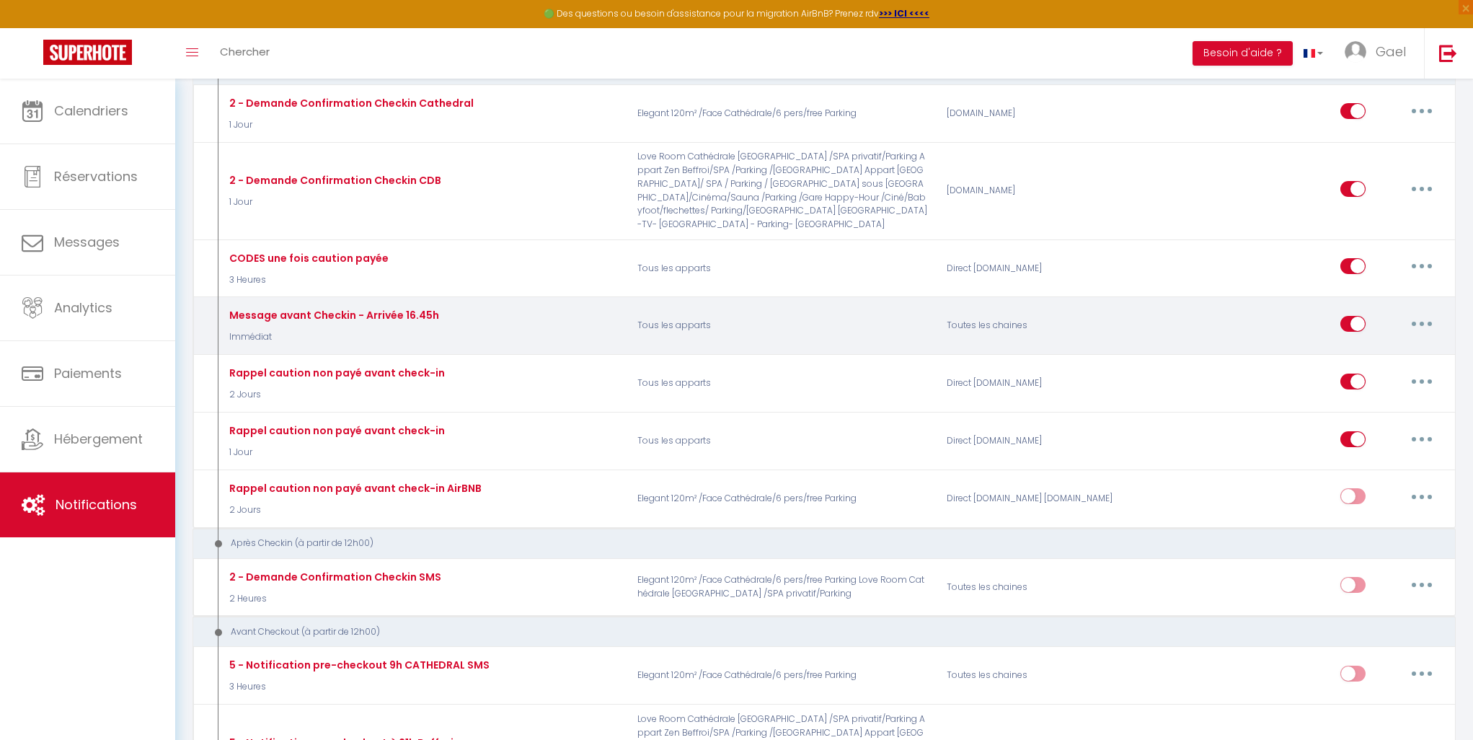
click at [1422, 322] on icon "button" at bounding box center [1422, 324] width 4 height 4
click at [1402, 344] on link "Editer" at bounding box center [1384, 356] width 107 height 25
type input "Message avant Checkin - Arrivée 16.45h"
select select "Immédiat"
select select "if_booking_is_paid"
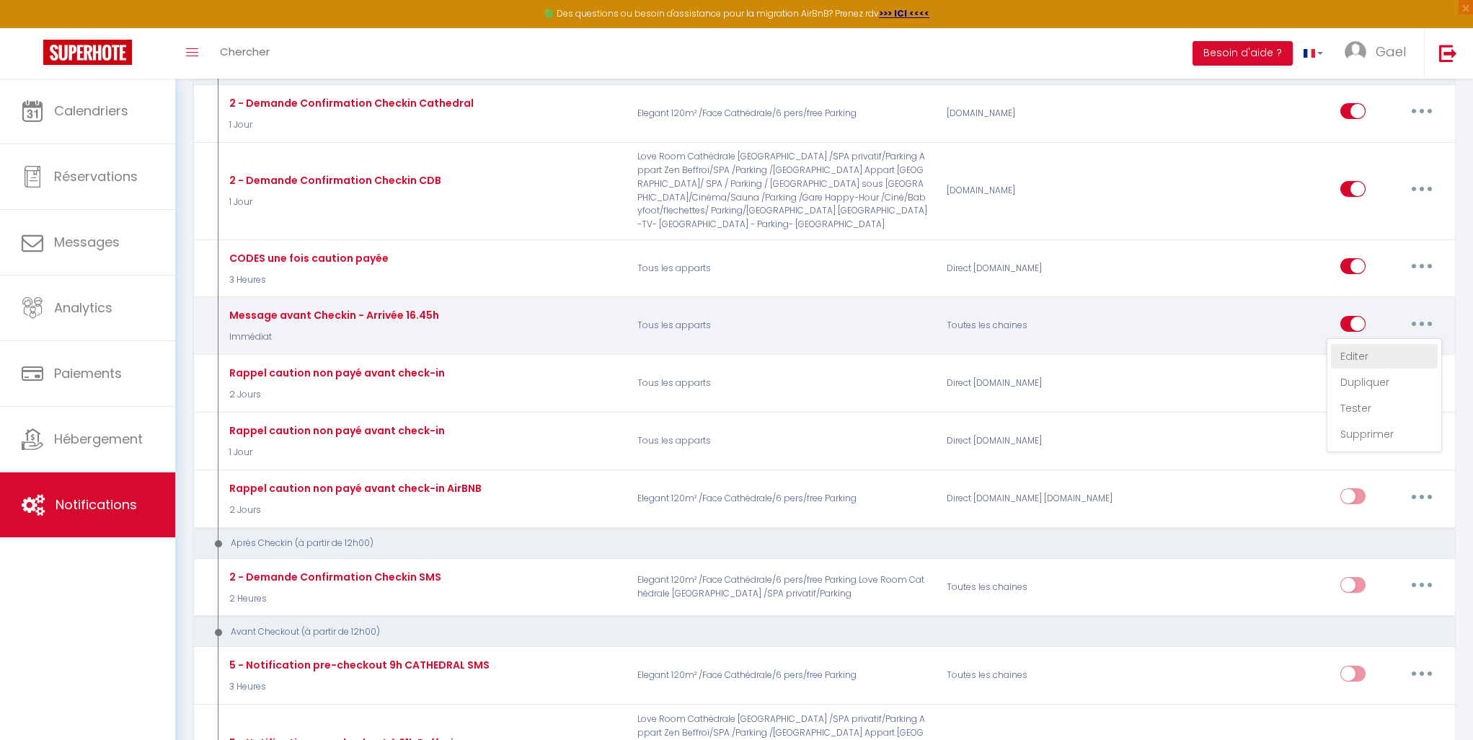
checkbox input "true"
checkbox input "false"
type input "Rappel important – Arrivée à partir de 16.45h uniquement"
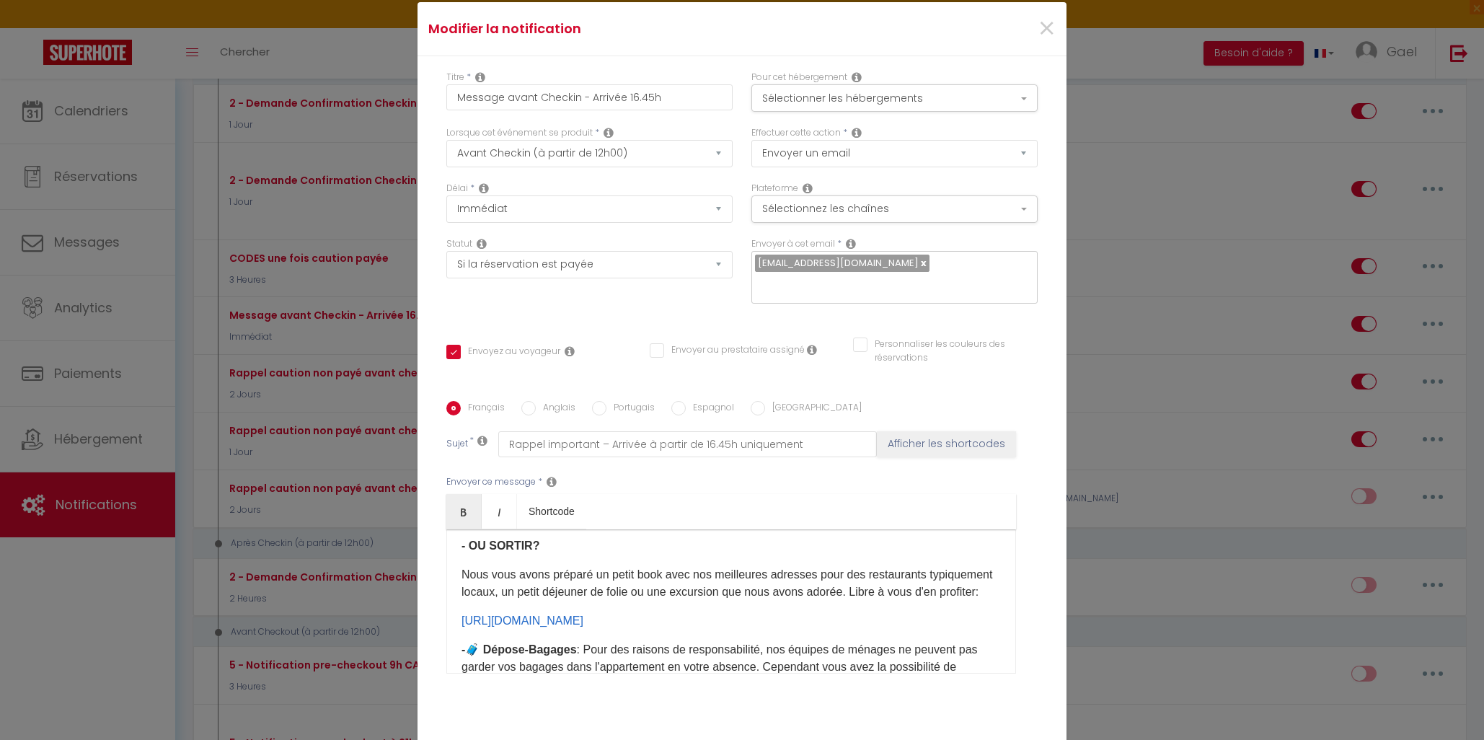
scroll to position [373, 0]
drag, startPoint x: 451, startPoint y: 531, endPoint x: 972, endPoint y: 627, distance: 529.3
click at [972, 627] on div "Bonjour, Nous avons hâte de vous accueillir pour votre séjour! Nous vous rappel…" at bounding box center [731, 601] width 570 height 144
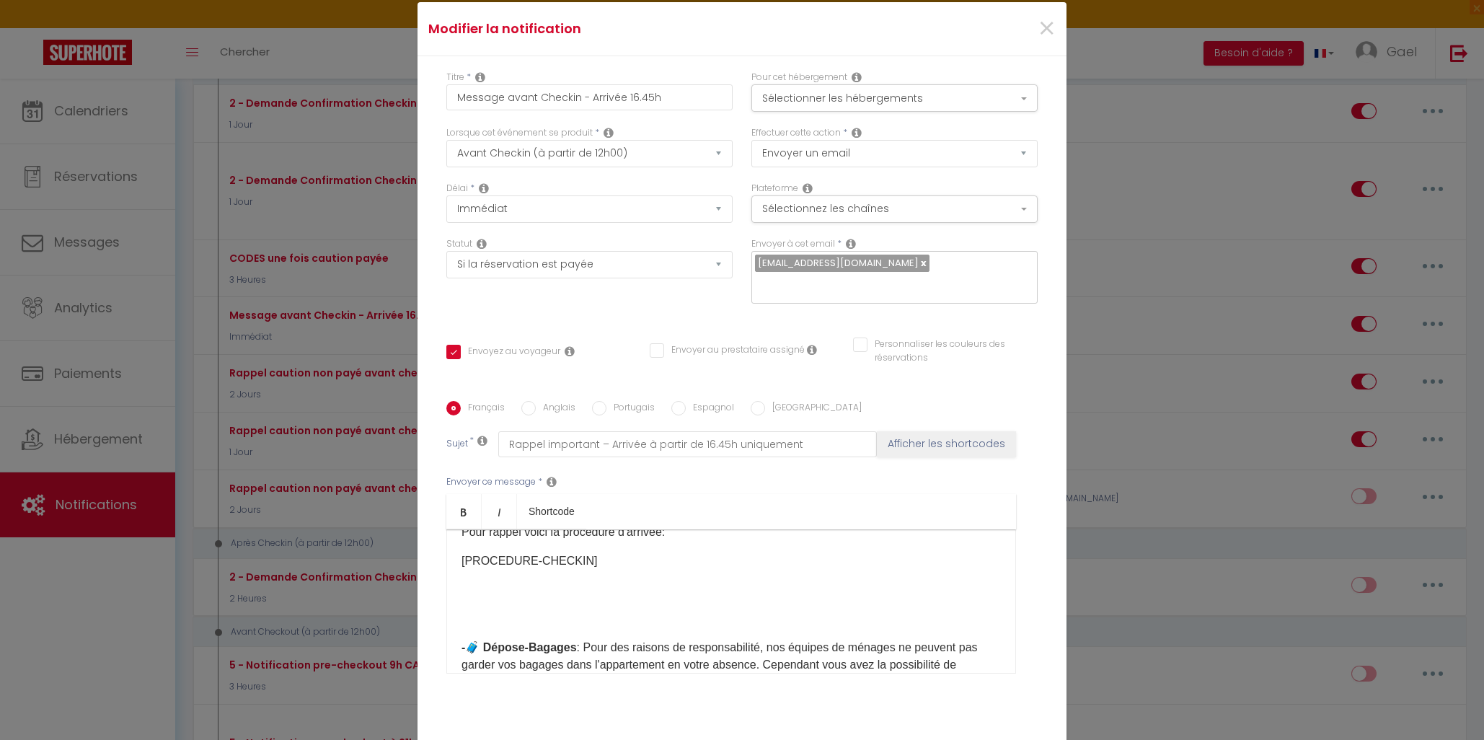
scroll to position [295, 0]
click at [462, 584] on p at bounding box center [730, 592] width 539 height 17
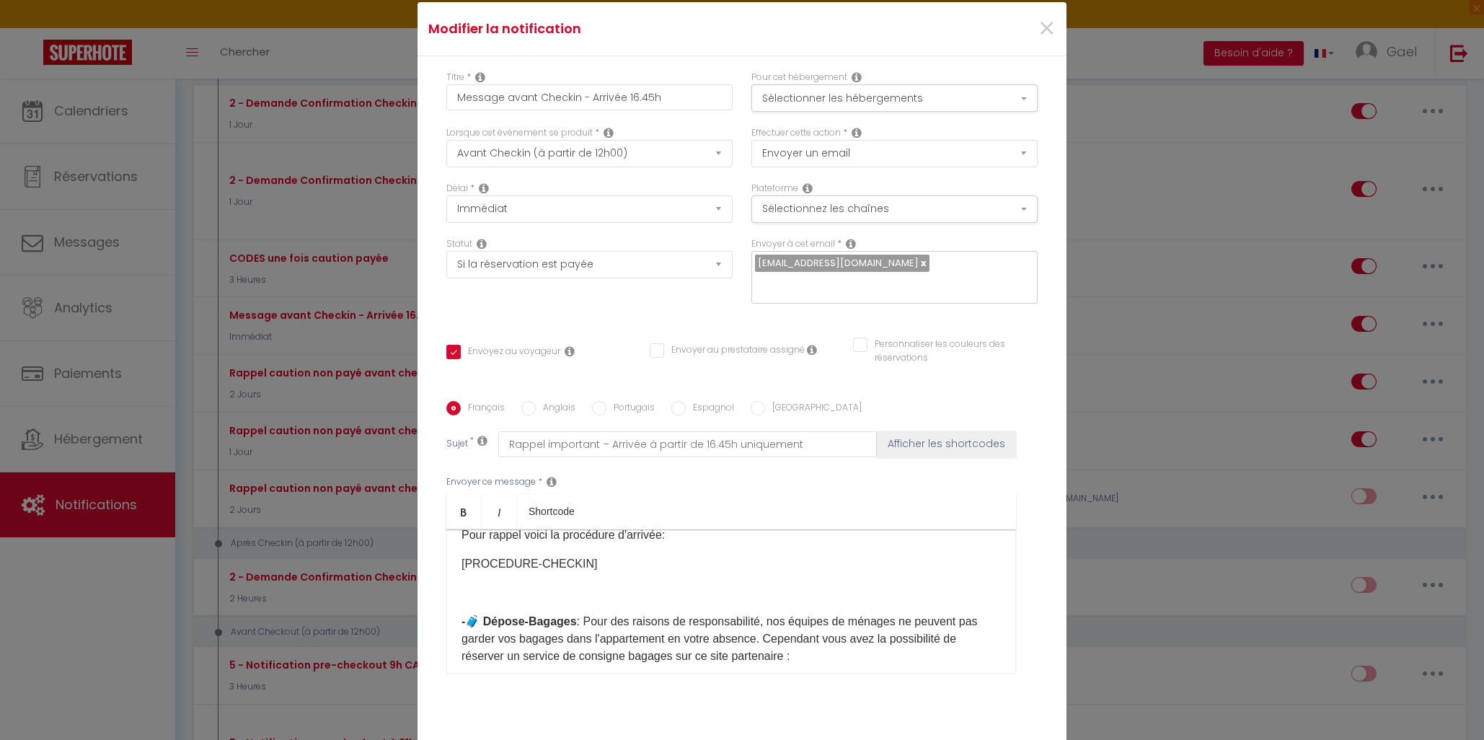
click at [461, 584] on p "​​" at bounding box center [730, 592] width 539 height 17
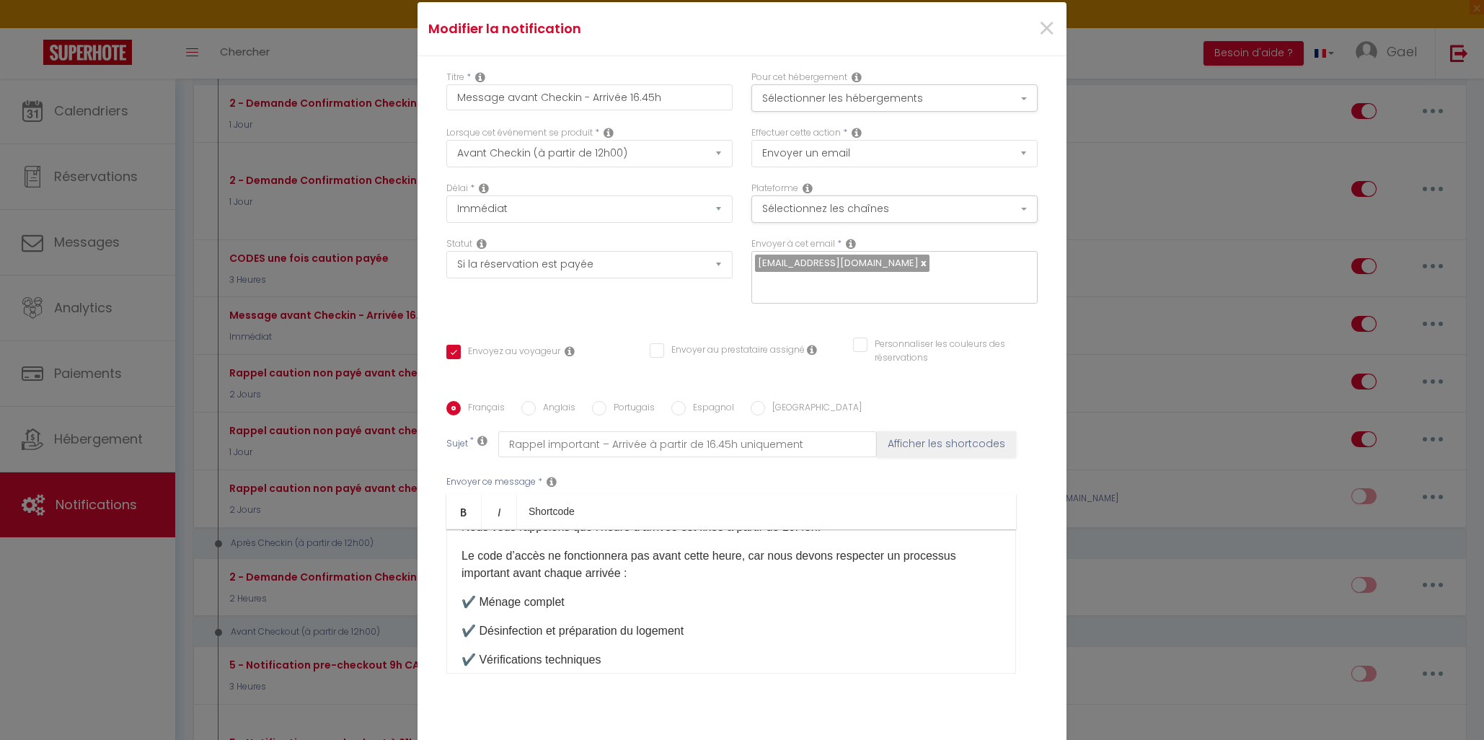
scroll to position [0, 0]
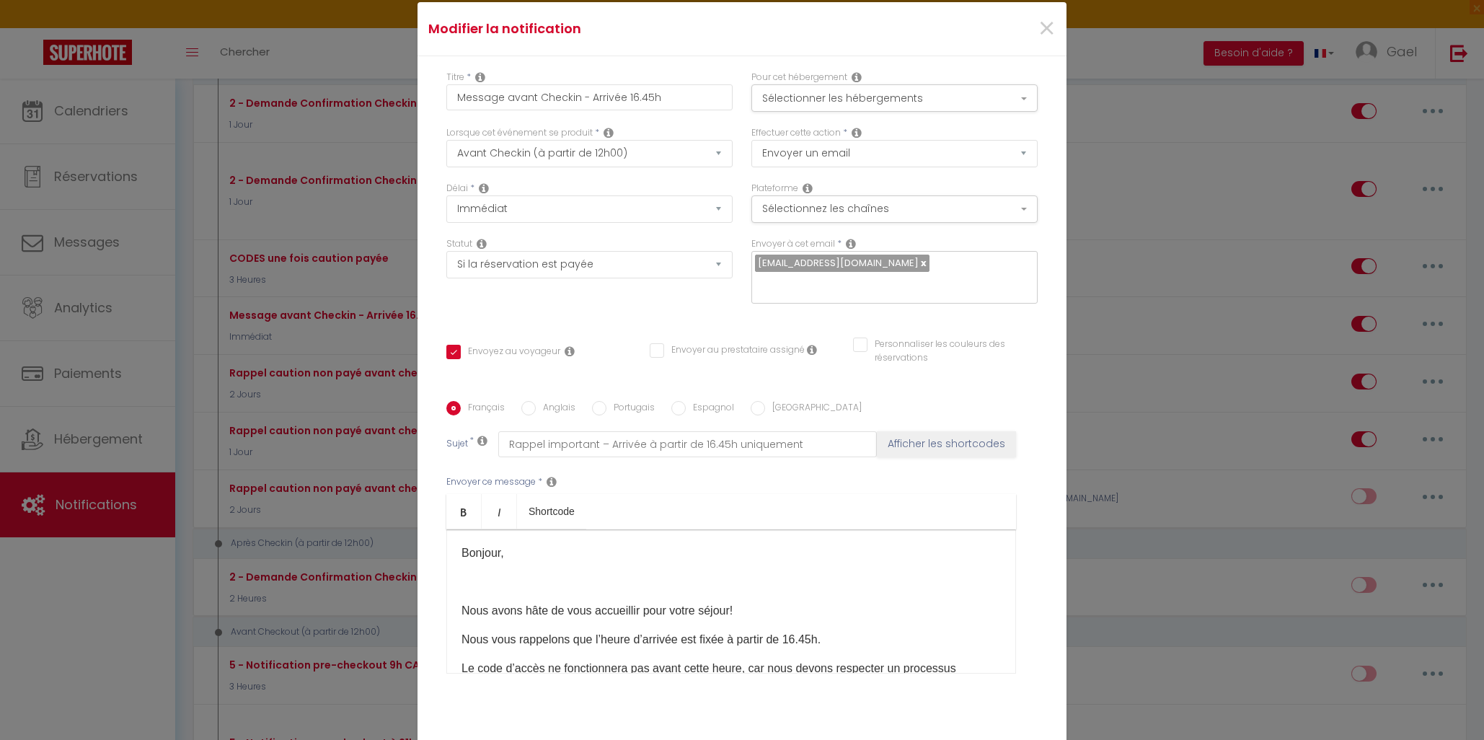
click at [467, 573] on p at bounding box center [730, 581] width 539 height 17
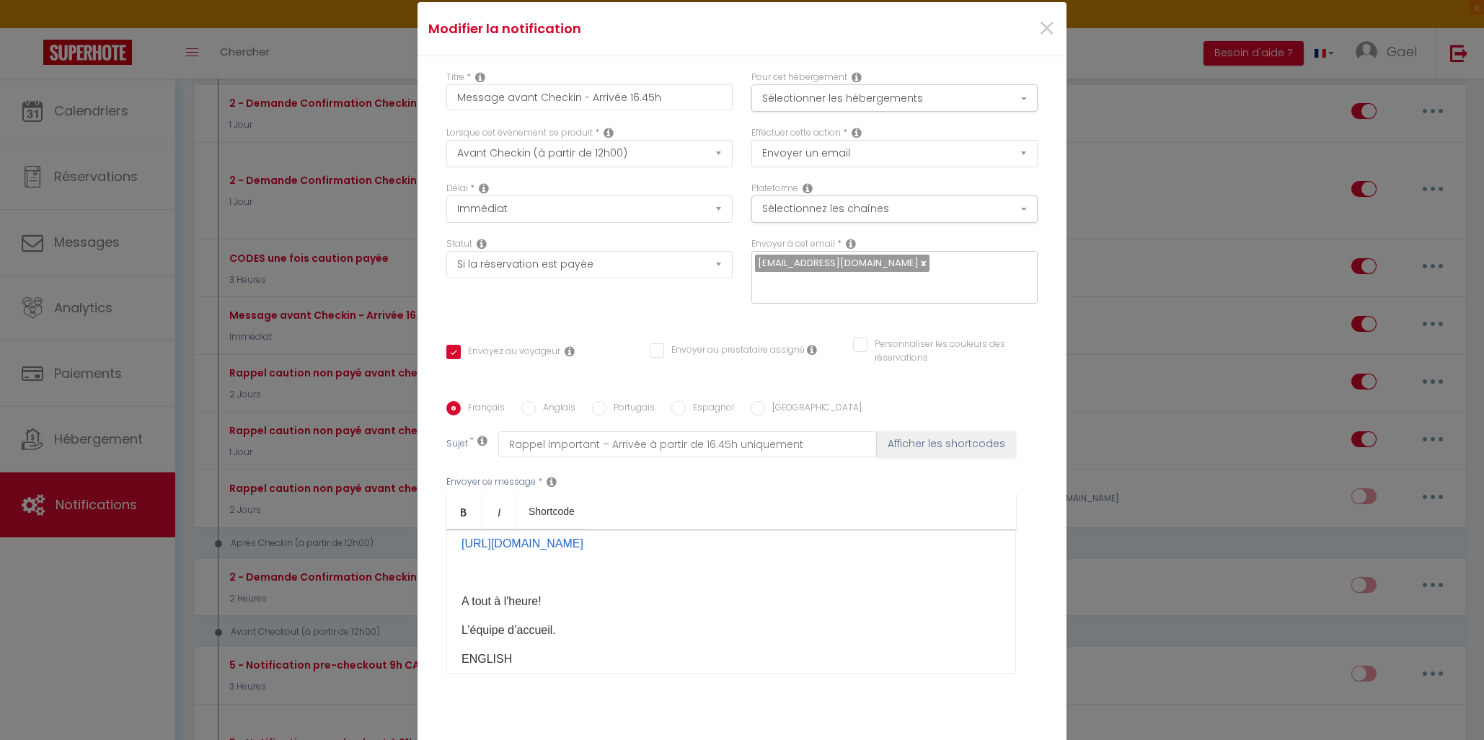
scroll to position [311, 0]
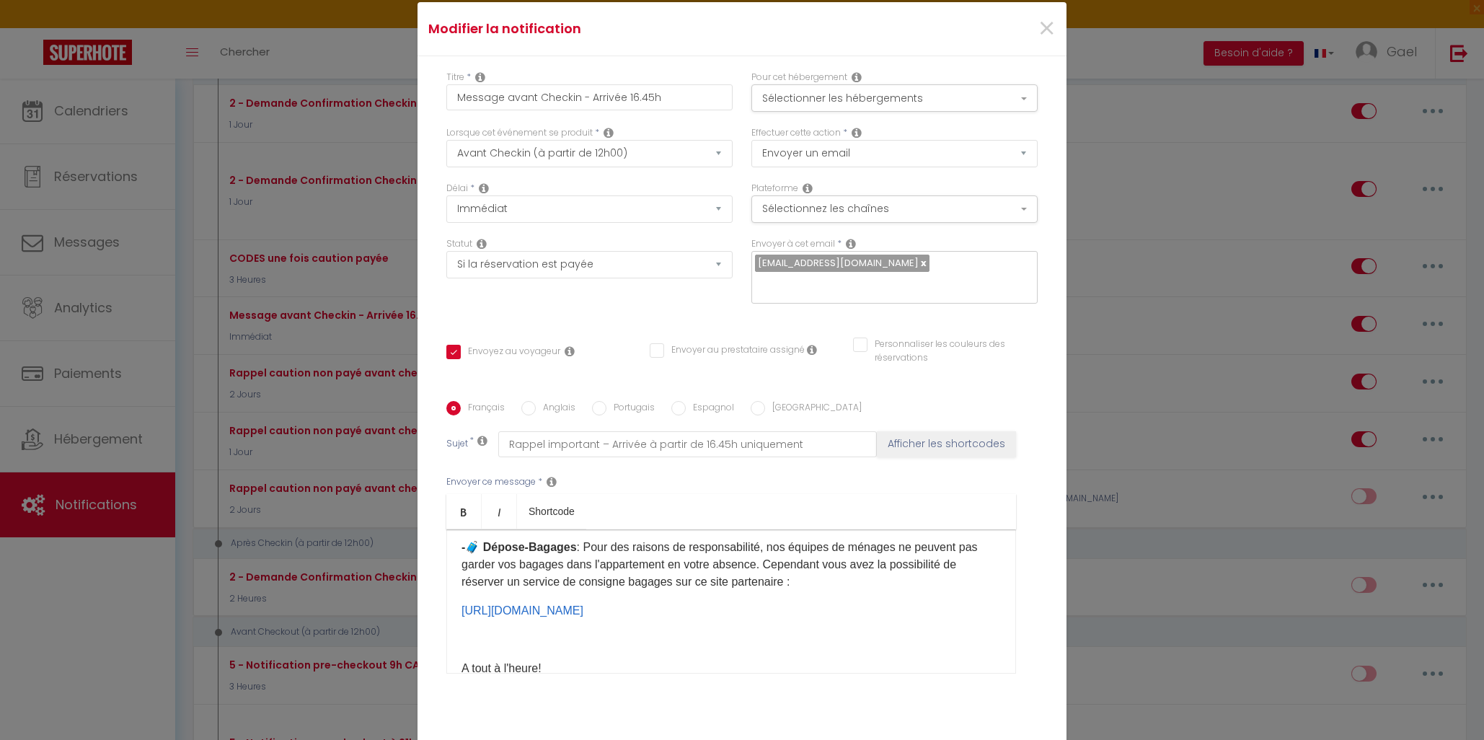
click at [461, 632] on p at bounding box center [730, 639] width 539 height 17
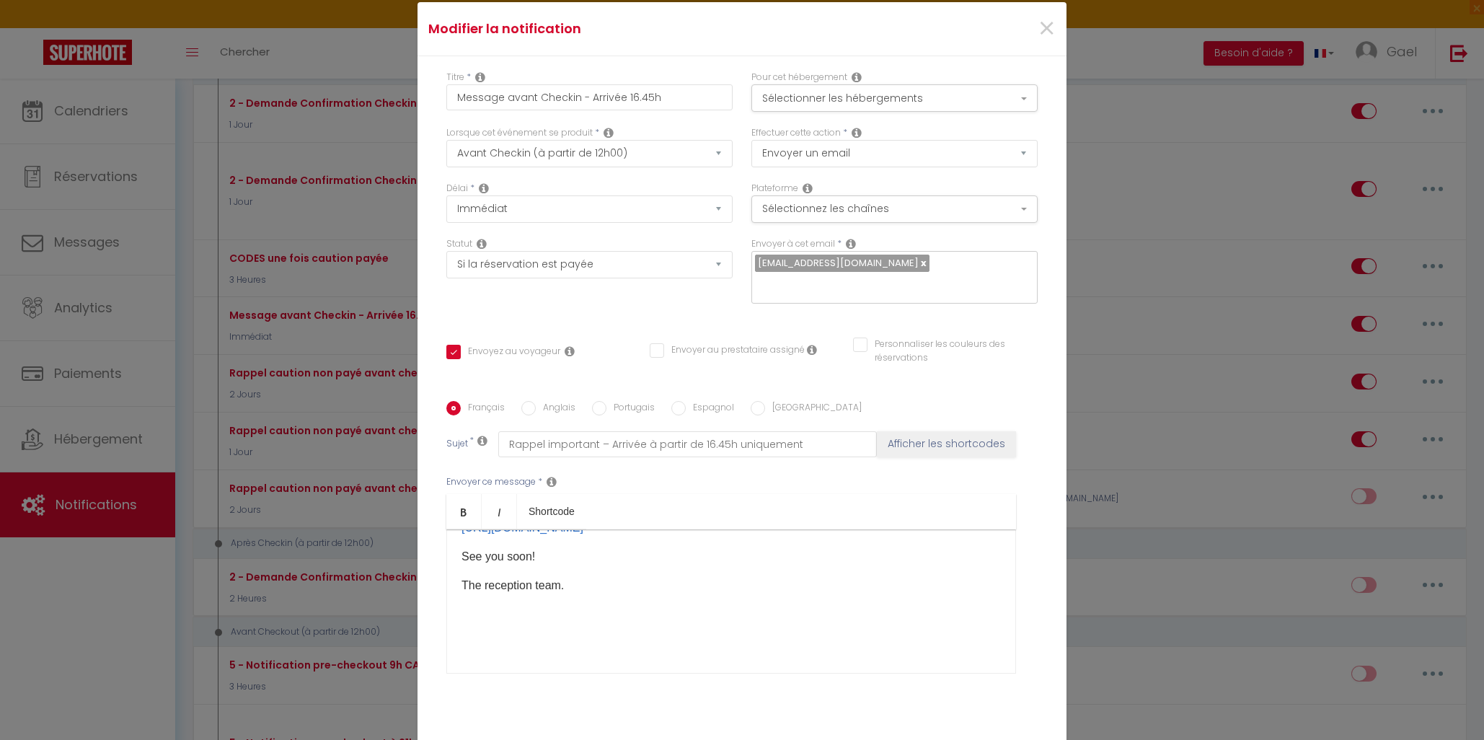
scroll to position [1077, 0]
click at [476, 606] on div "Bonjour, Nous avons hâte de vous accueillir pour votre séjour! Nous vous rappel…" at bounding box center [731, 601] width 570 height 144
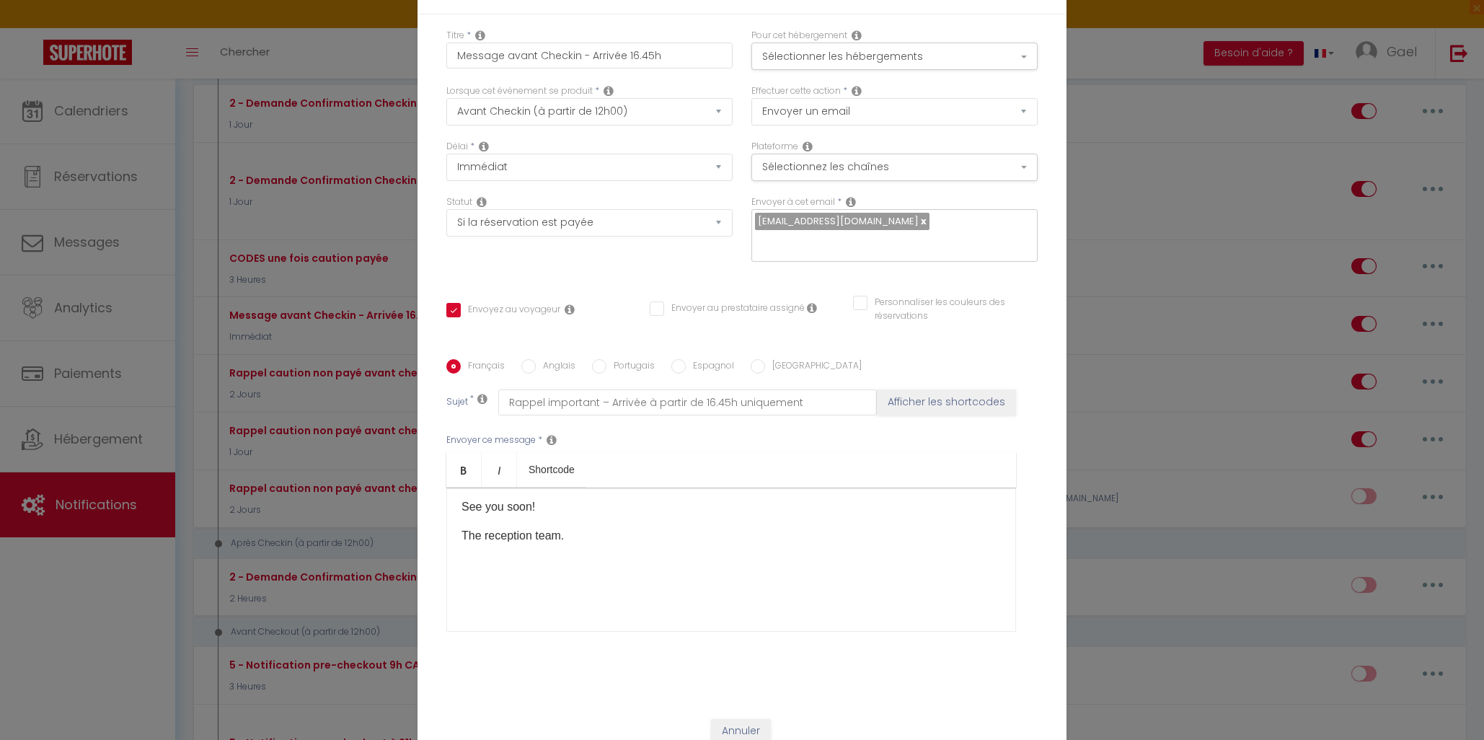
scroll to position [88, 0]
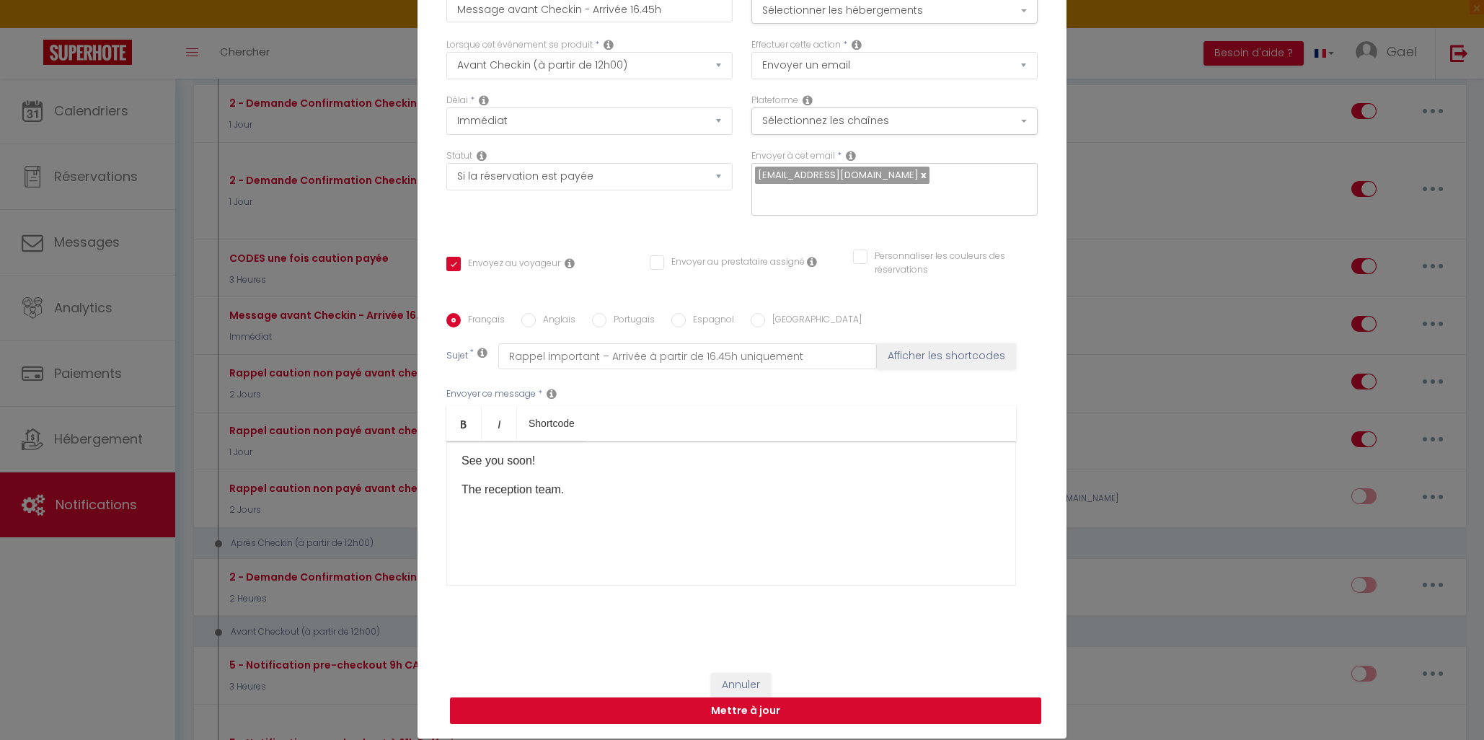
click at [731, 700] on button "Mettre à jour" at bounding box center [745, 710] width 591 height 27
checkbox input "true"
checkbox input "false"
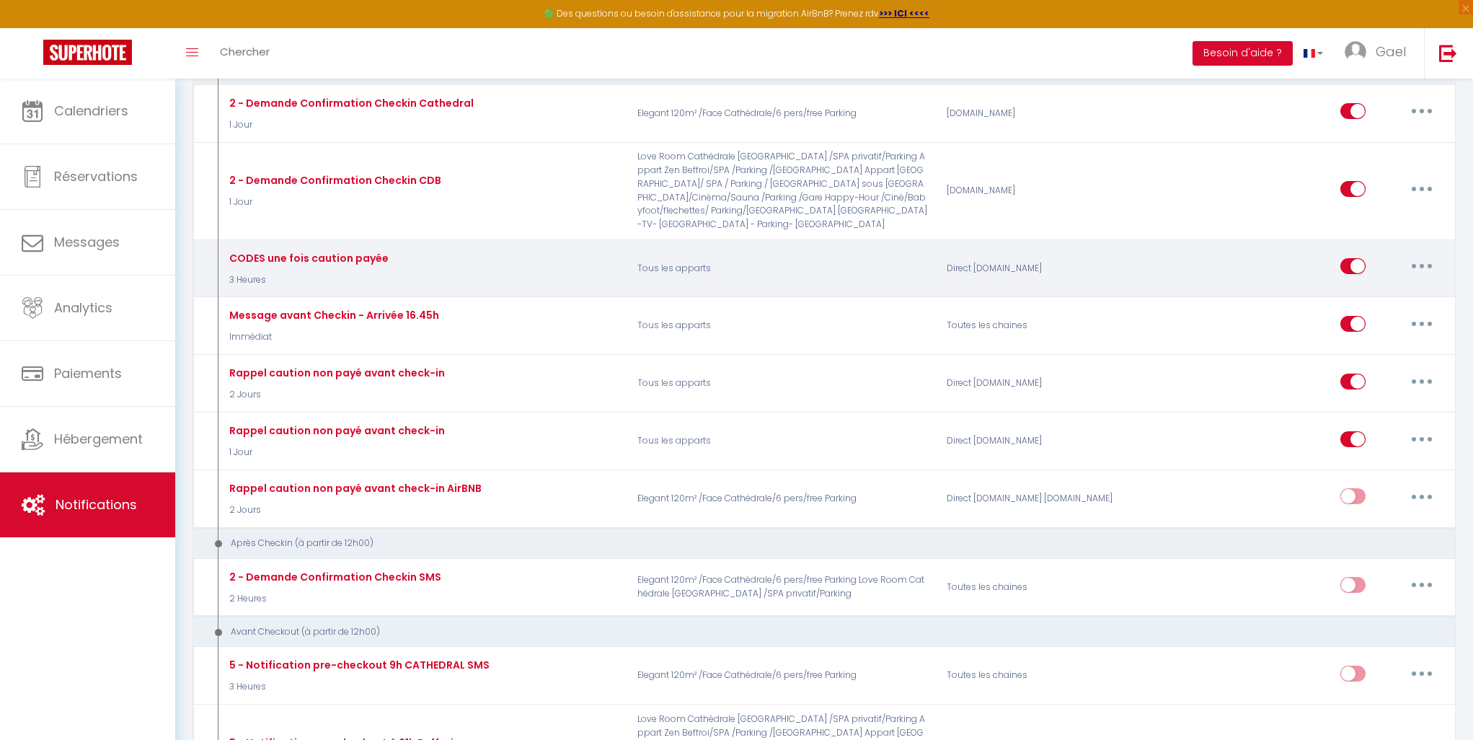
click at [1415, 255] on button "button" at bounding box center [1422, 266] width 40 height 23
click at [1392, 287] on link "Editer" at bounding box center [1384, 299] width 107 height 25
type input "CODES une fois caution payée"
select select "3 Heures"
select select "if_deposit_is_paid"
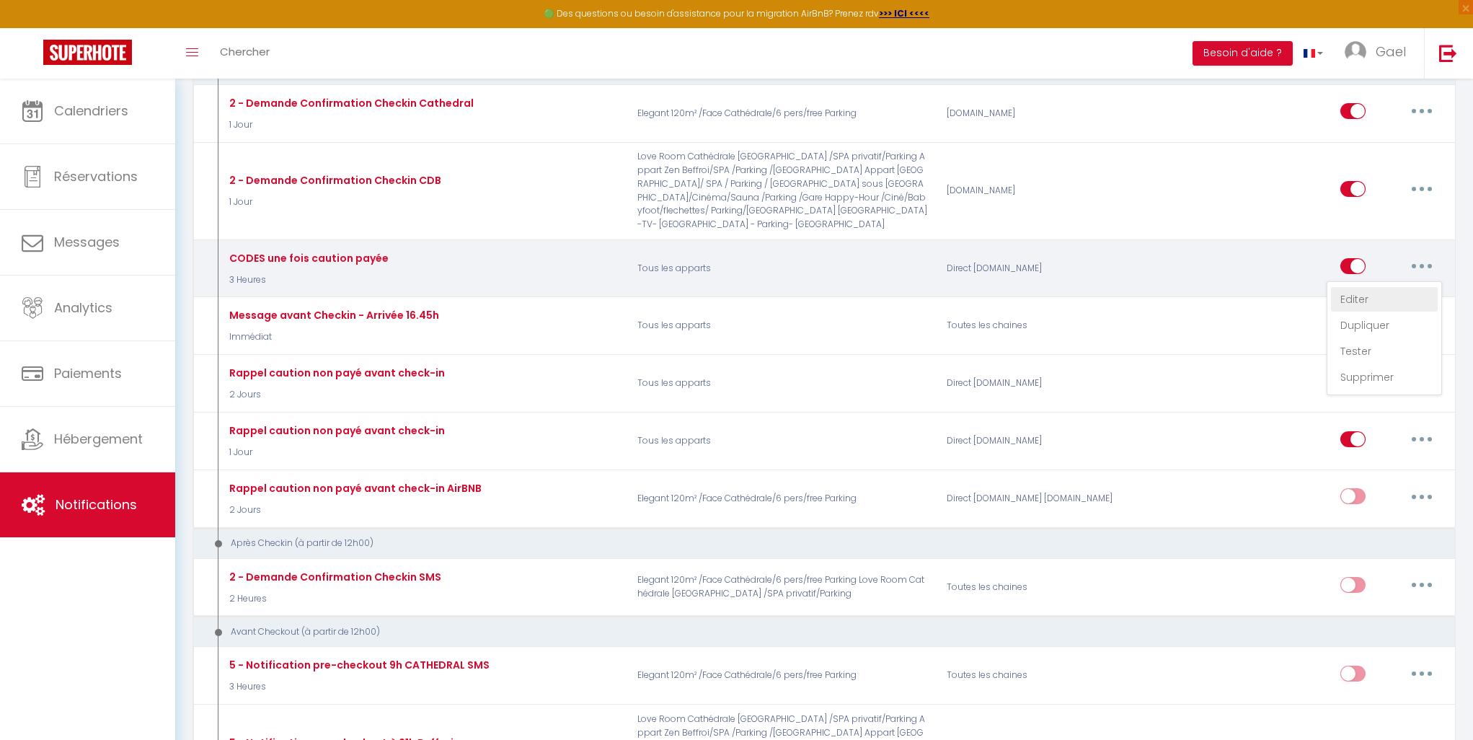
checkbox input "true"
checkbox input "false"
radio input "true"
type input "Procédure d'arrivée - [RENTAL:NAME]"
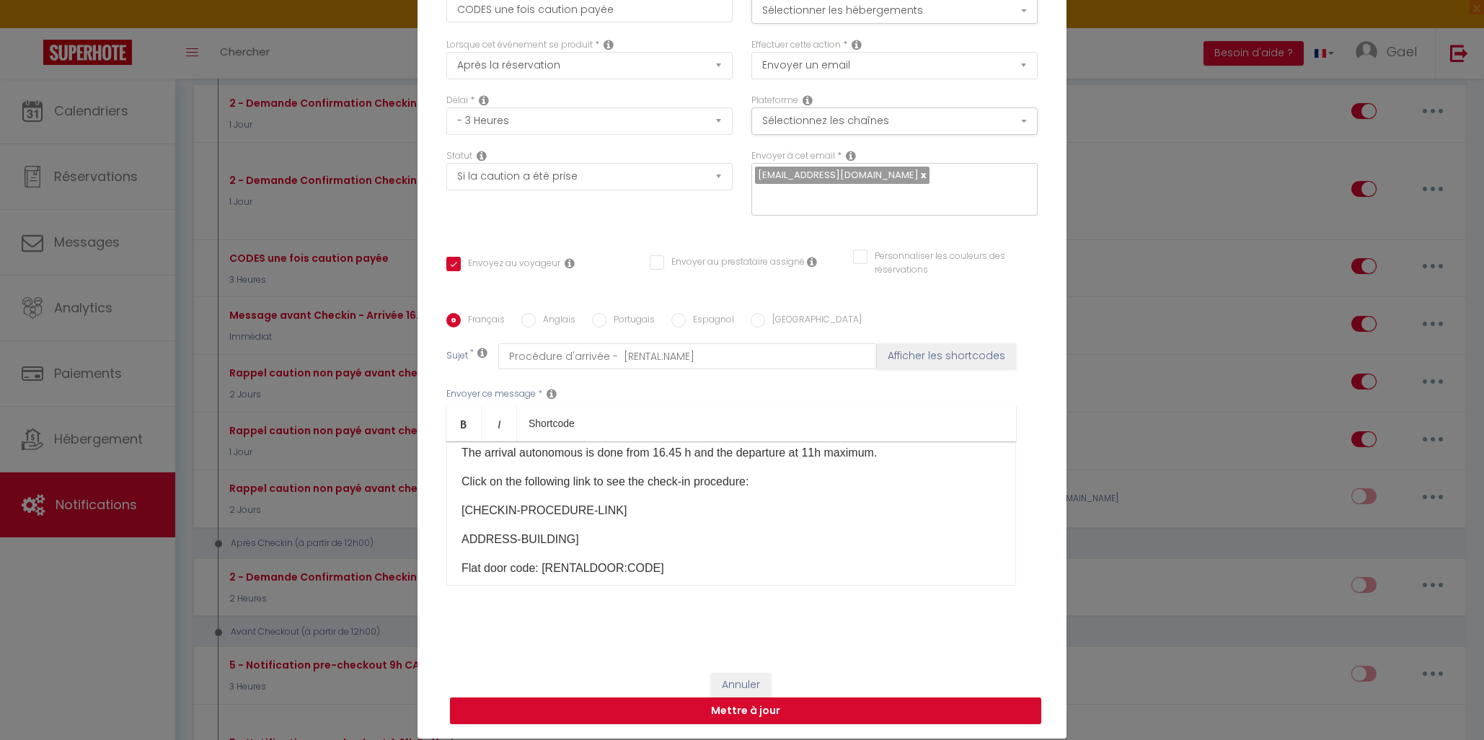
scroll to position [436, 0]
drag, startPoint x: 689, startPoint y: 456, endPoint x: 689, endPoint y: 467, distance: 10.8
click at [681, 456] on p "The arrival autonomous is done from 16.45 h and the departure at 11h maximum." at bounding box center [730, 449] width 539 height 17
click at [666, 457] on p "The arrival autonomous is done from 16.45 and the departure at 11h maximum." at bounding box center [730, 449] width 539 height 17
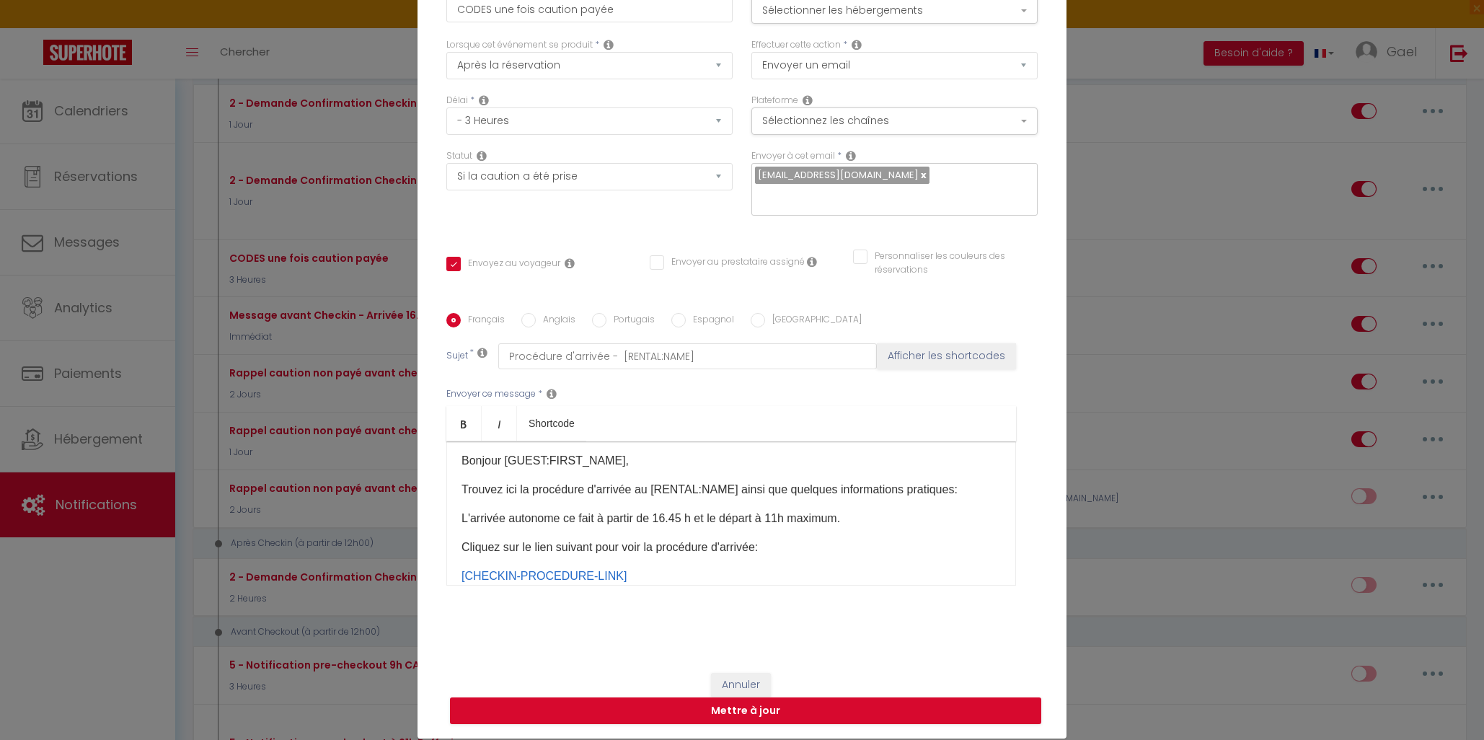
scroll to position [0, 0]
click at [687, 514] on p "L'arrivée autonome ce fait à partir de 16.45 h et le départ à 11h maximum." at bounding box center [730, 522] width 539 height 17
click at [669, 514] on p "L'arrivée autonome ce fait à partir de 16.45 et le départ à 11h maximum." at bounding box center [730, 522] width 539 height 17
click at [671, 514] on p "L'arrivée autonome ce fait à partir de 16. h ​ 45 et le départ à 11h maximum." at bounding box center [730, 522] width 539 height 17
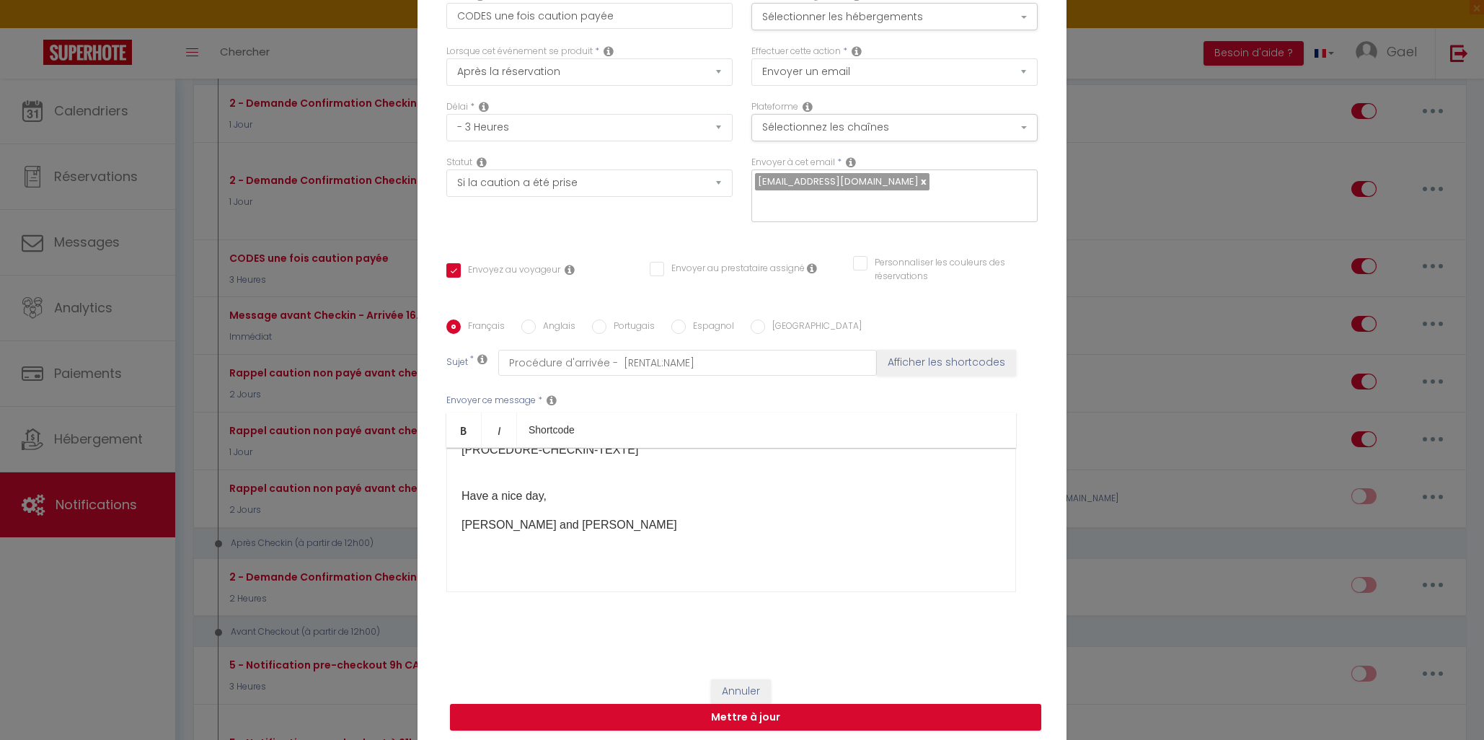
scroll to position [88, 0]
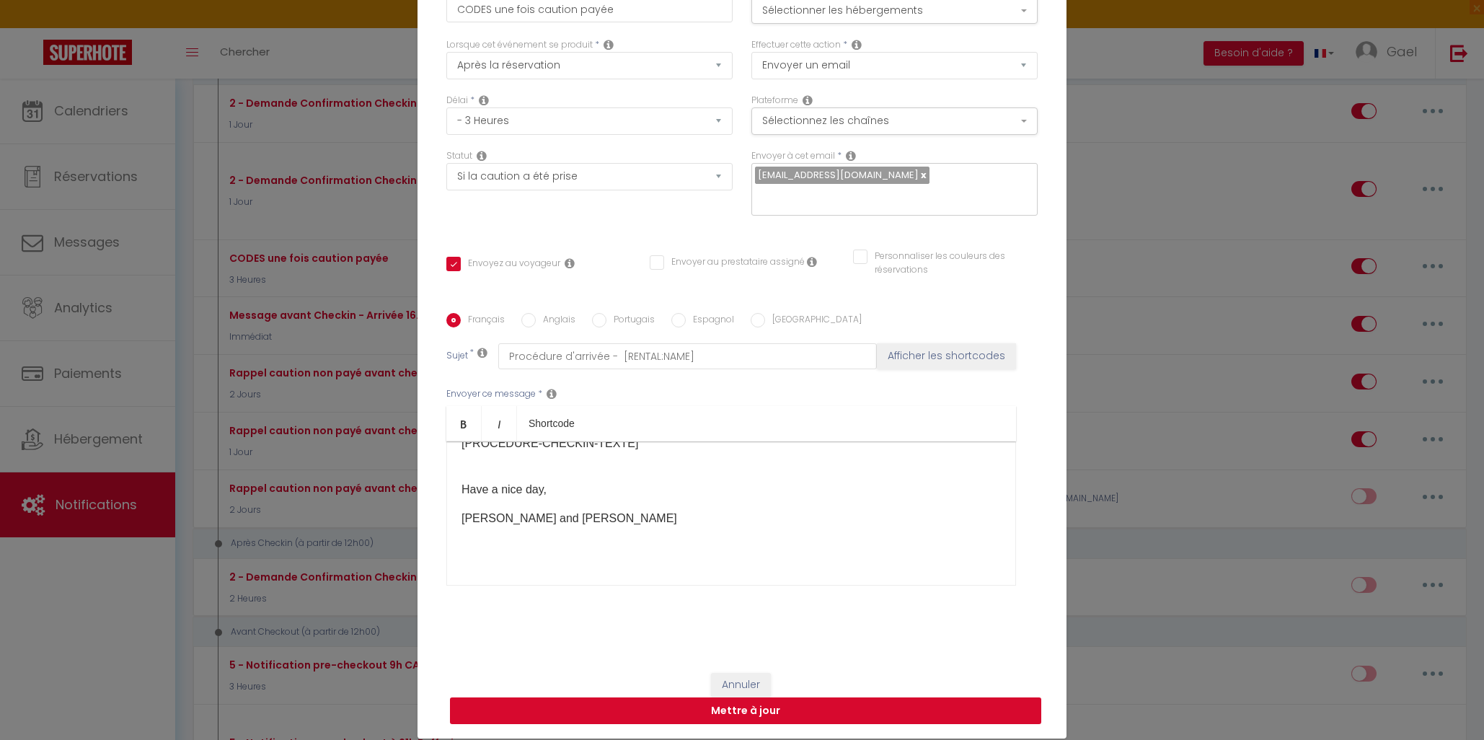
click at [766, 700] on button "Mettre à jour" at bounding box center [745, 710] width 591 height 27
checkbox input "true"
checkbox input "false"
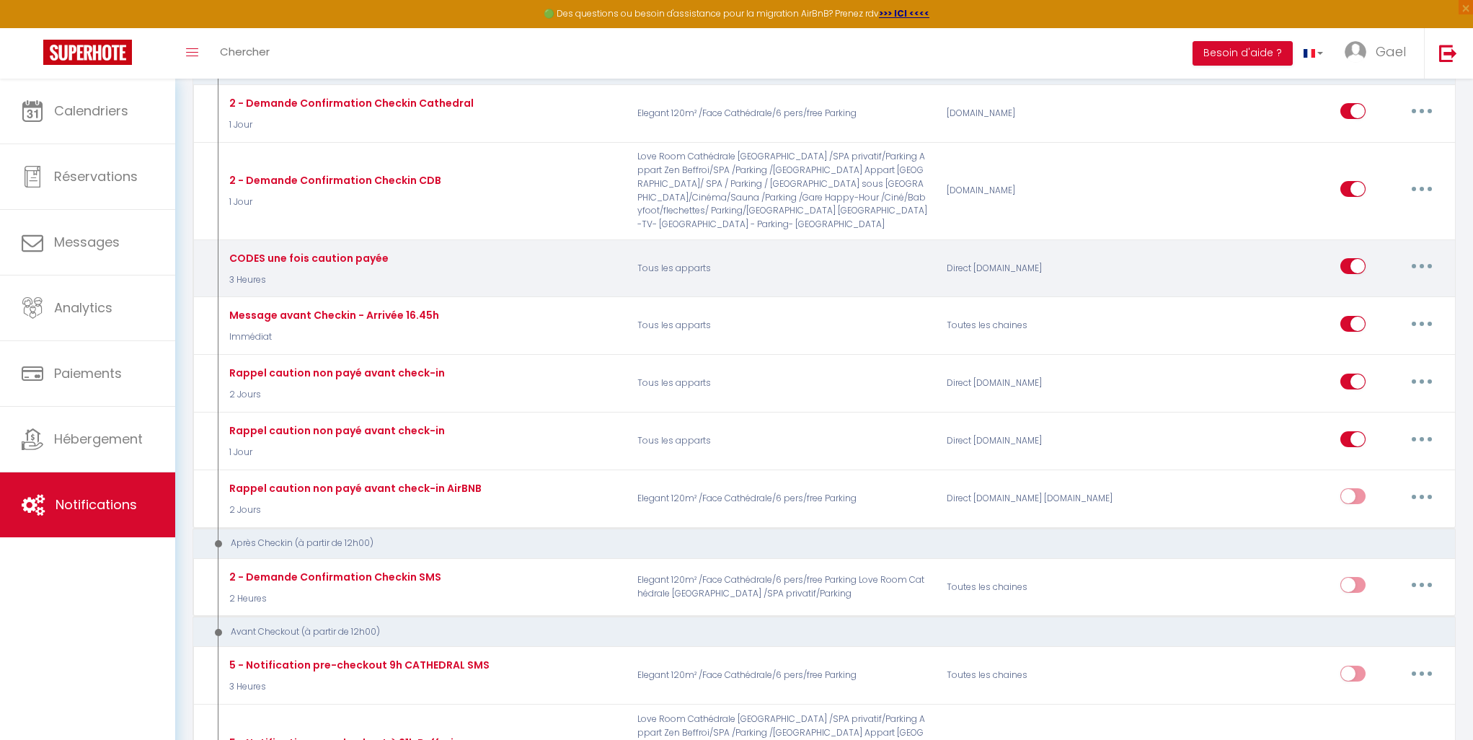
click at [1426, 255] on button "button" at bounding box center [1422, 266] width 40 height 23
click at [1379, 287] on link "Editer" at bounding box center [1384, 299] width 107 height 25
type input "CODES une fois caution payée"
select select "3 Heures"
select select "if_deposit_is_paid"
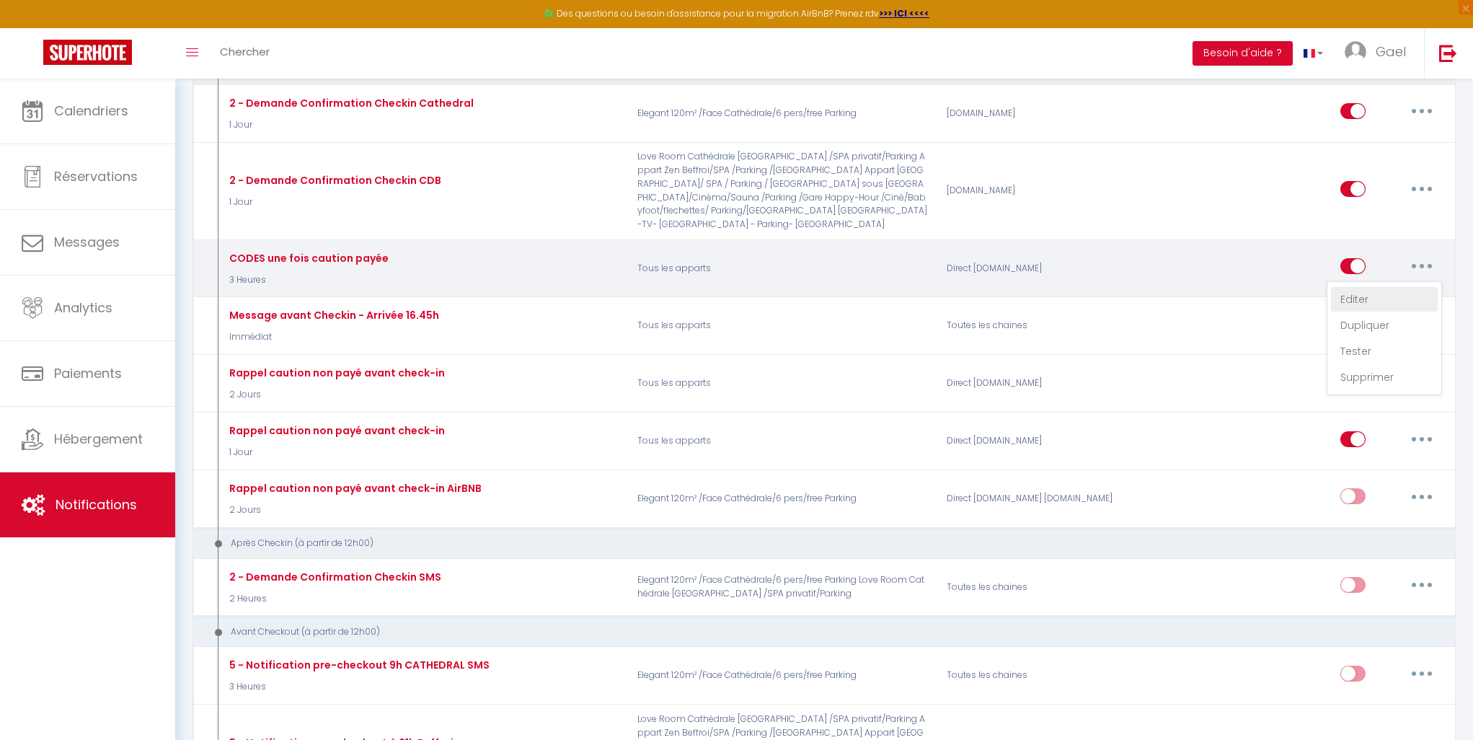
checkbox input "true"
checkbox input "false"
radio input "true"
type input "Procédure d'arrivée - [RENTAL:NAME]"
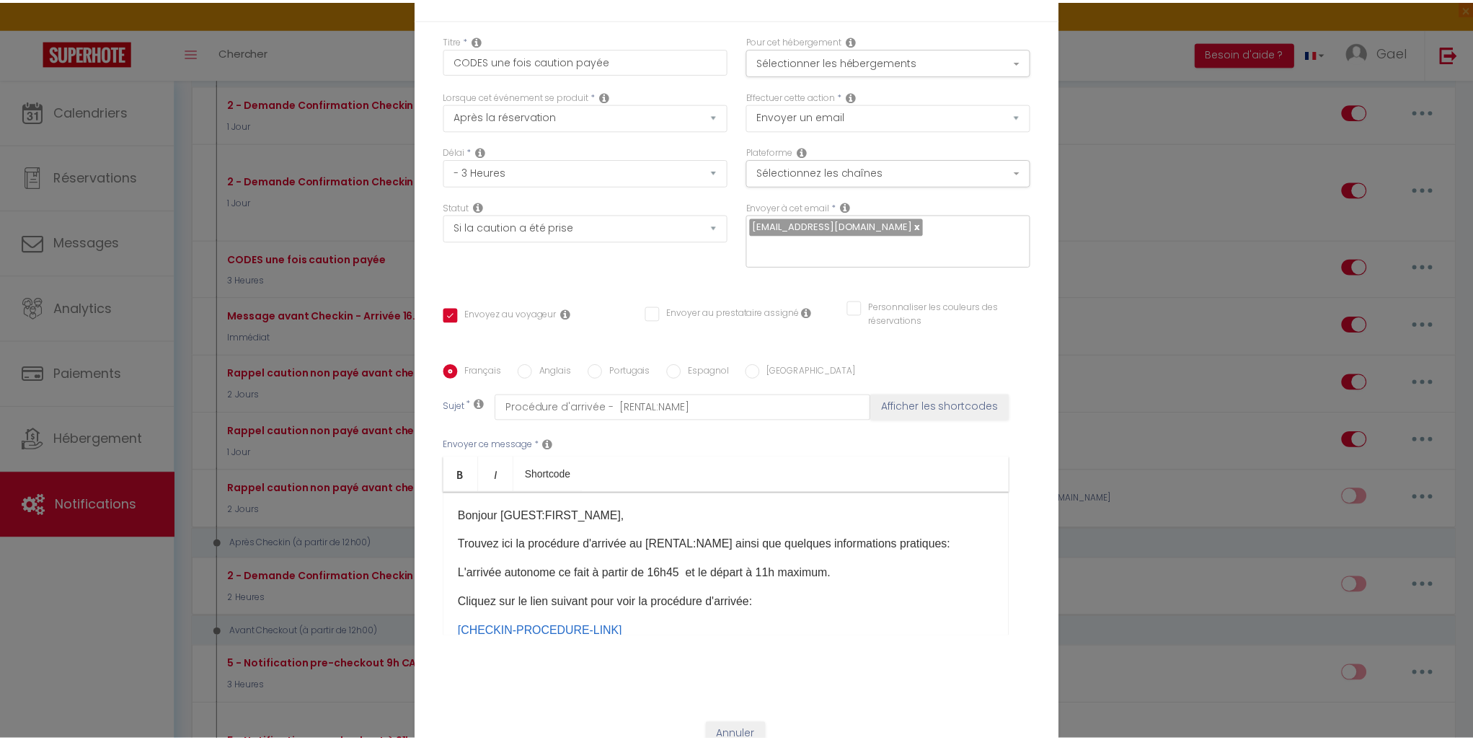
scroll to position [0, 0]
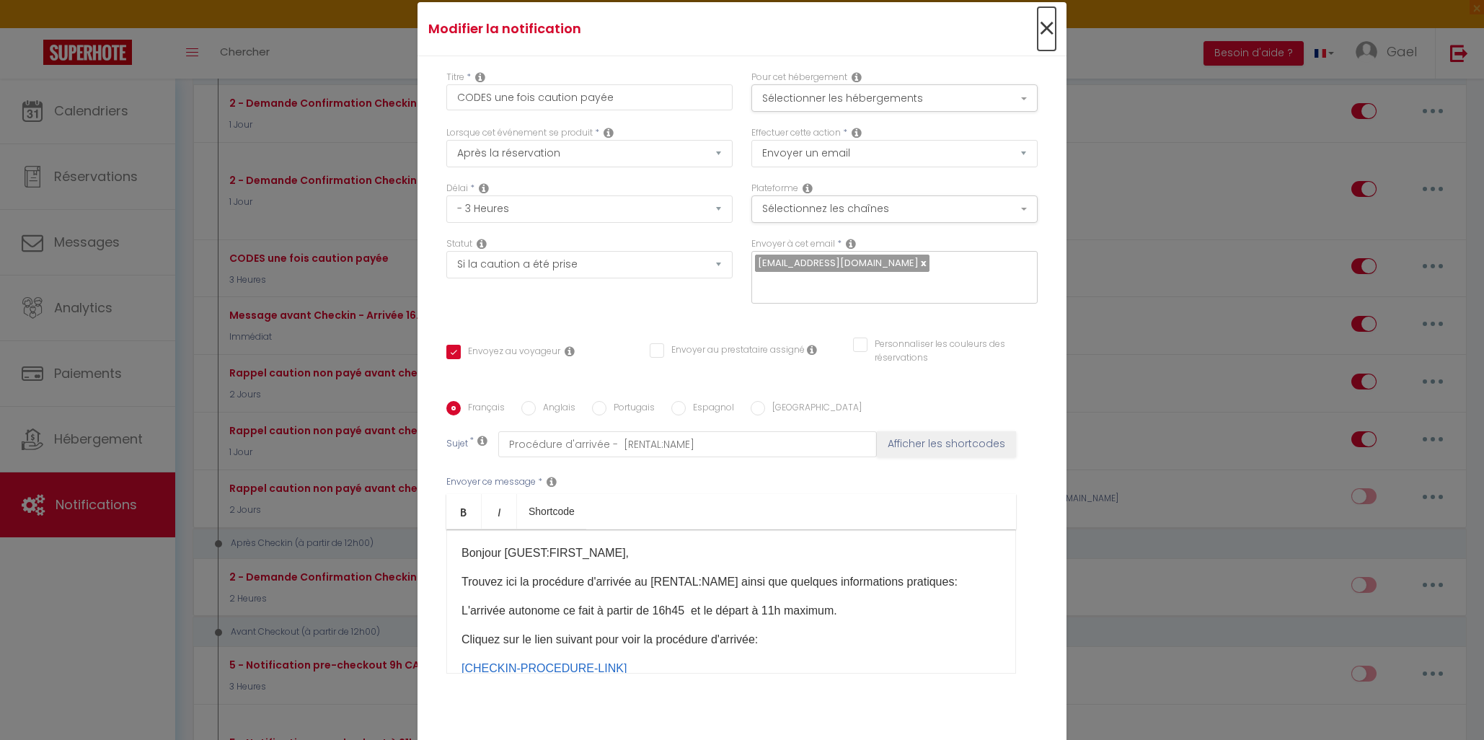
click at [1043, 39] on span "×" at bounding box center [1047, 28] width 18 height 43
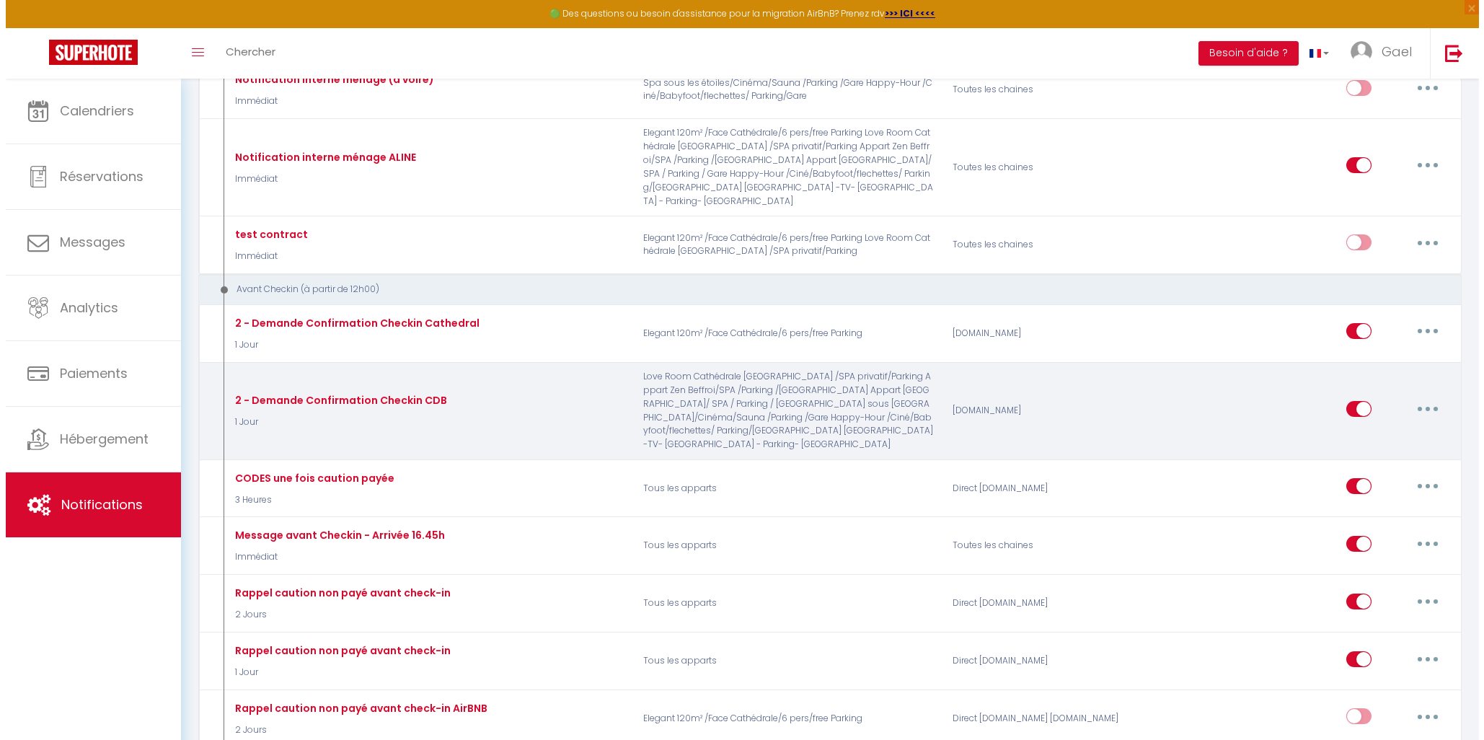
scroll to position [443, 0]
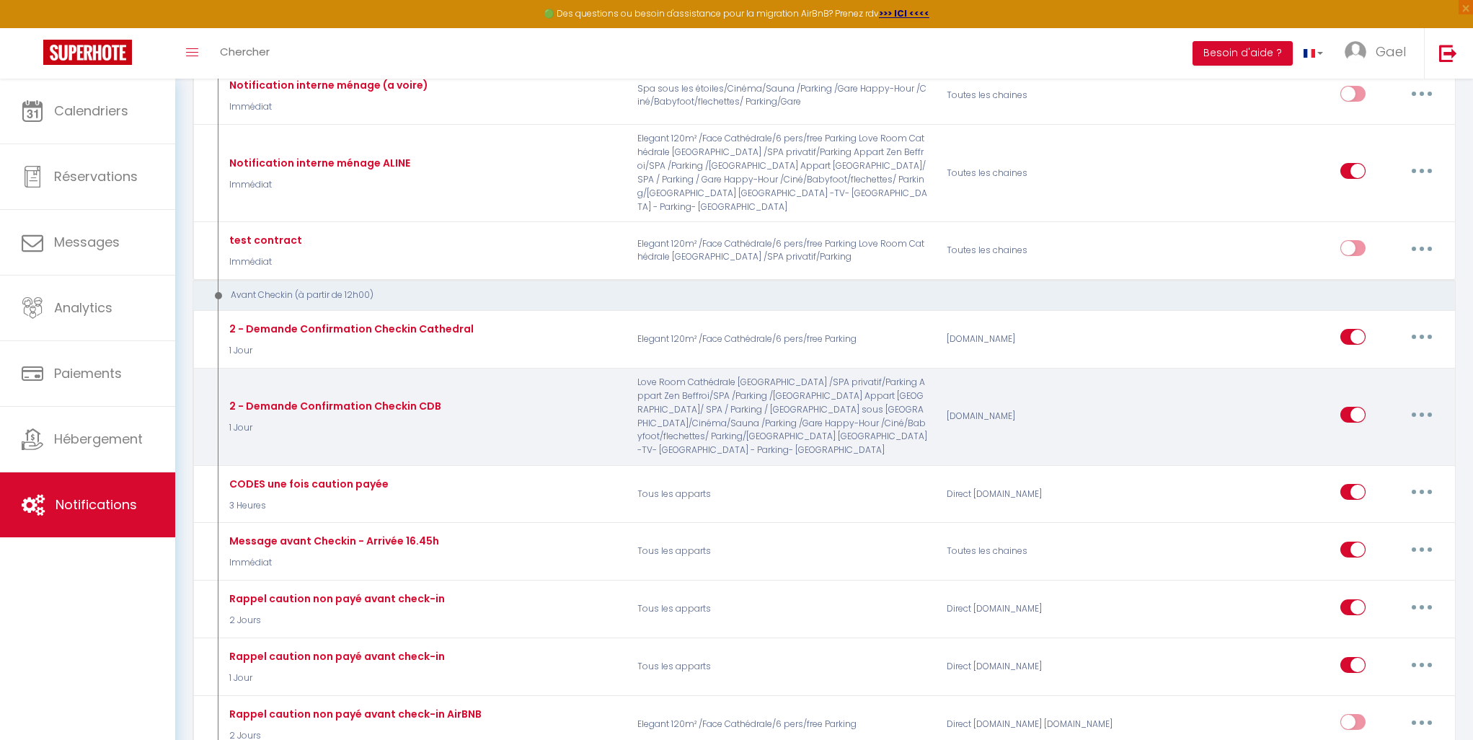
click at [1428, 403] on button "button" at bounding box center [1422, 414] width 40 height 23
click at [1382, 435] on link "Editer" at bounding box center [1384, 447] width 107 height 25
type input "2 - Demande Confirmation Checkin CDB"
select select "1 Jour"
select select "if_booking_is_paid"
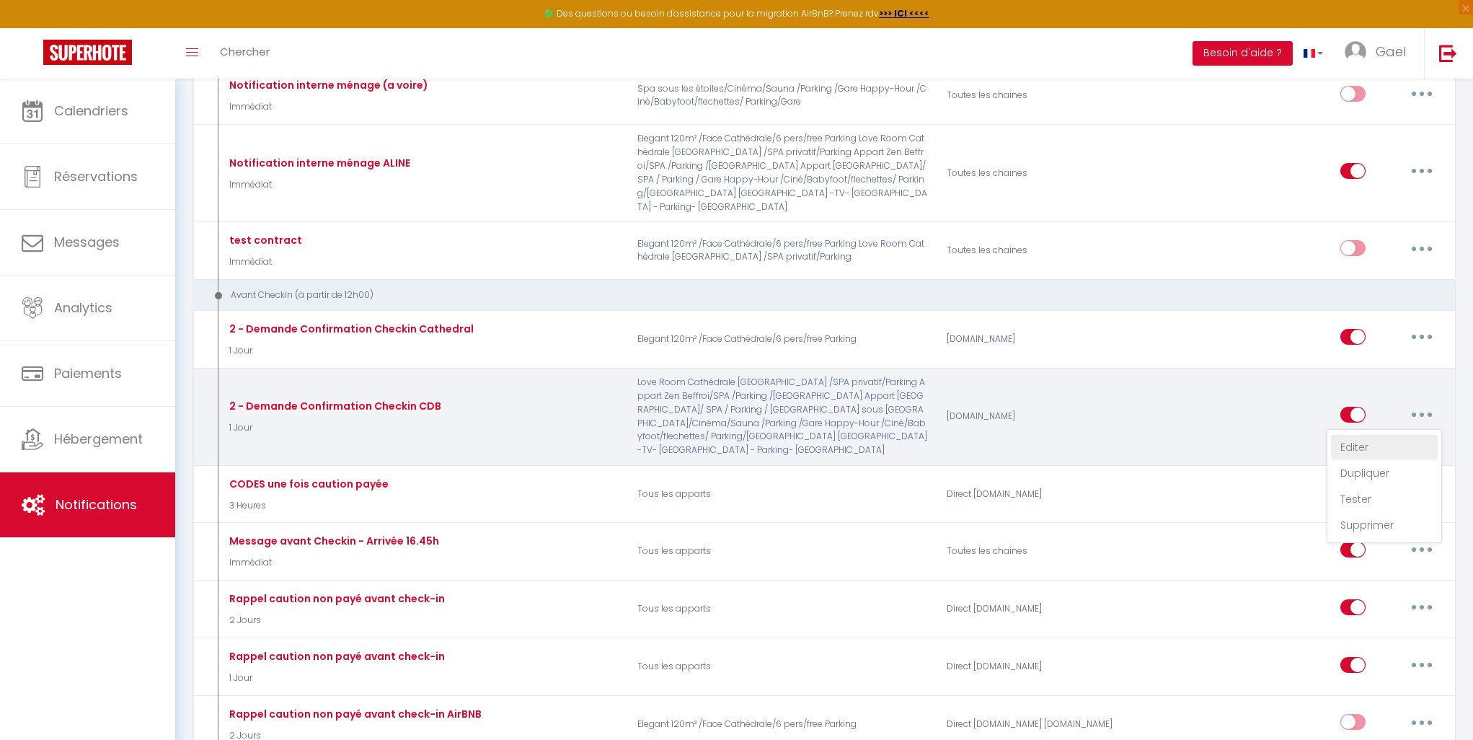
checkbox input "true"
checkbox input "false"
checkbox input "true"
type input "Procédure pour le checkin - [RENTAL:NAME]"
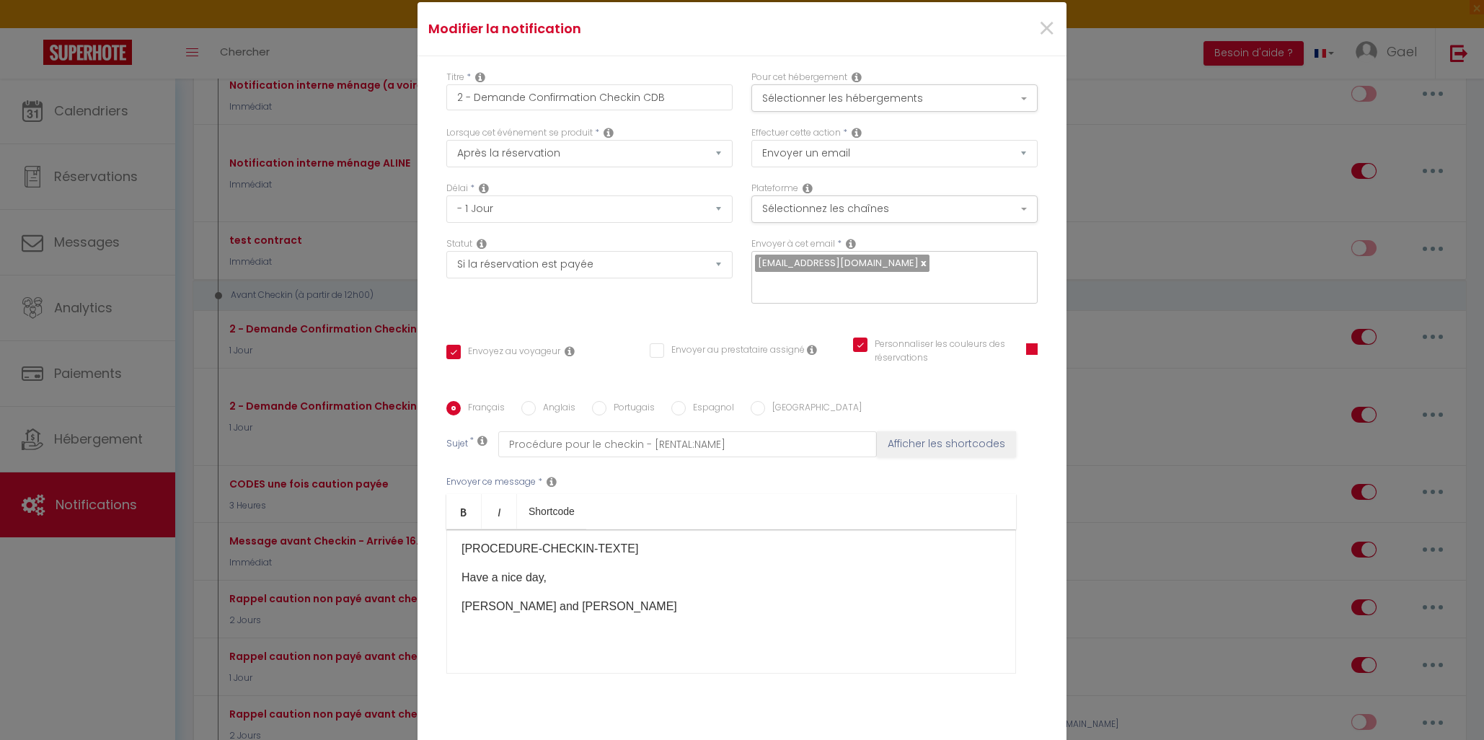
scroll to position [691, 0]
click at [1038, 39] on span "×" at bounding box center [1047, 28] width 18 height 43
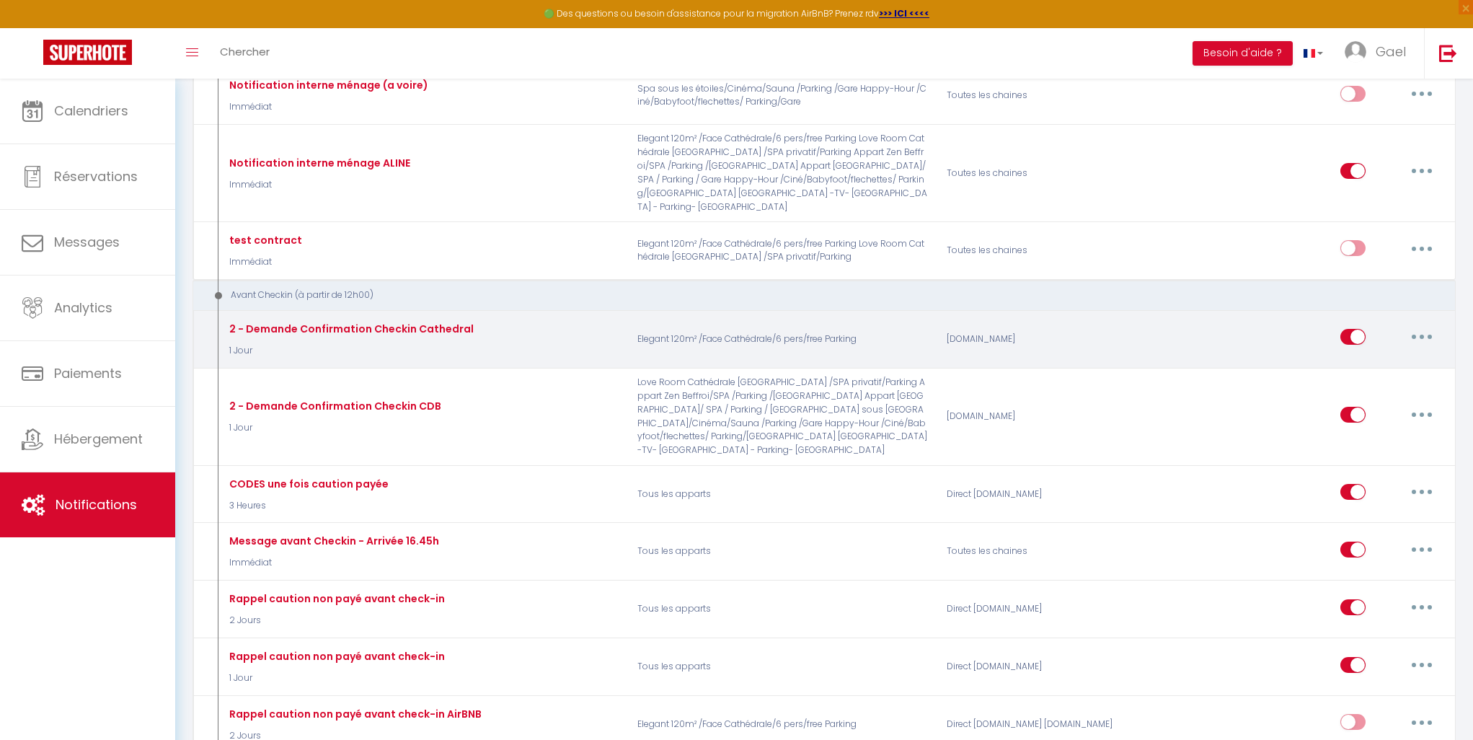
click at [1428, 325] on button "button" at bounding box center [1422, 336] width 40 height 23
click at [1404, 358] on link "Editer" at bounding box center [1384, 370] width 107 height 25
type input "2 - Demande Confirmation Checkin Cathedral"
checkbox input "true"
checkbox input "false"
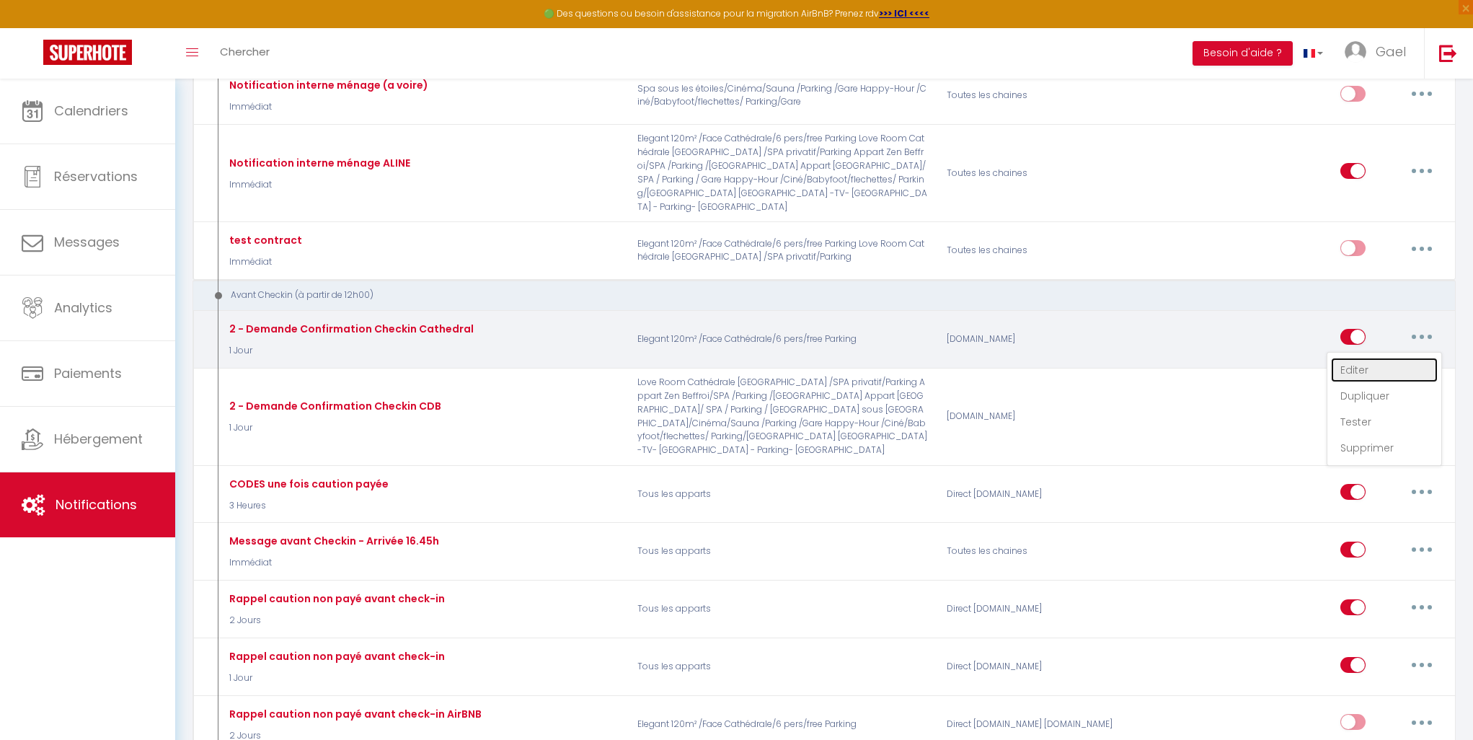
checkbox input "false"
type input "Procédure pour le checkin - [RENTAL:NAME]"
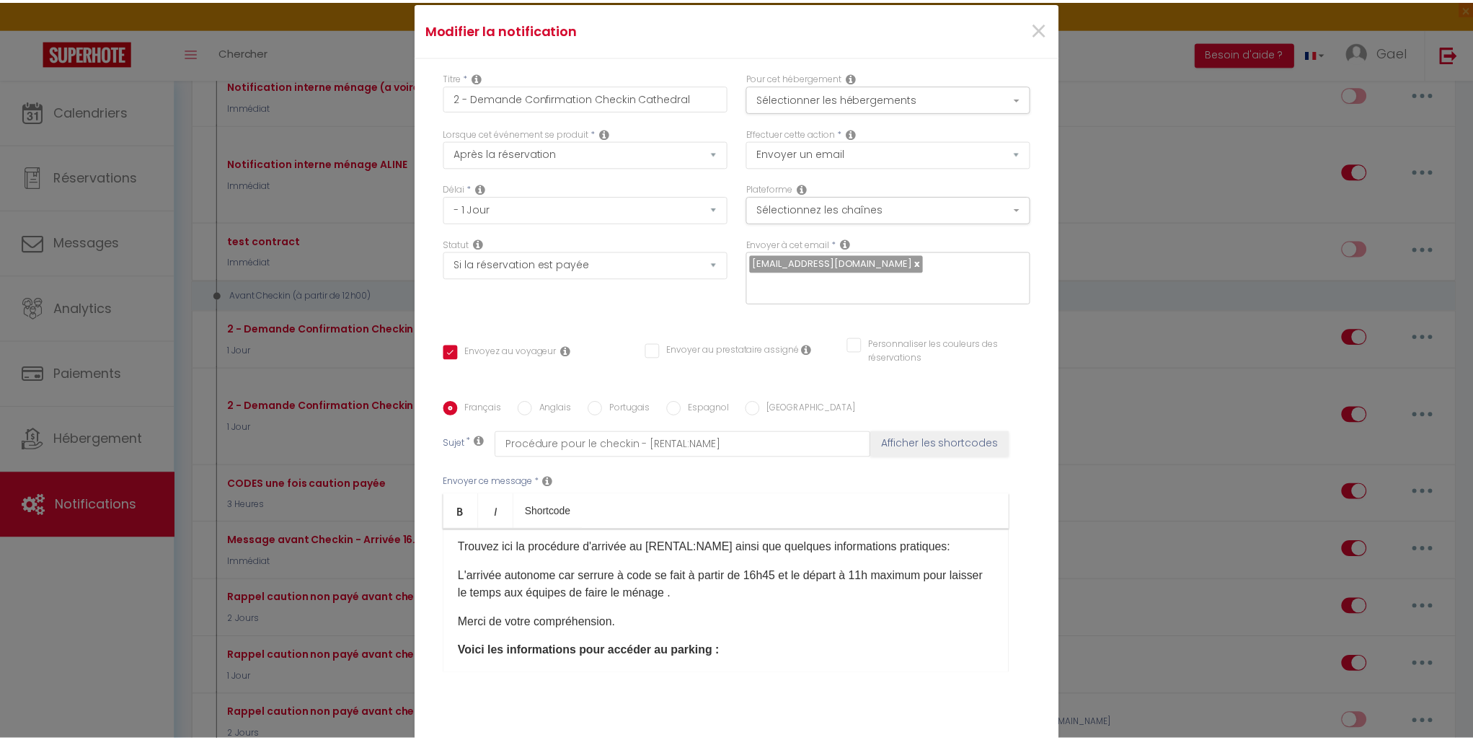
scroll to position [0, 0]
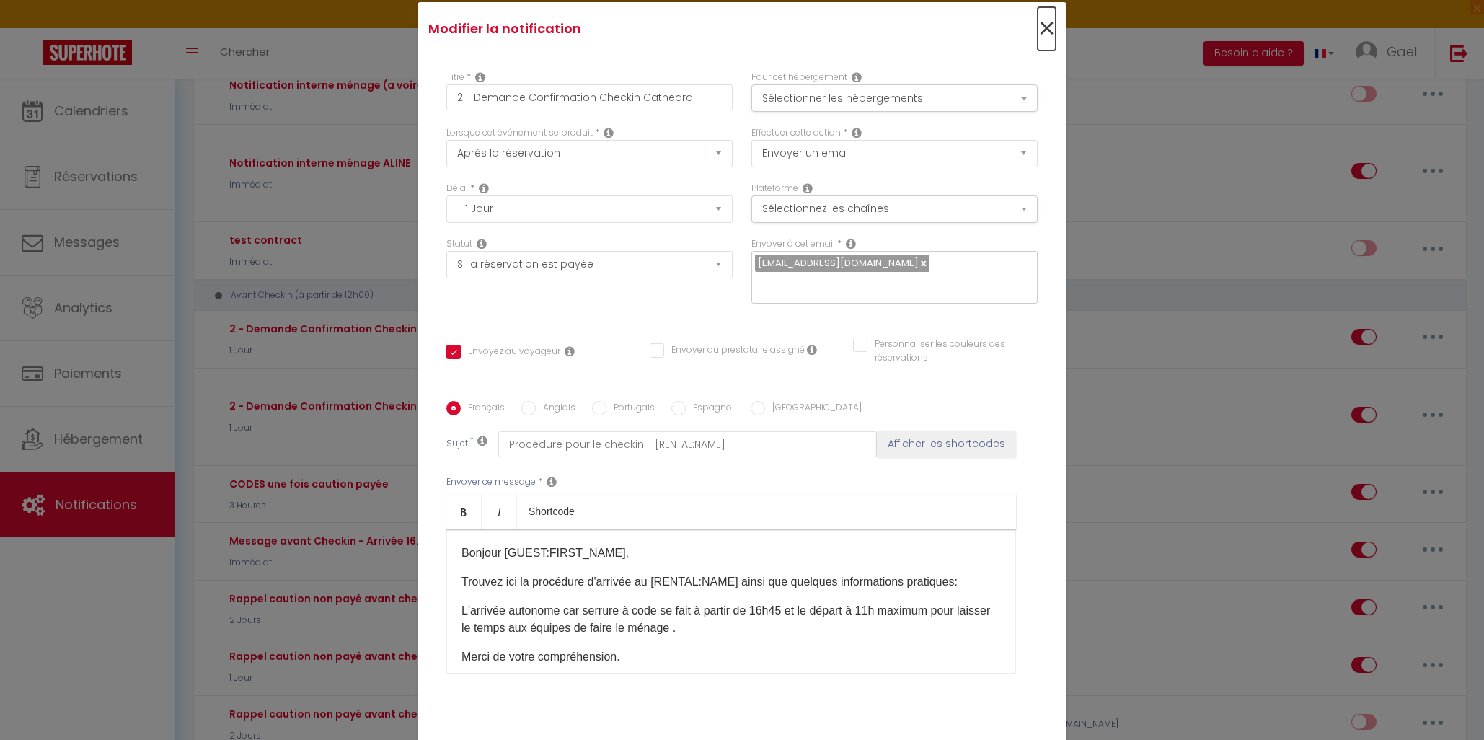
click at [1038, 35] on span "×" at bounding box center [1047, 28] width 18 height 43
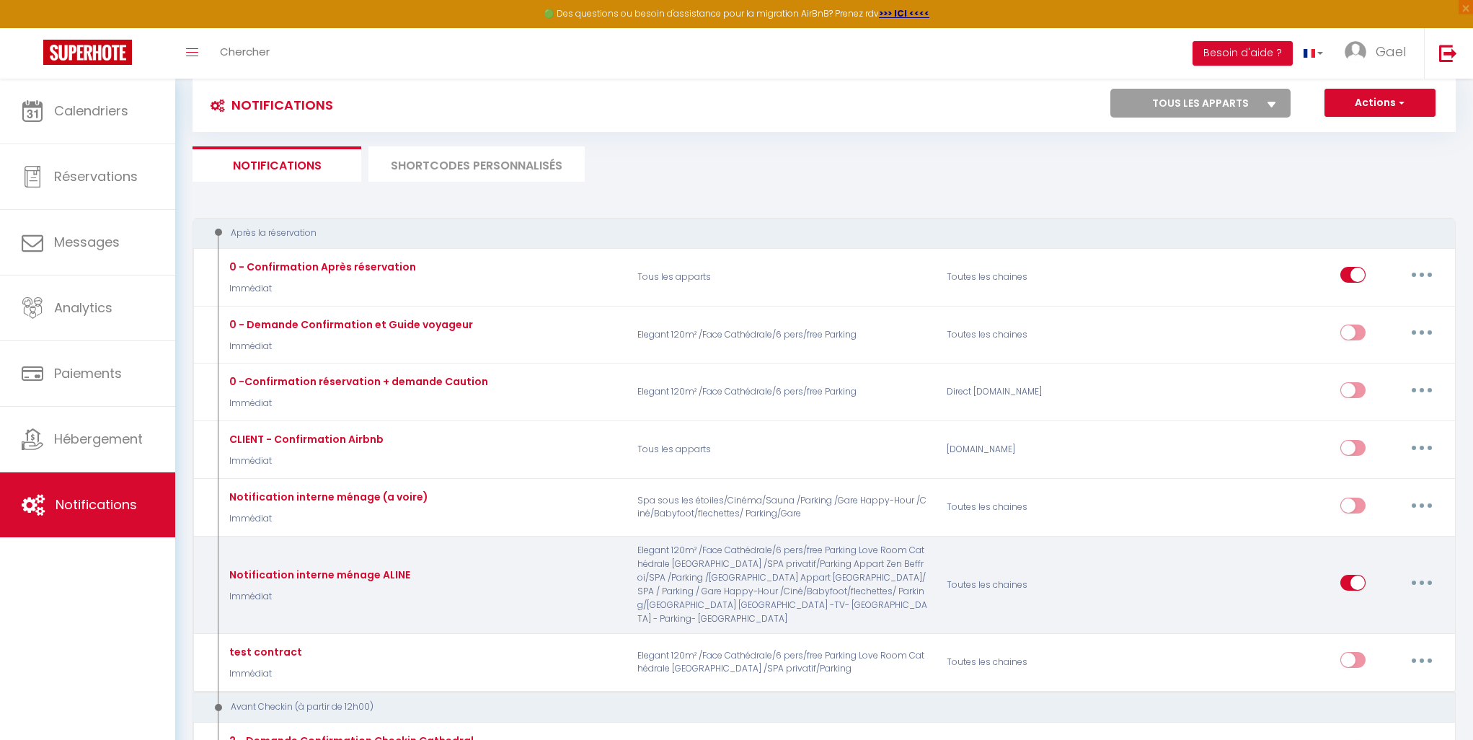
scroll to position [2, 0]
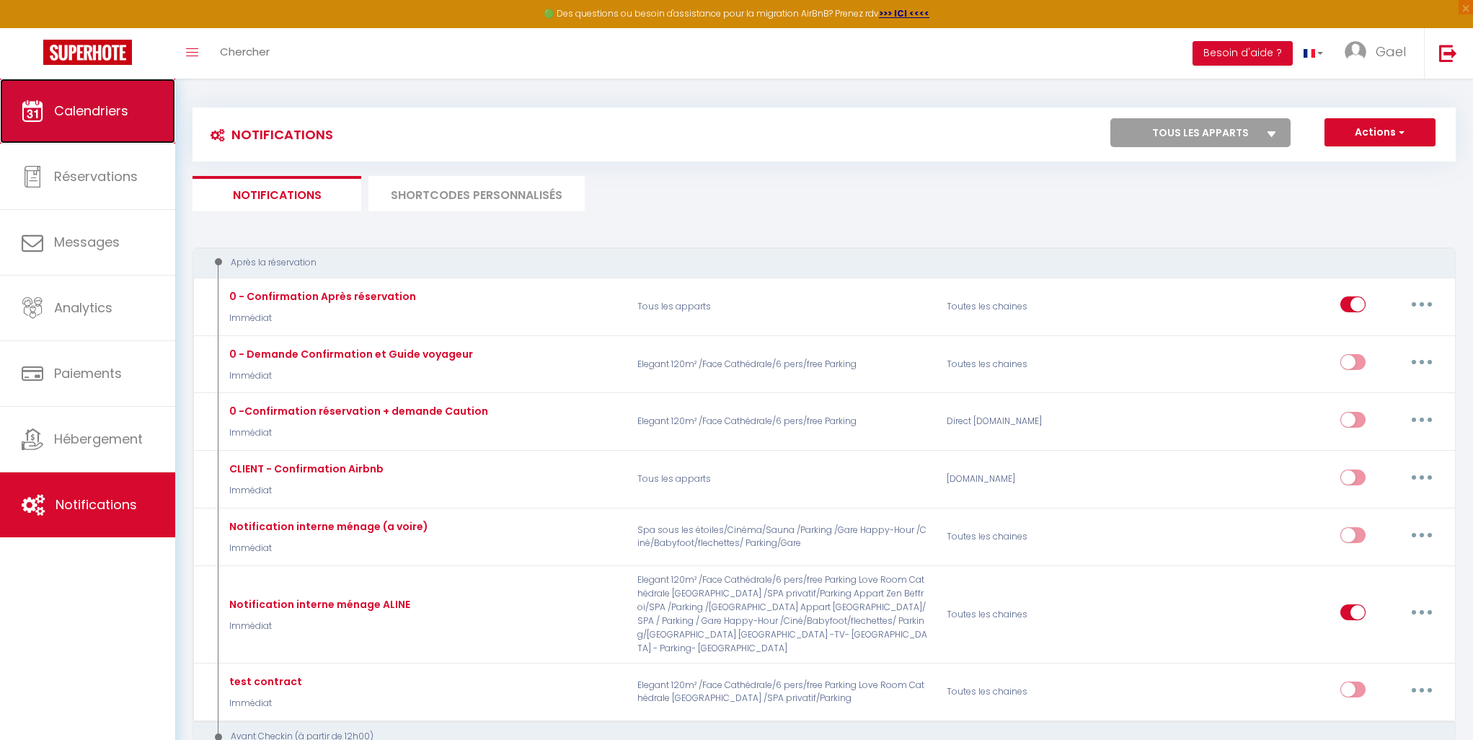
click at [99, 100] on link "Calendriers" at bounding box center [87, 111] width 175 height 65
